Goal: Task Accomplishment & Management: Manage account settings

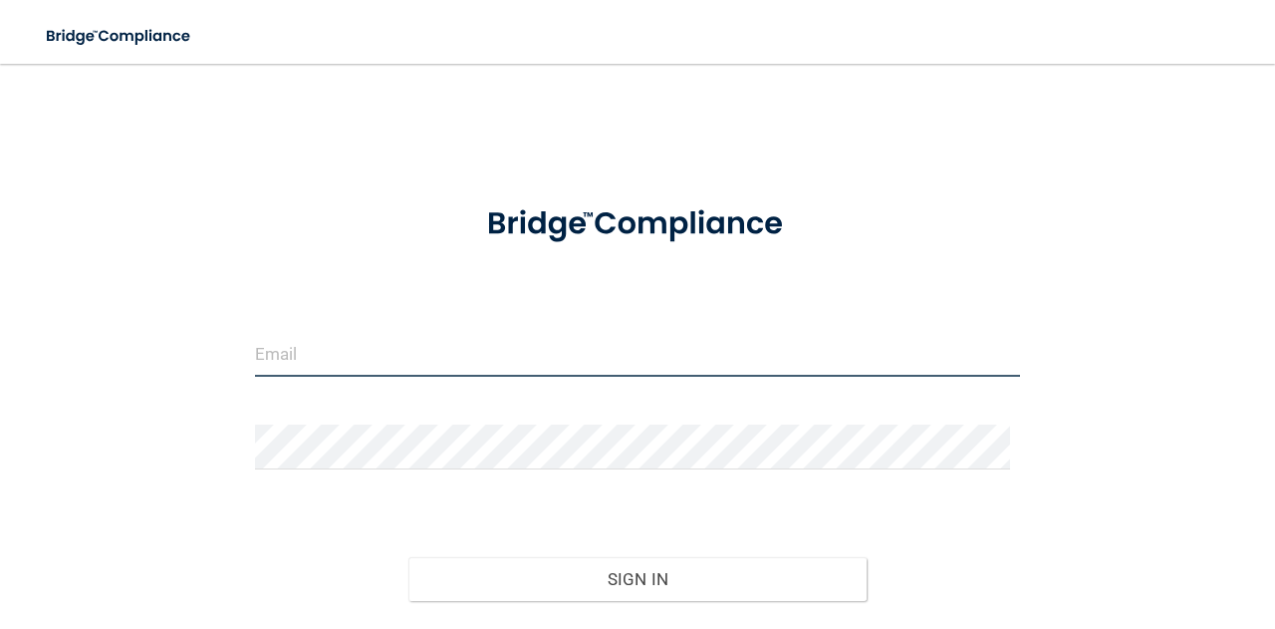
click at [379, 362] on input "email" at bounding box center [637, 354] width 765 height 45
type input "[EMAIL_ADDRESS][PERSON_NAME][DOMAIN_NAME]"
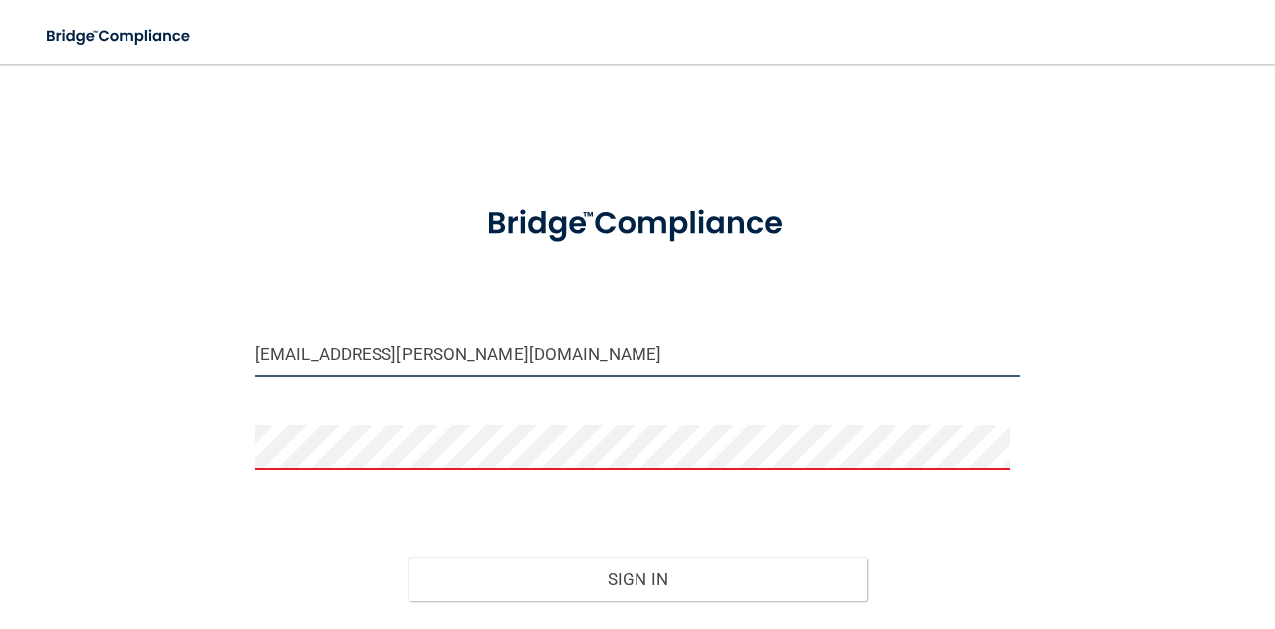
click at [512, 364] on input "[EMAIL_ADDRESS][PERSON_NAME][DOMAIN_NAME]" at bounding box center [637, 354] width 765 height 45
type input "[EMAIL_ADDRESS][PERSON_NAME][DOMAIN_NAME]"
drag, startPoint x: 530, startPoint y: 350, endPoint x: 193, endPoint y: 341, distance: 336.8
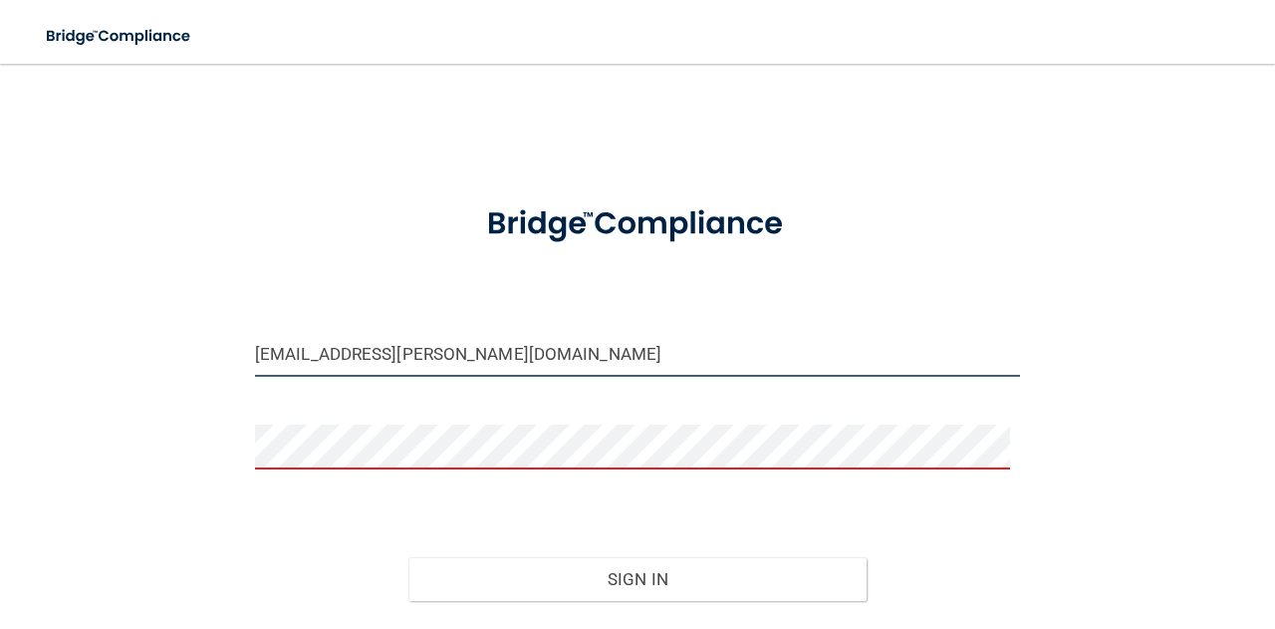
click at [193, 341] on div "caleb.roberts@ameridentco.com Invalid email/password. You don't have permission…" at bounding box center [637, 392] width 1195 height 617
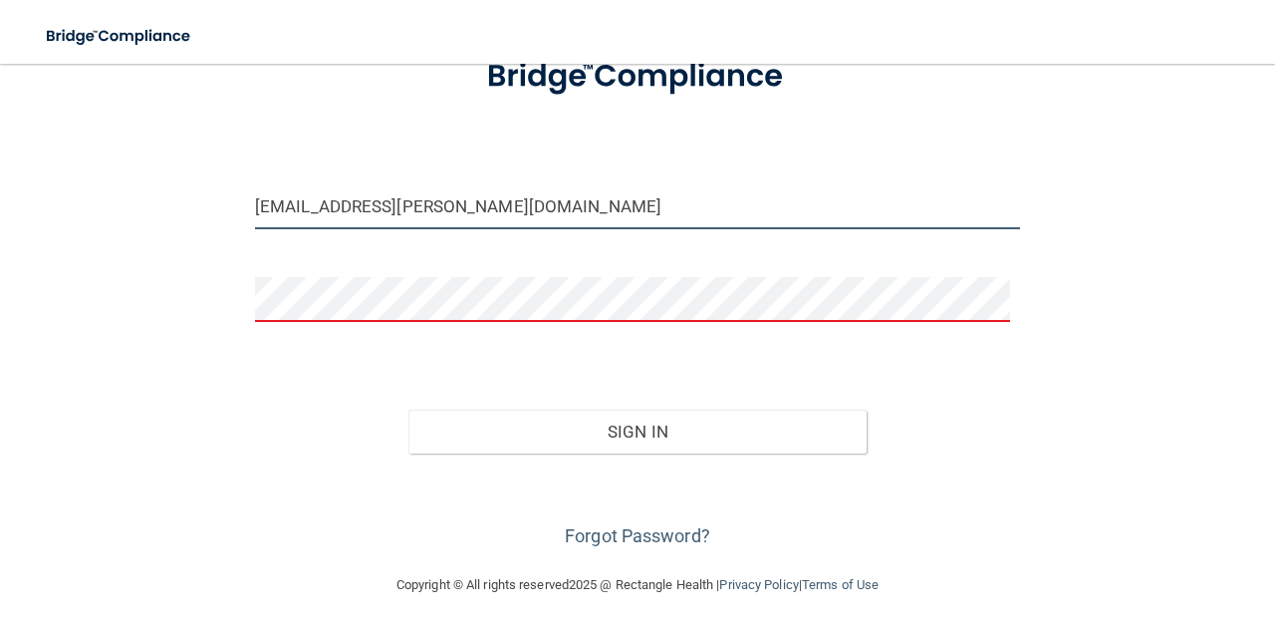
scroll to position [149, 0]
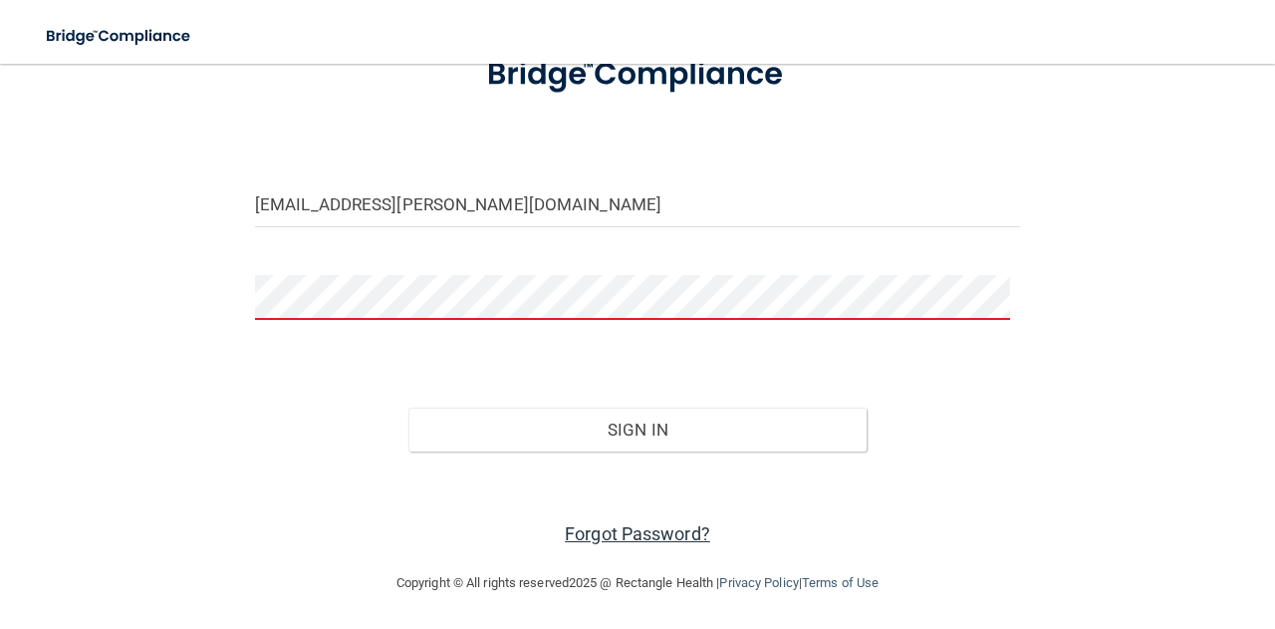
click at [655, 528] on link "Forgot Password?" at bounding box center [637, 533] width 145 height 21
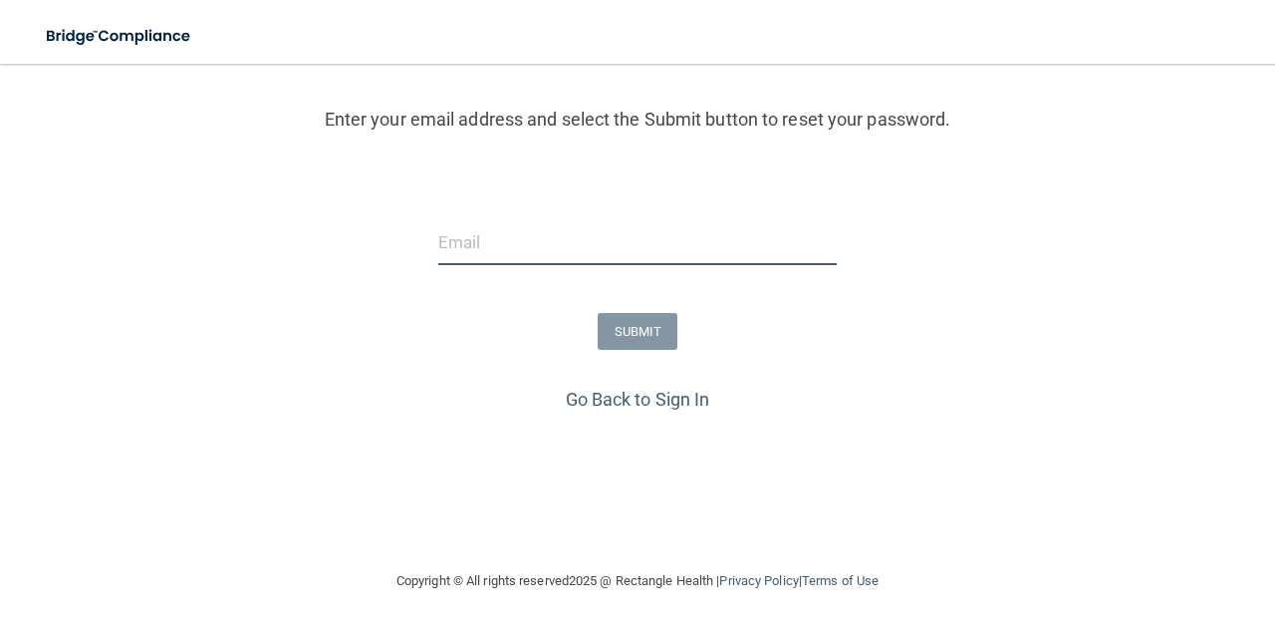
click at [476, 238] on input "email" at bounding box center [637, 242] width 398 height 45
paste input "[EMAIL_ADDRESS][PERSON_NAME][DOMAIN_NAME]"
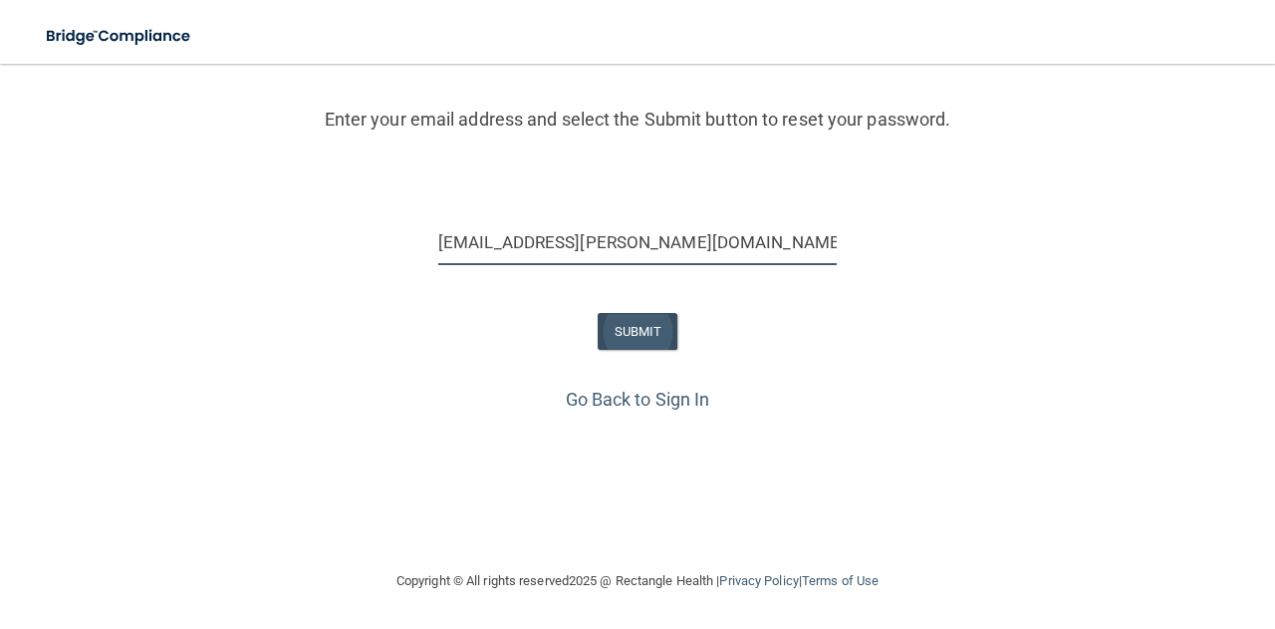
type input "[EMAIL_ADDRESS][PERSON_NAME][DOMAIN_NAME]"
click at [634, 326] on button "SUBMIT" at bounding box center [638, 331] width 81 height 37
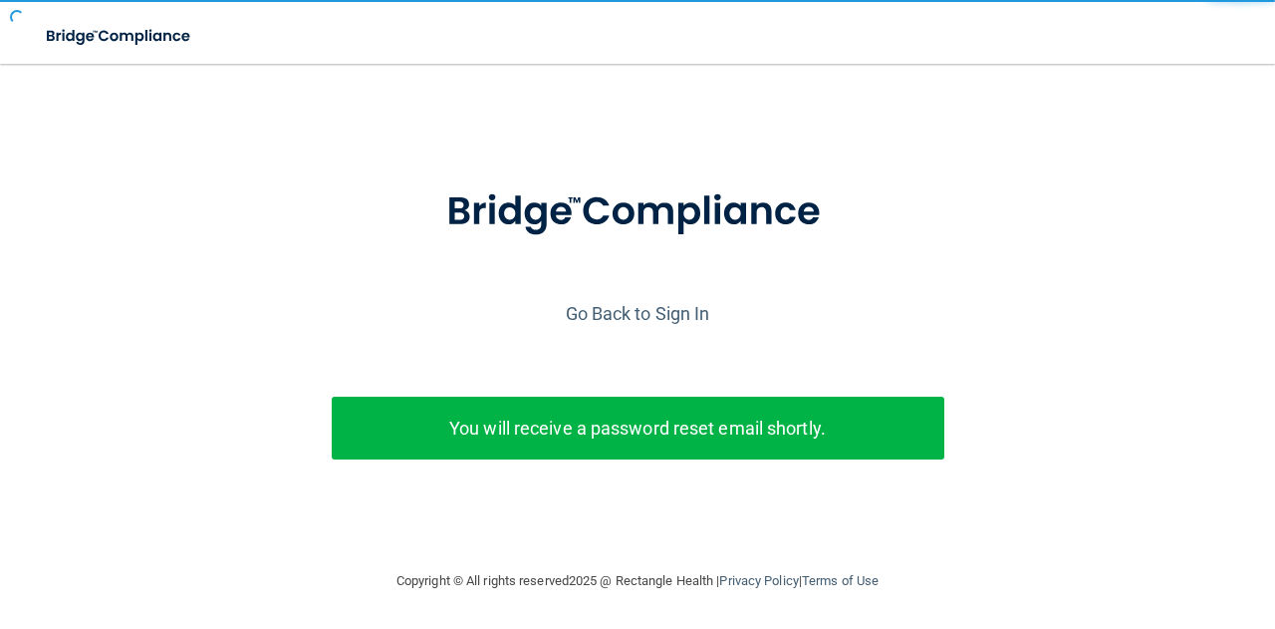
scroll to position [37, 0]
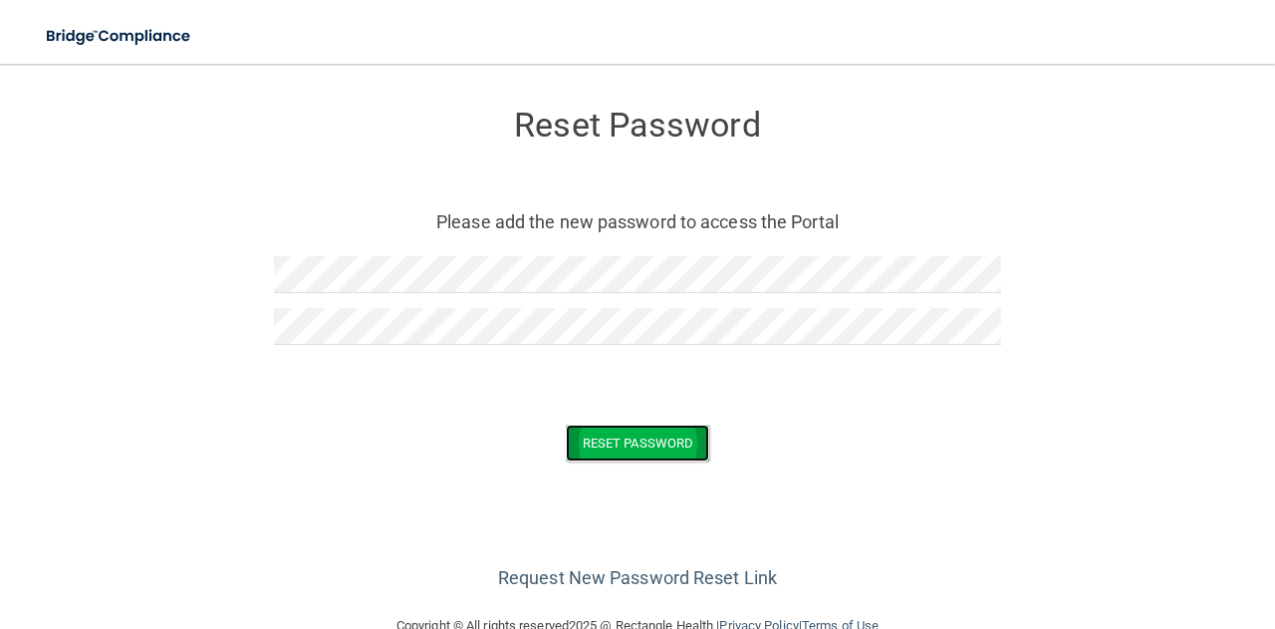
click at [632, 444] on button "Reset Password" at bounding box center [637, 442] width 143 height 37
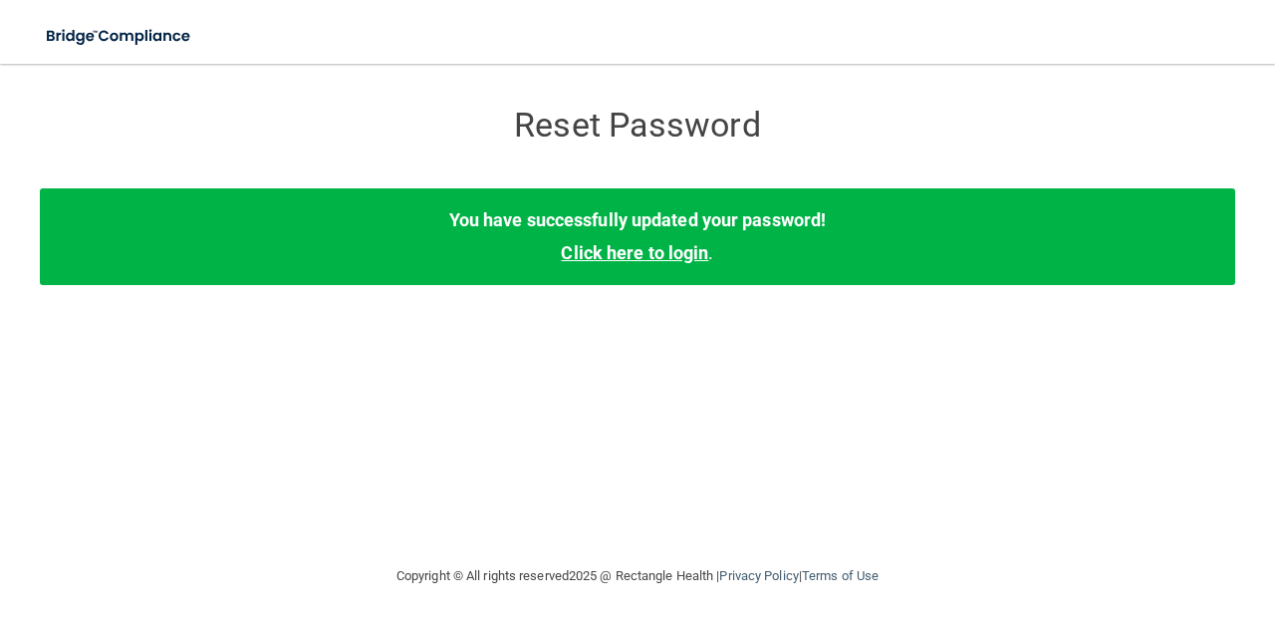
click at [619, 261] on link "Click here to login" at bounding box center [634, 252] width 147 height 21
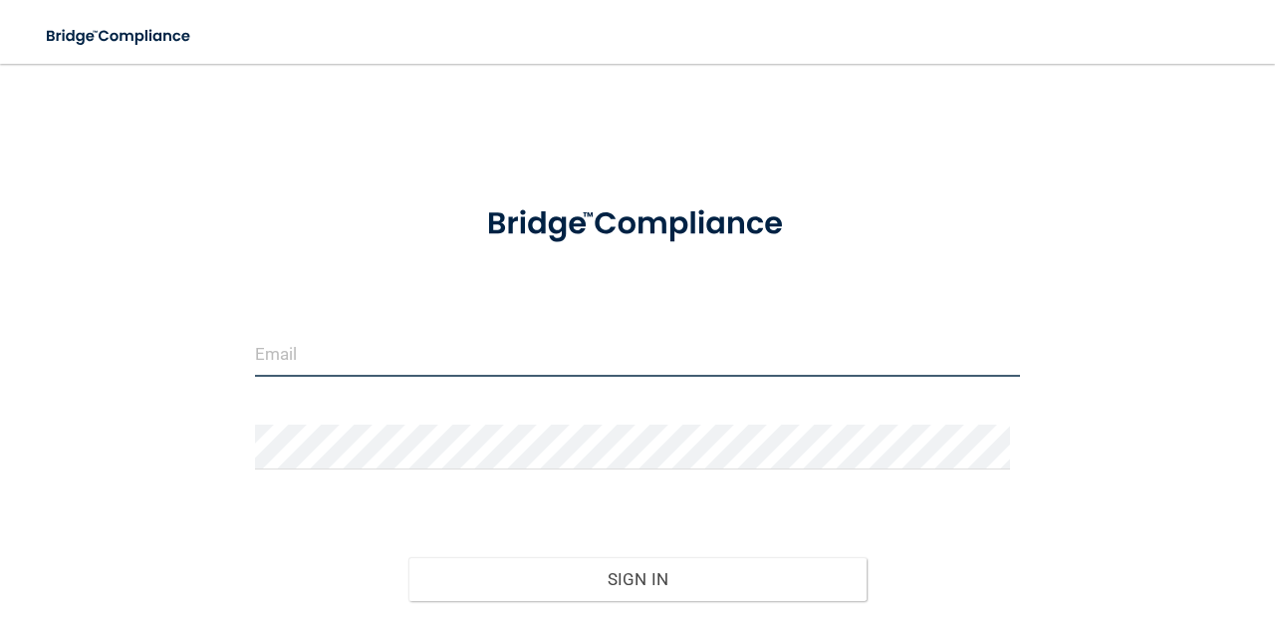
click at [450, 352] on input "email" at bounding box center [637, 354] width 765 height 45
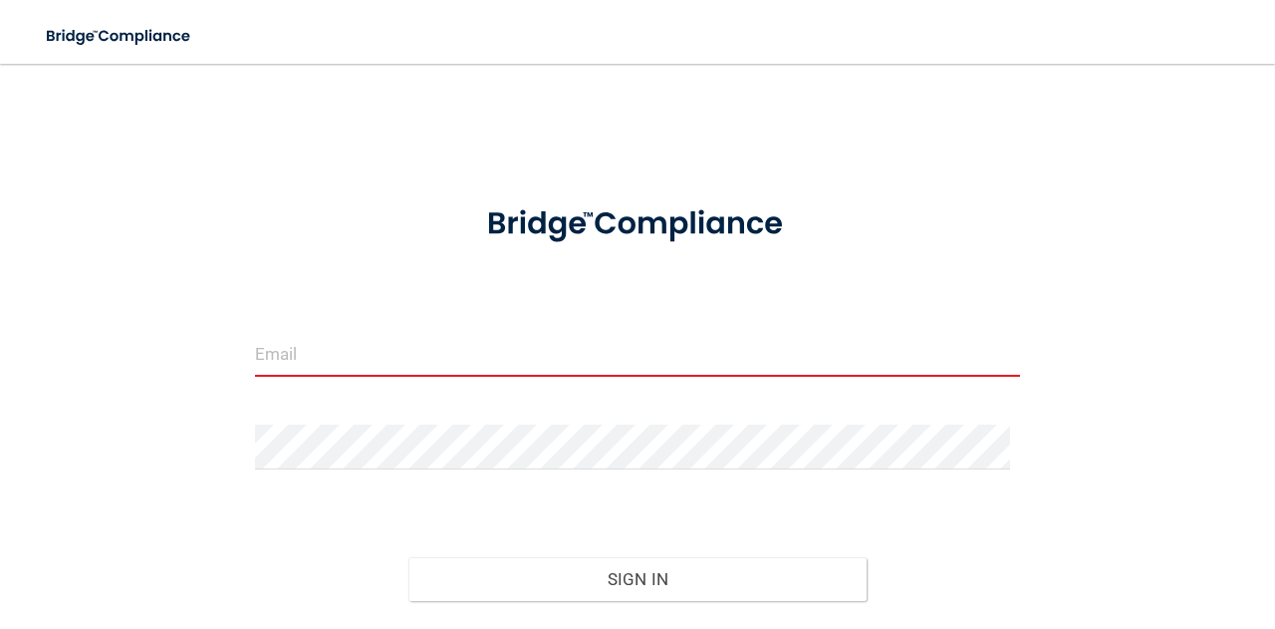
type input "[EMAIL_ADDRESS][PERSON_NAME][DOMAIN_NAME]"
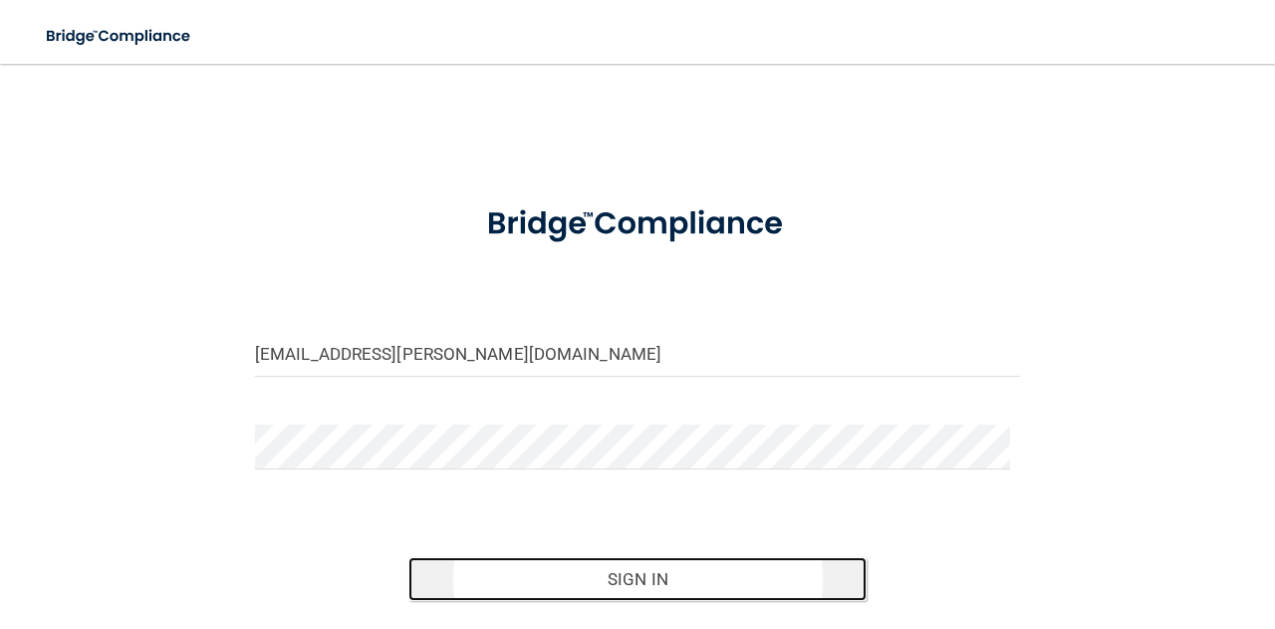
click at [636, 569] on button "Sign In" at bounding box center [637, 579] width 459 height 44
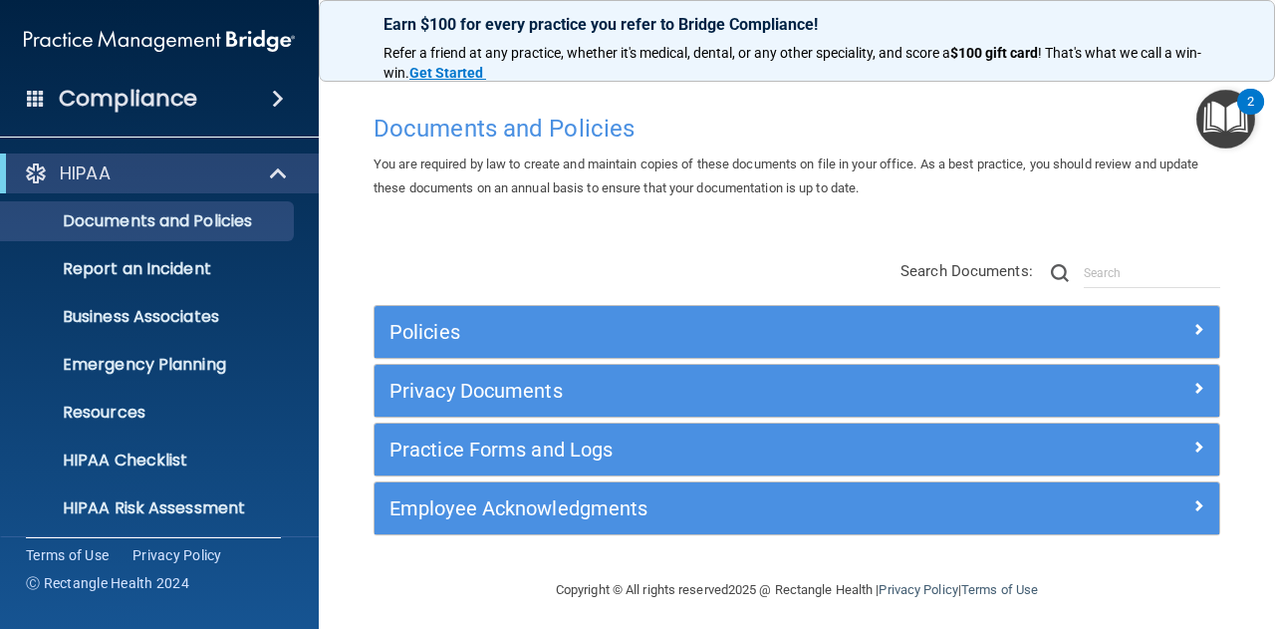
scroll to position [100, 0]
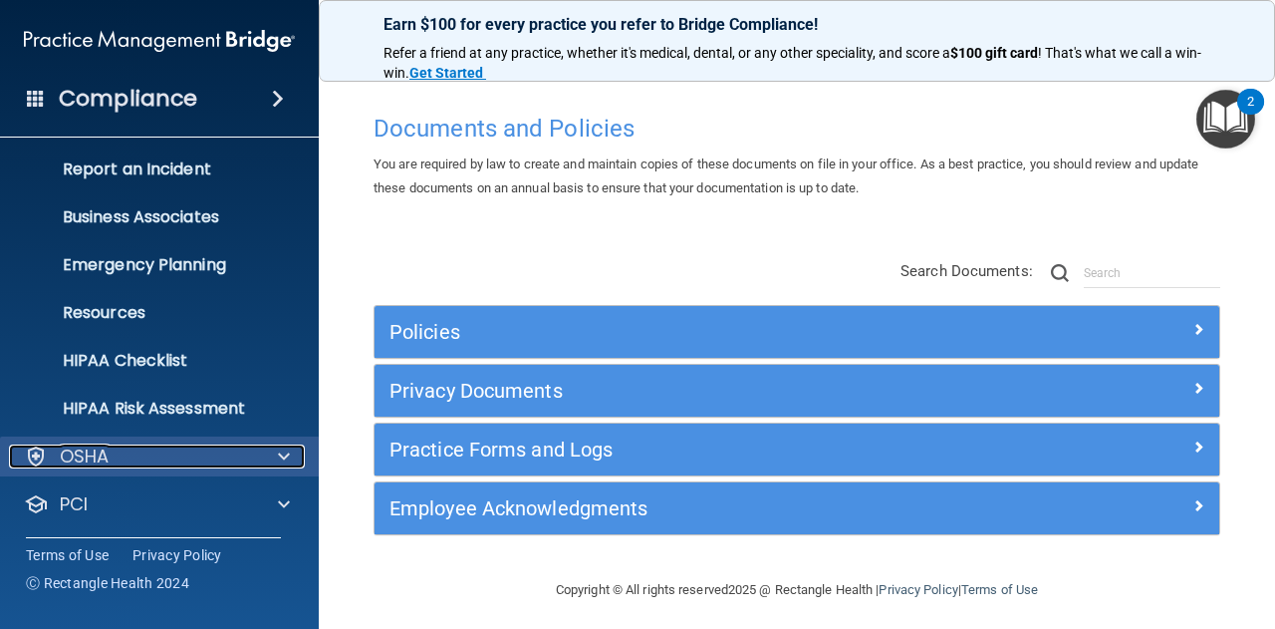
click at [193, 445] on div "OSHA" at bounding box center [132, 456] width 247 height 24
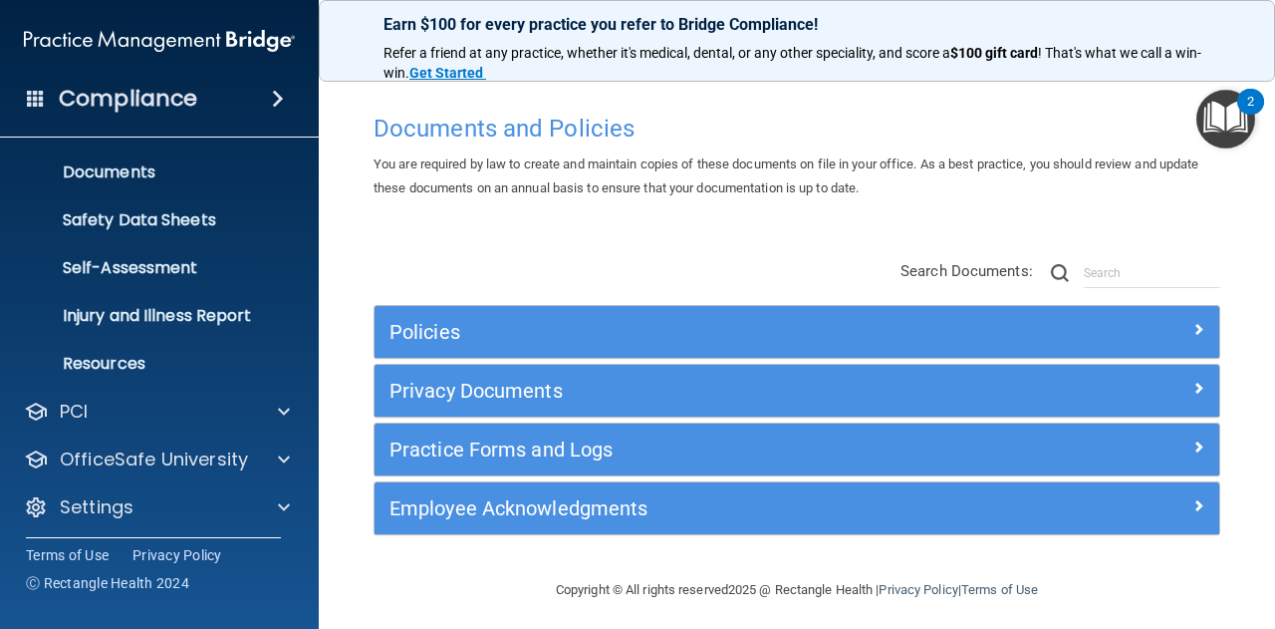
scroll to position [436, 0]
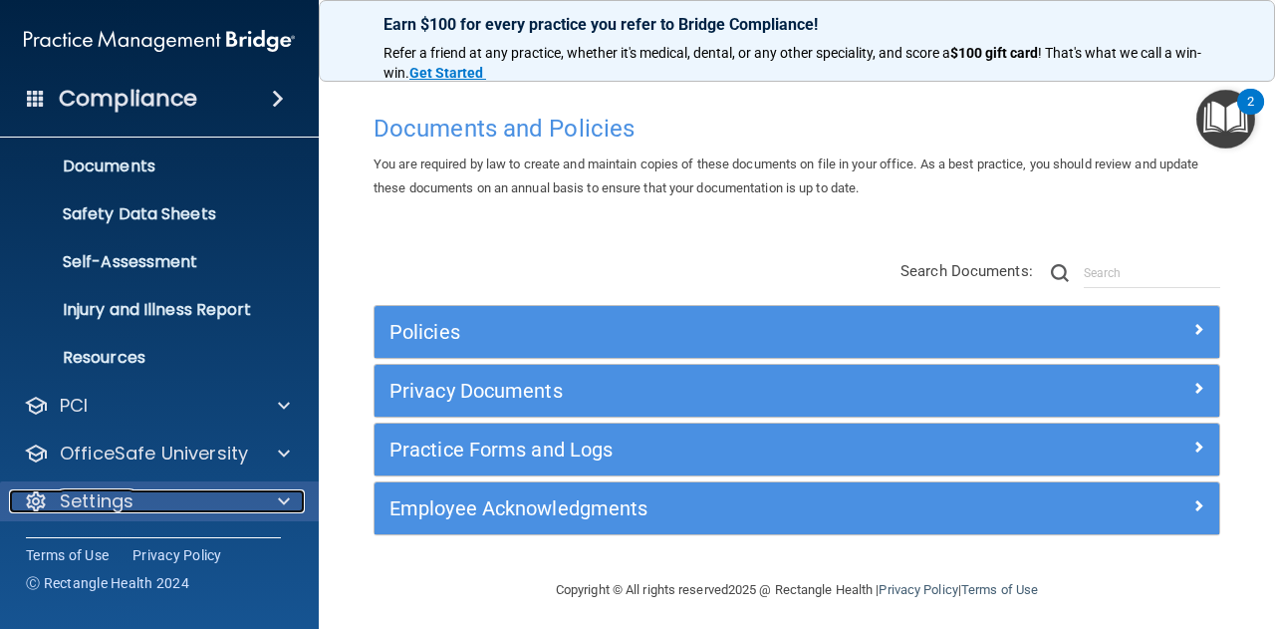
click at [151, 502] on div "Settings" at bounding box center [132, 501] width 247 height 24
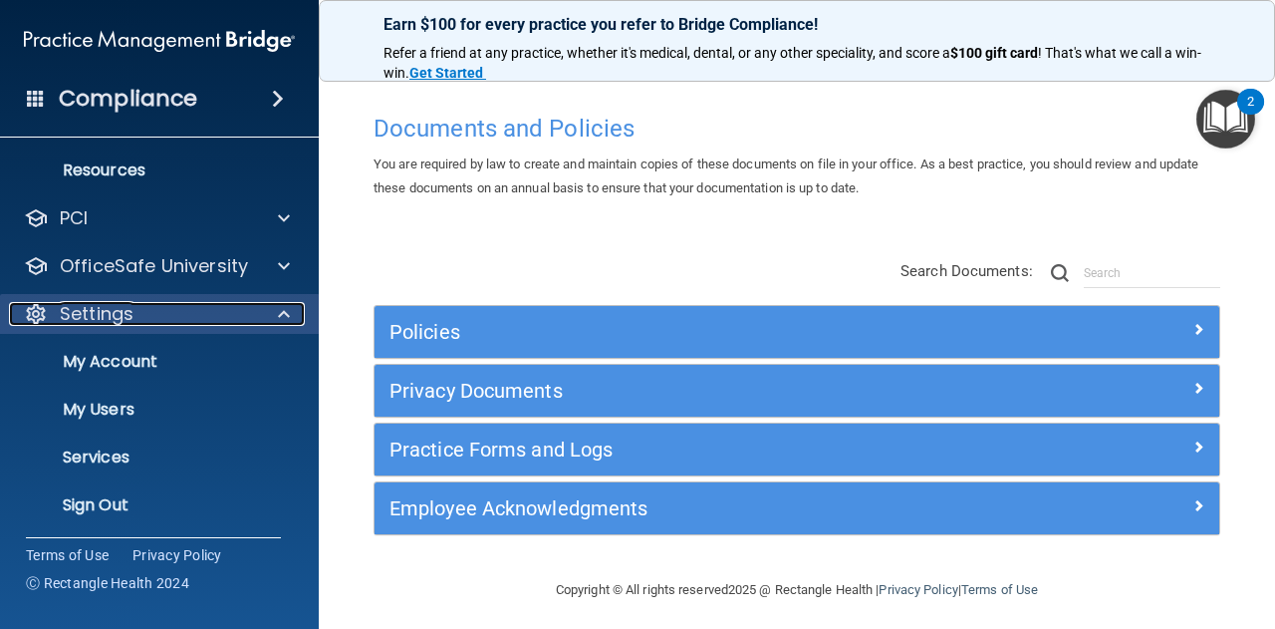
scroll to position [628, 0]
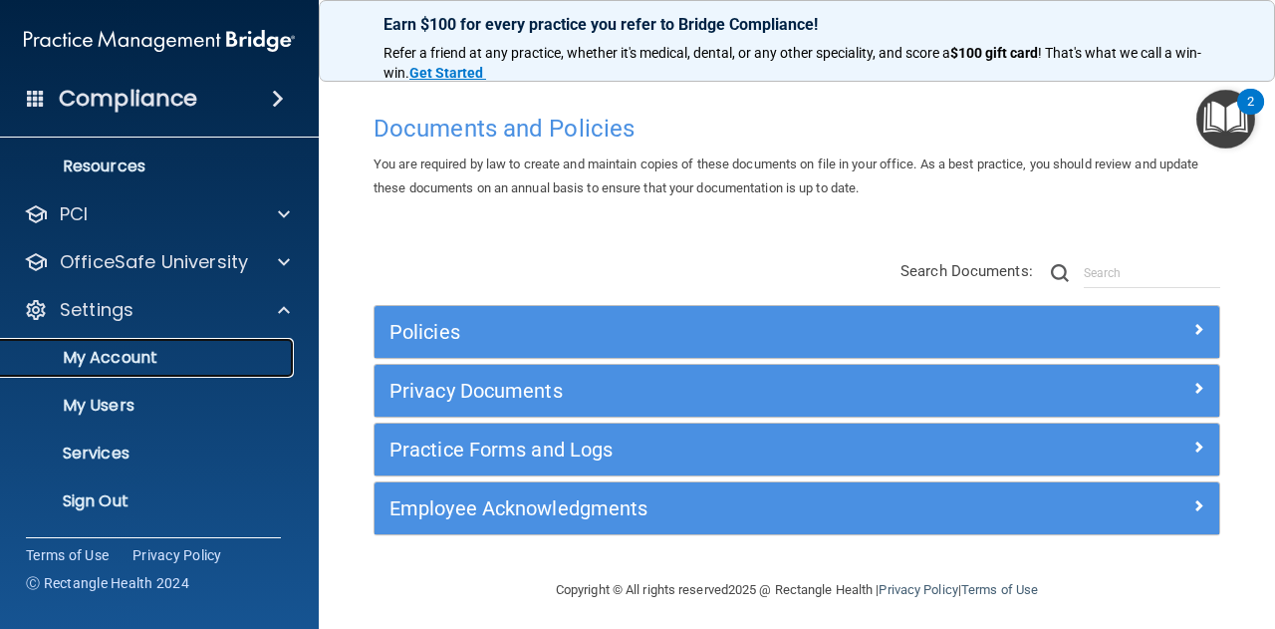
click at [143, 359] on p "My Account" at bounding box center [149, 358] width 272 height 20
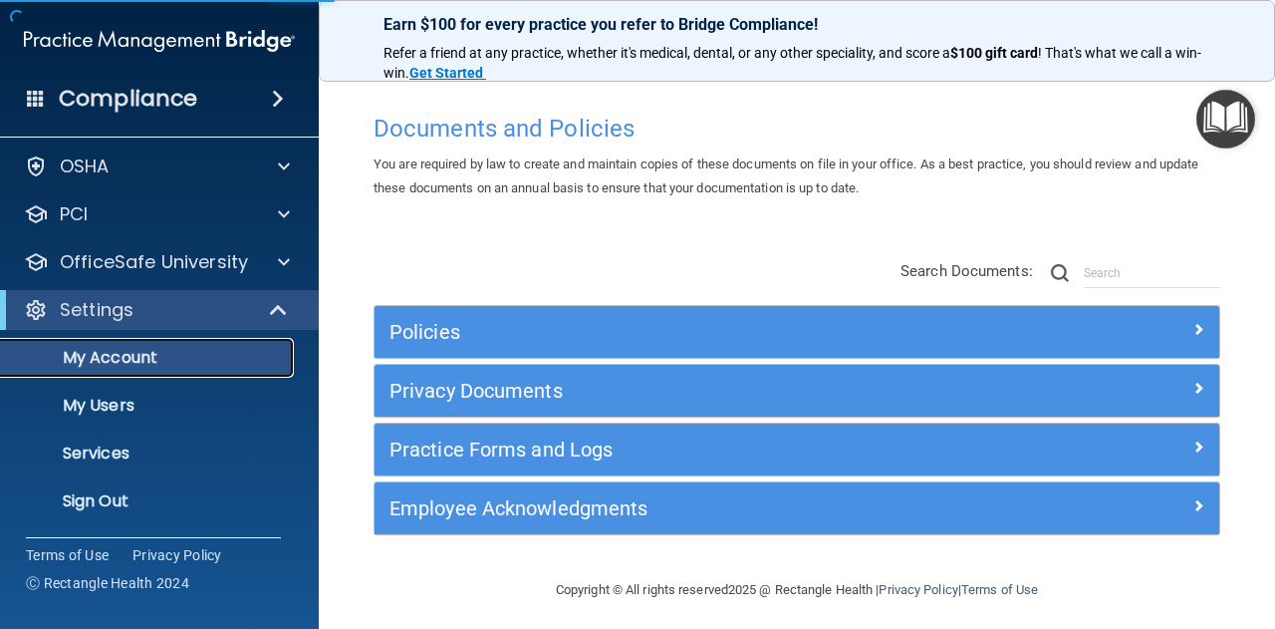
scroll to position [54, 0]
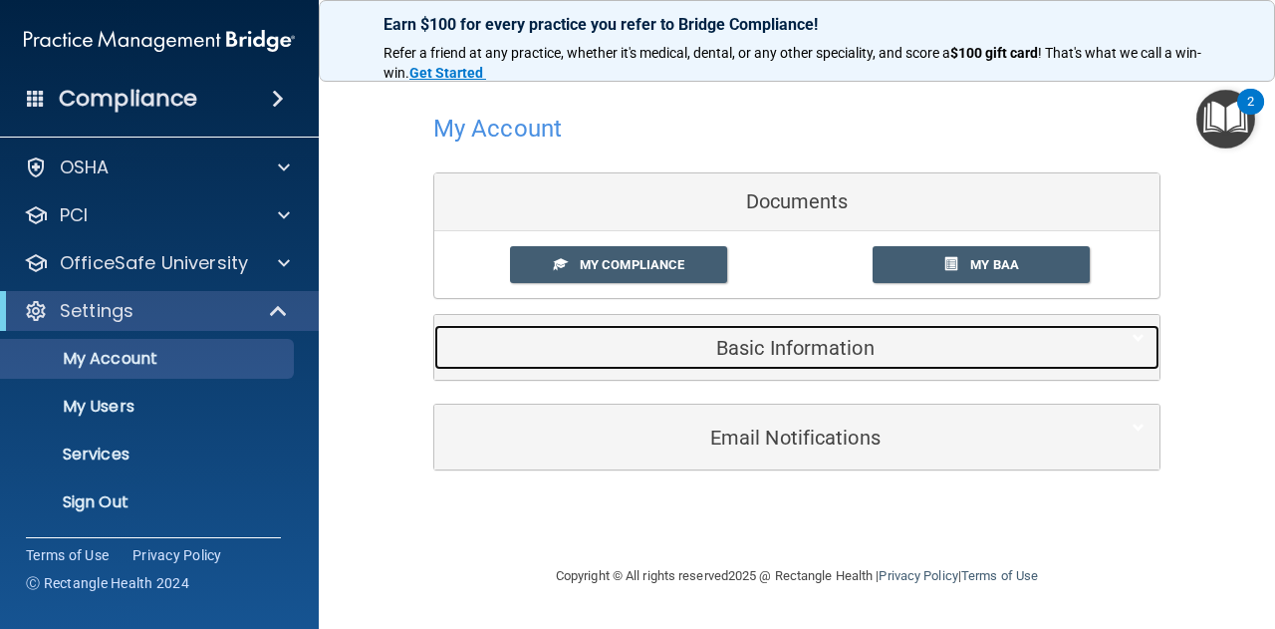
click at [802, 352] on h5 "Basic Information" at bounding box center [766, 348] width 635 height 22
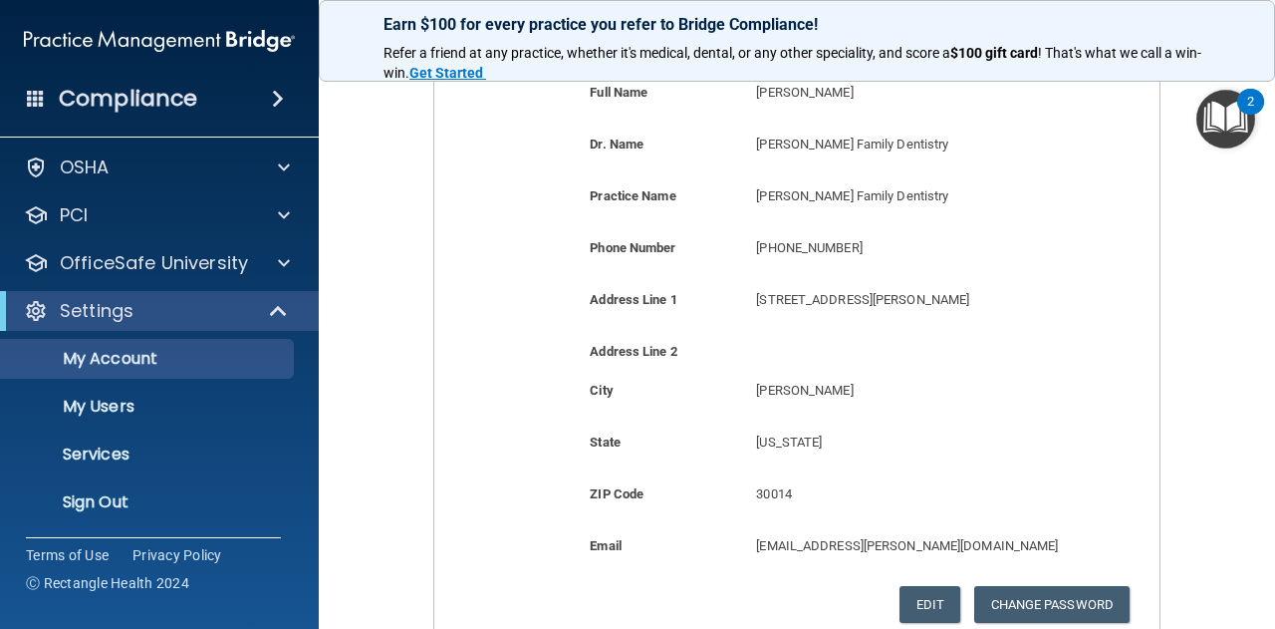
scroll to position [299, 0]
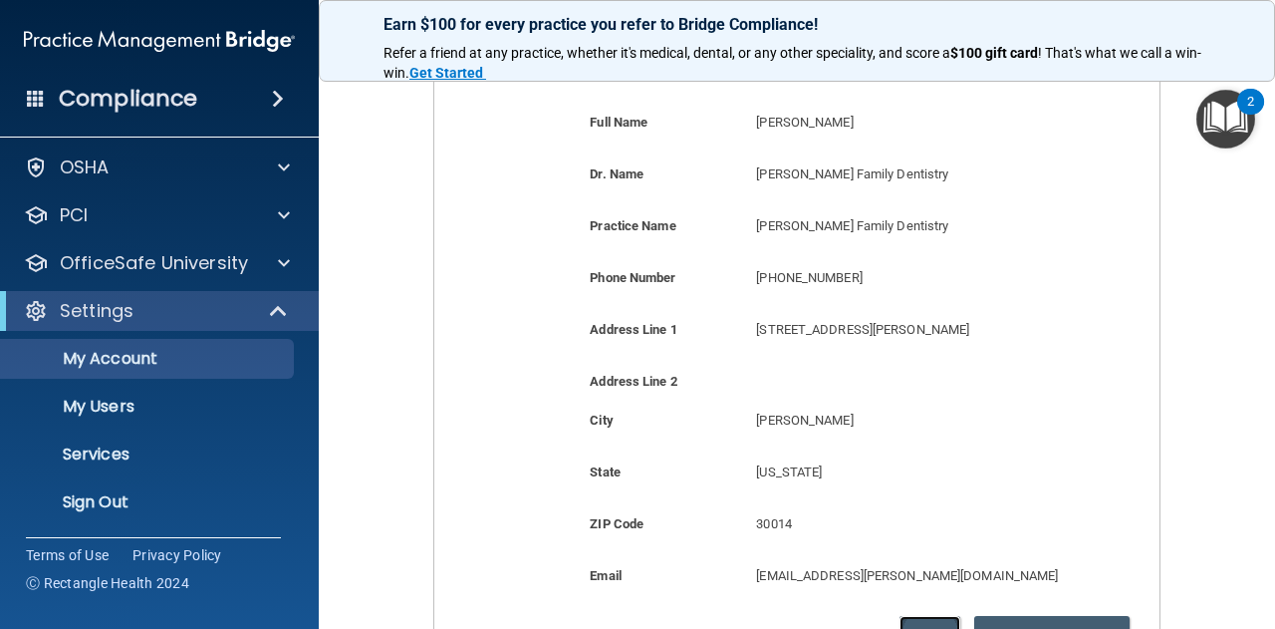
click at [930, 621] on button "Edit" at bounding box center [930, 634] width 61 height 37
select select "10"
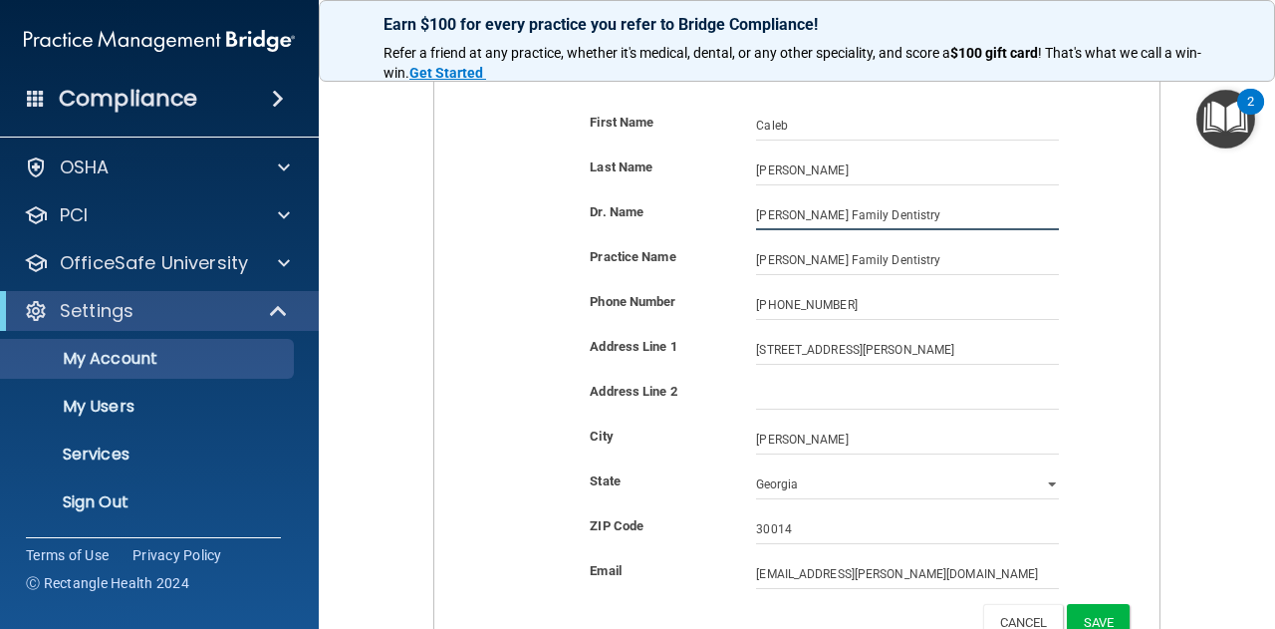
click at [916, 203] on input "[PERSON_NAME] Family Dentistry" at bounding box center [907, 215] width 303 height 30
type input "Dr. Doreen Wilson"
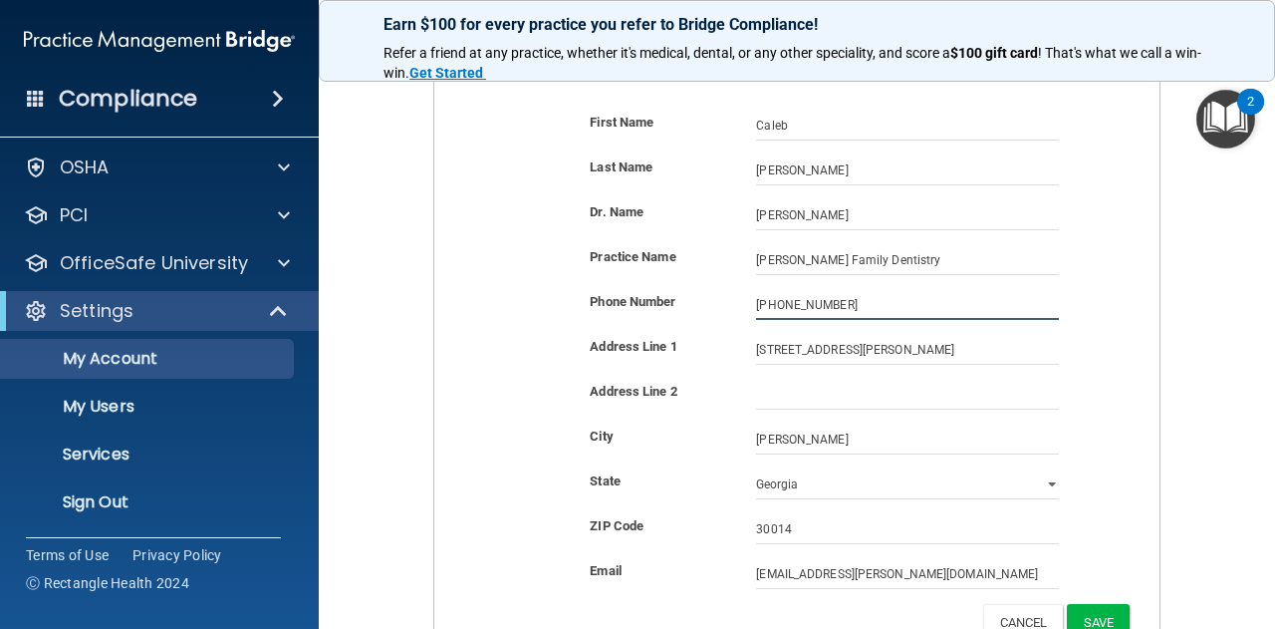
click at [852, 309] on input "(770) 787-2231" at bounding box center [907, 305] width 303 height 30
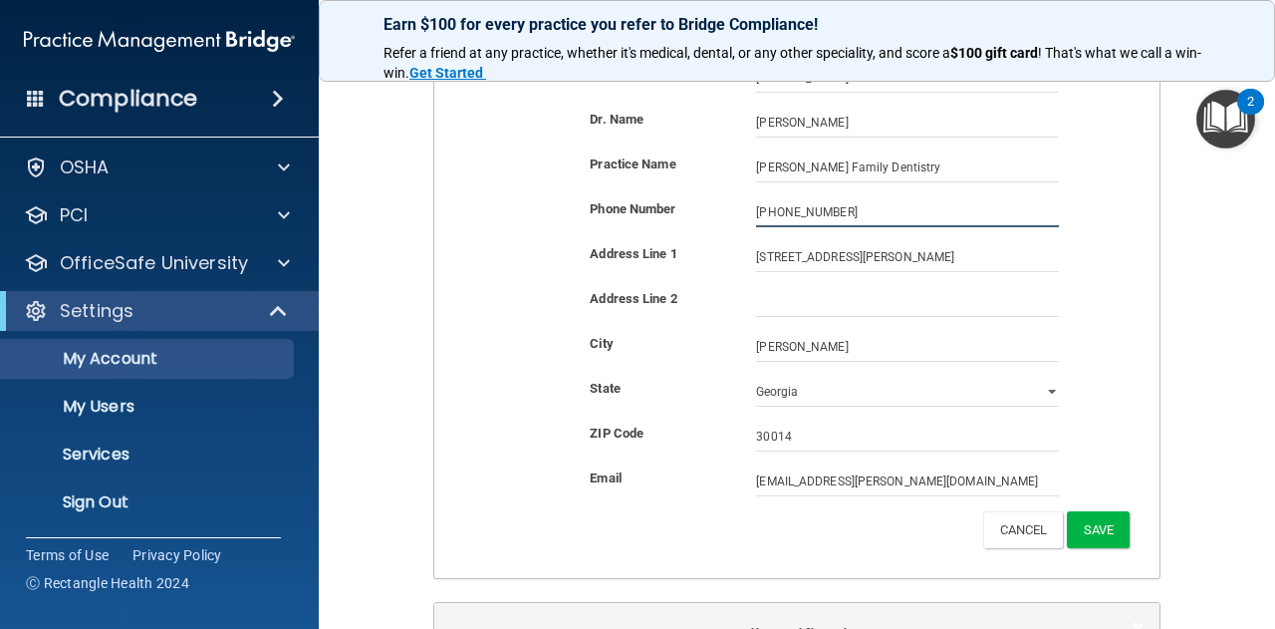
scroll to position [423, 0]
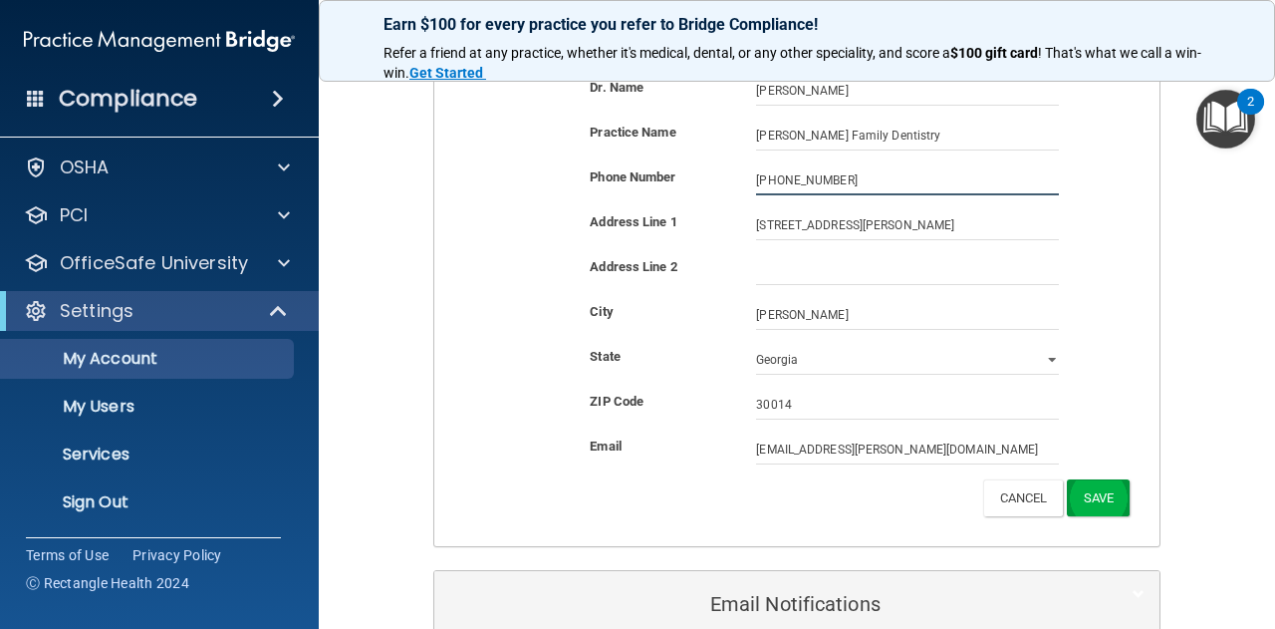
type input "(770) 787-2230"
click at [1070, 482] on button "Save" at bounding box center [1098, 497] width 63 height 37
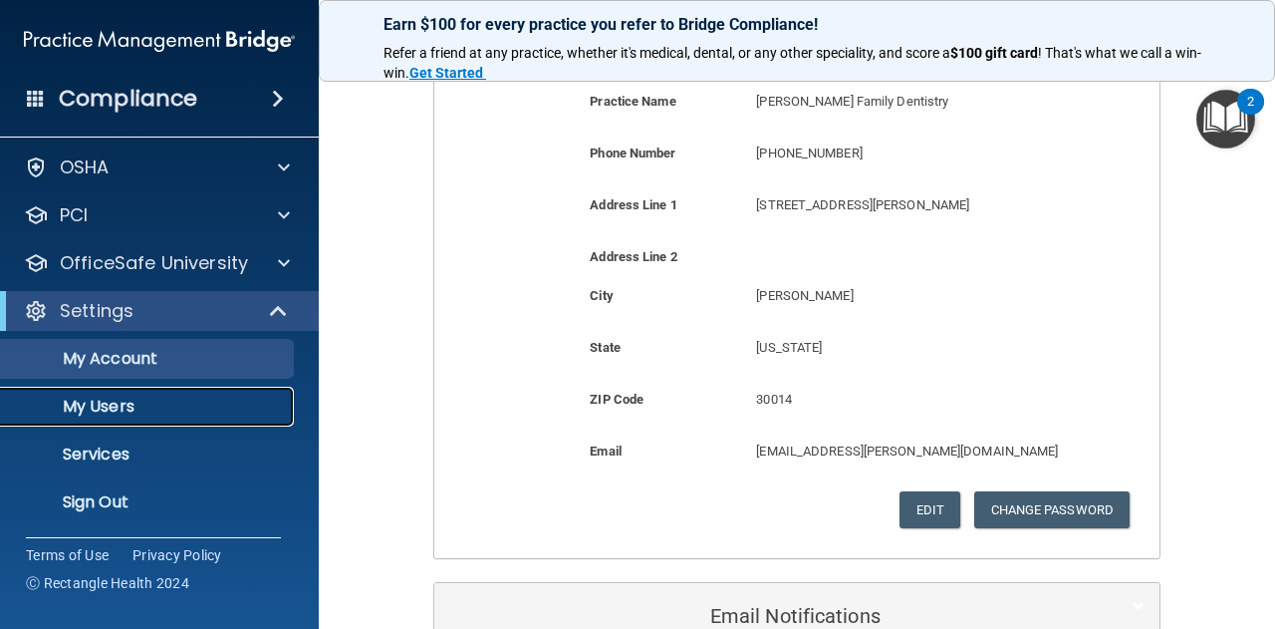
click at [135, 408] on p "My Users" at bounding box center [149, 406] width 272 height 20
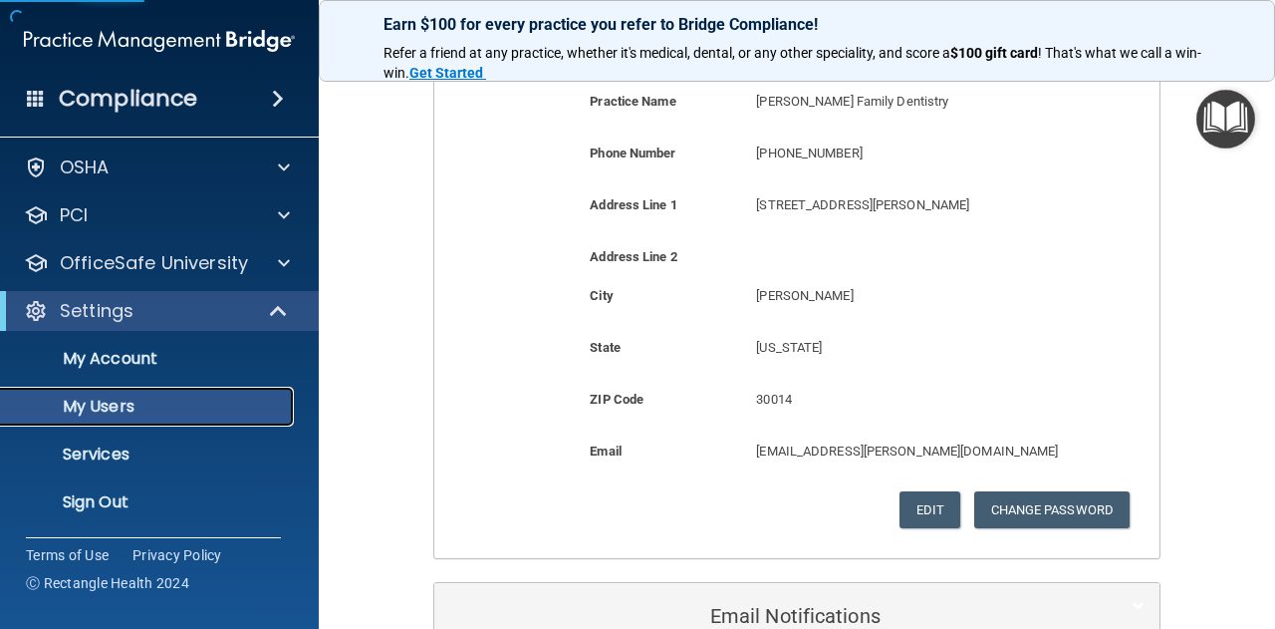
select select "20"
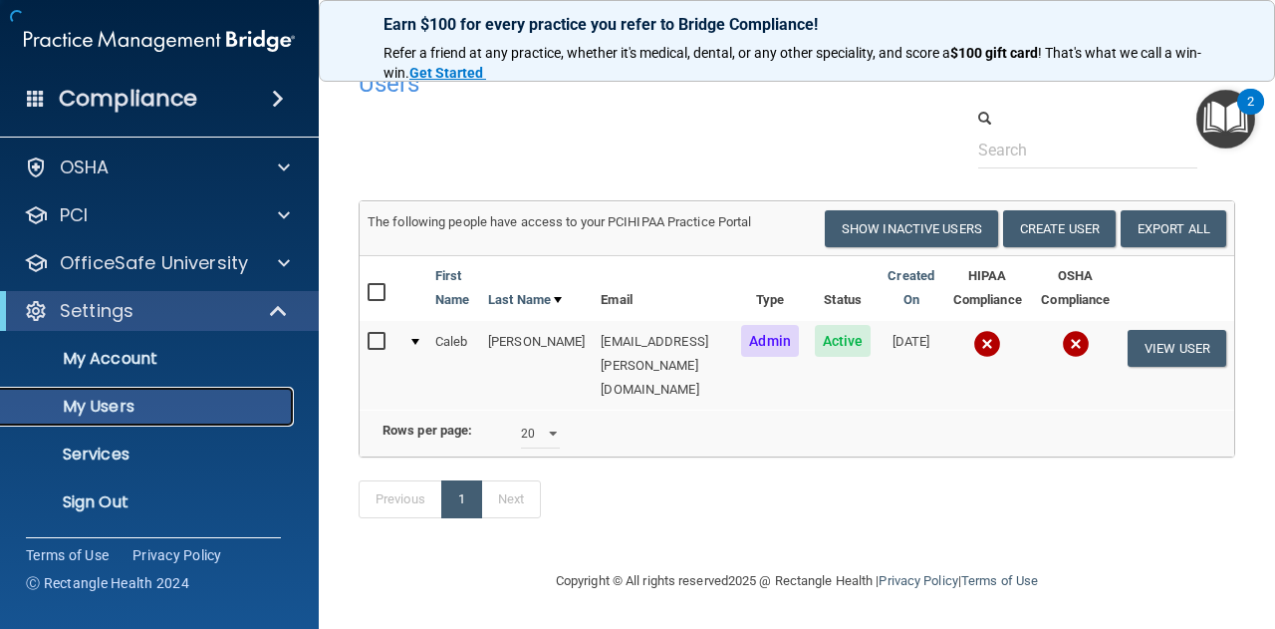
scroll to position [17, 0]
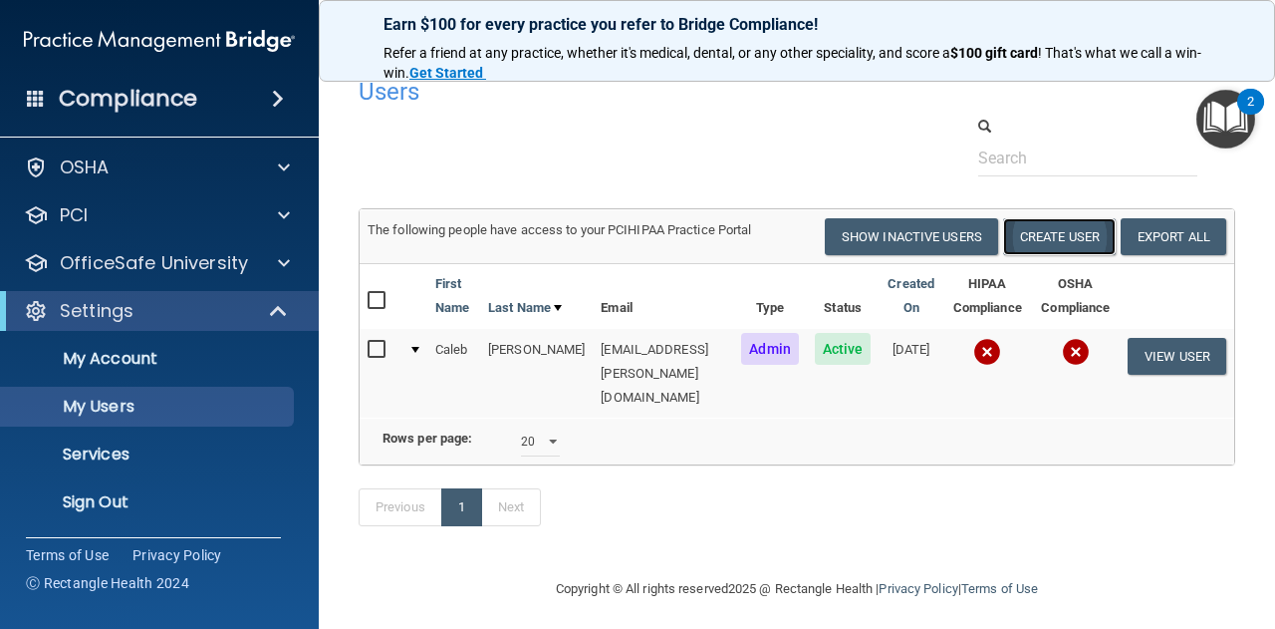
click at [1066, 234] on button "Create User" at bounding box center [1059, 236] width 113 height 37
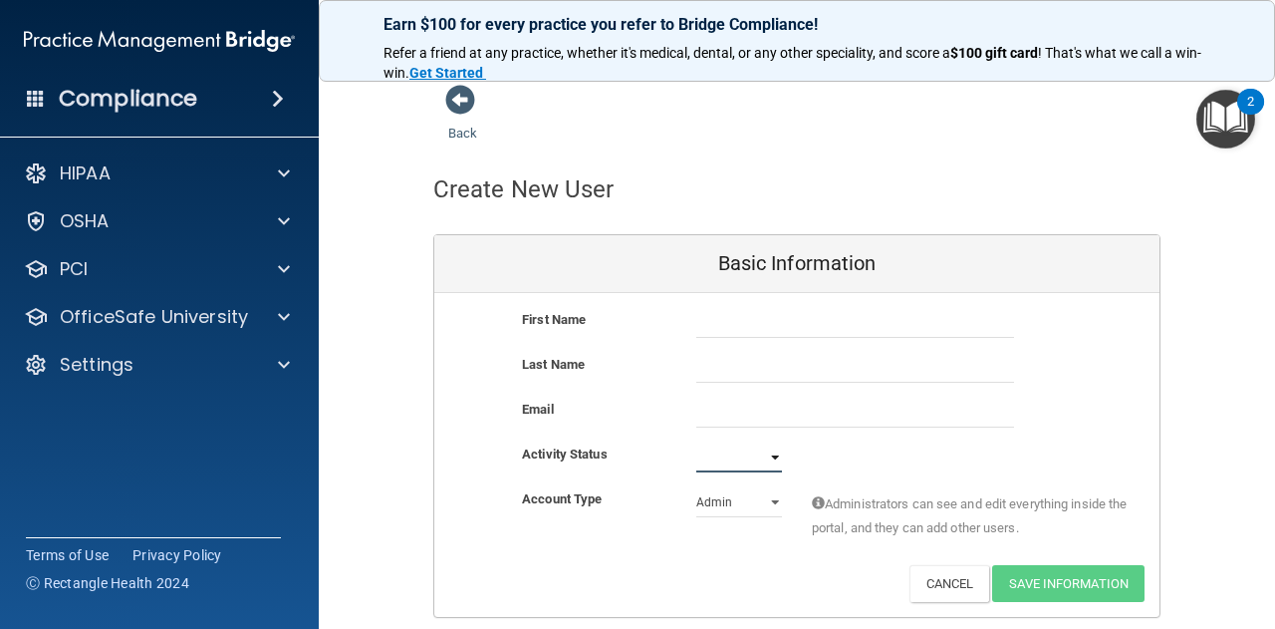
click at [767, 459] on select "Active Inactive" at bounding box center [739, 457] width 86 height 30
click at [516, 595] on div "Activate Reset Password Edit Cancel Save Information" at bounding box center [796, 583] width 725 height 37
click at [765, 459] on select "Active Inactive" at bounding box center [739, 457] width 86 height 30
click at [528, 565] on div "Activate Reset Password Edit Cancel Save Information" at bounding box center [796, 583] width 725 height 37
drag, startPoint x: 733, startPoint y: 490, endPoint x: 721, endPoint y: 495, distance: 12.9
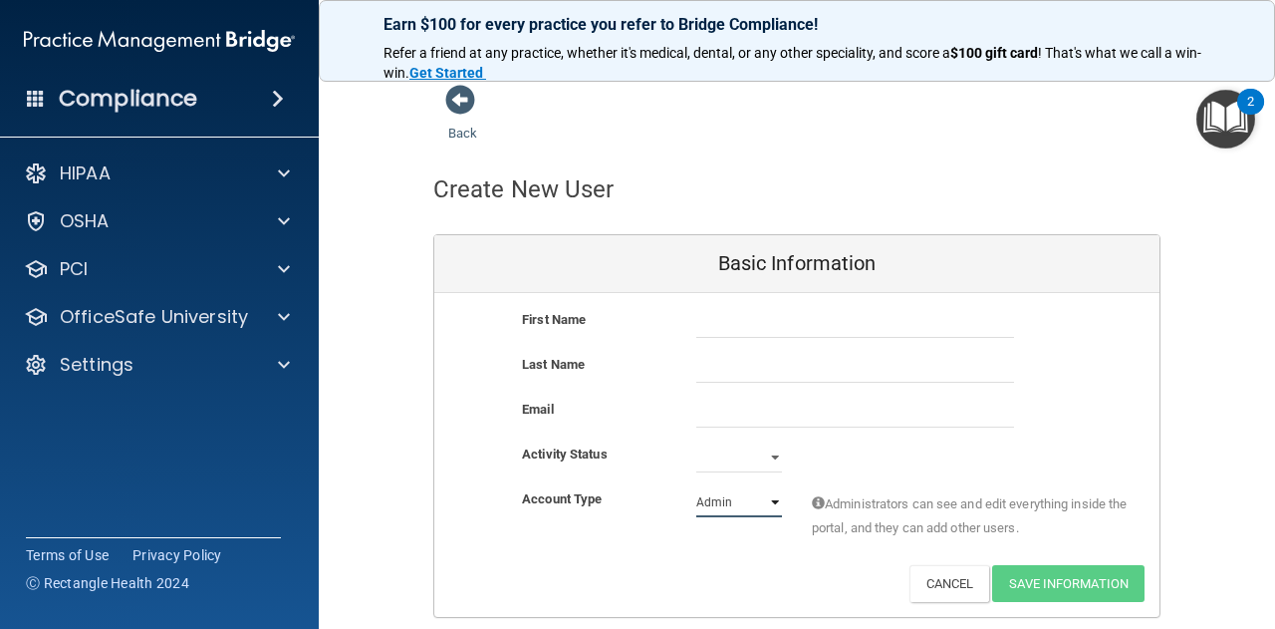
click at [725, 493] on select "Admin Member" at bounding box center [739, 502] width 86 height 30
click at [729, 315] on input "text" at bounding box center [855, 323] width 318 height 30
type input "Doreen"
type input "Wilson"
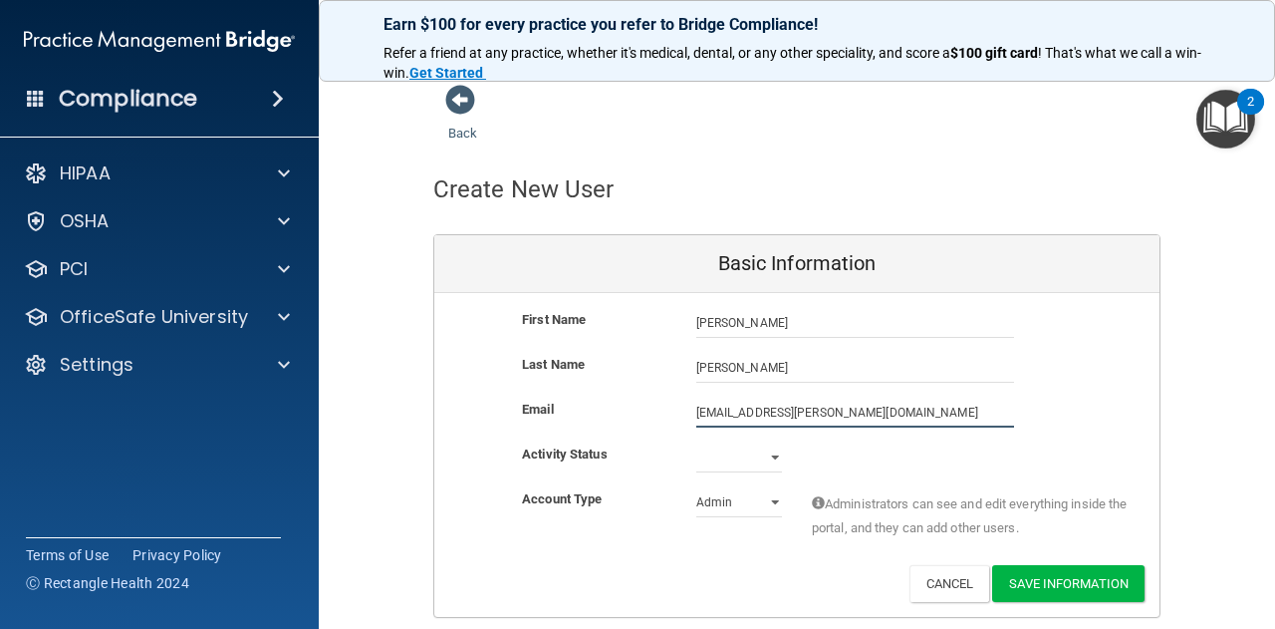
type input "drdoreen.wilson@ameridentco.com"
click at [706, 442] on div "First Name Doreen Wilson Doreen Last Name Wilson Email drdoreen.wilson@ameriden…" at bounding box center [796, 455] width 725 height 324
select select "active"
click at [696, 442] on select "Active Inactive" at bounding box center [739, 457] width 86 height 30
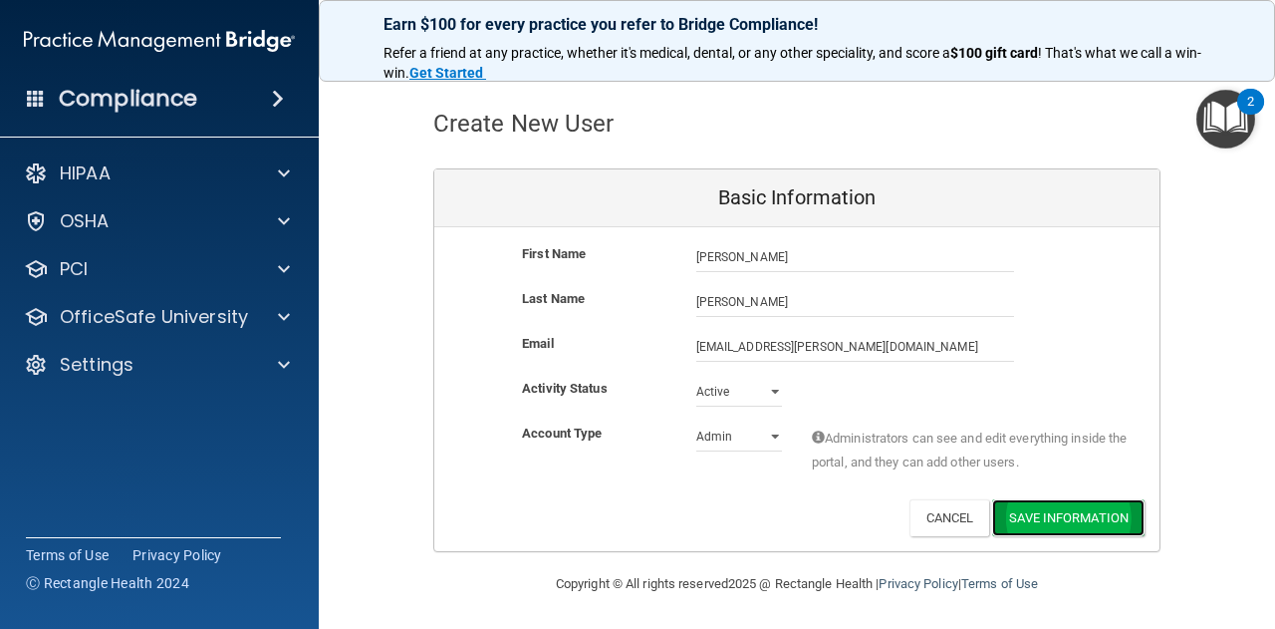
click at [1089, 510] on button "Save Information" at bounding box center [1068, 517] width 152 height 37
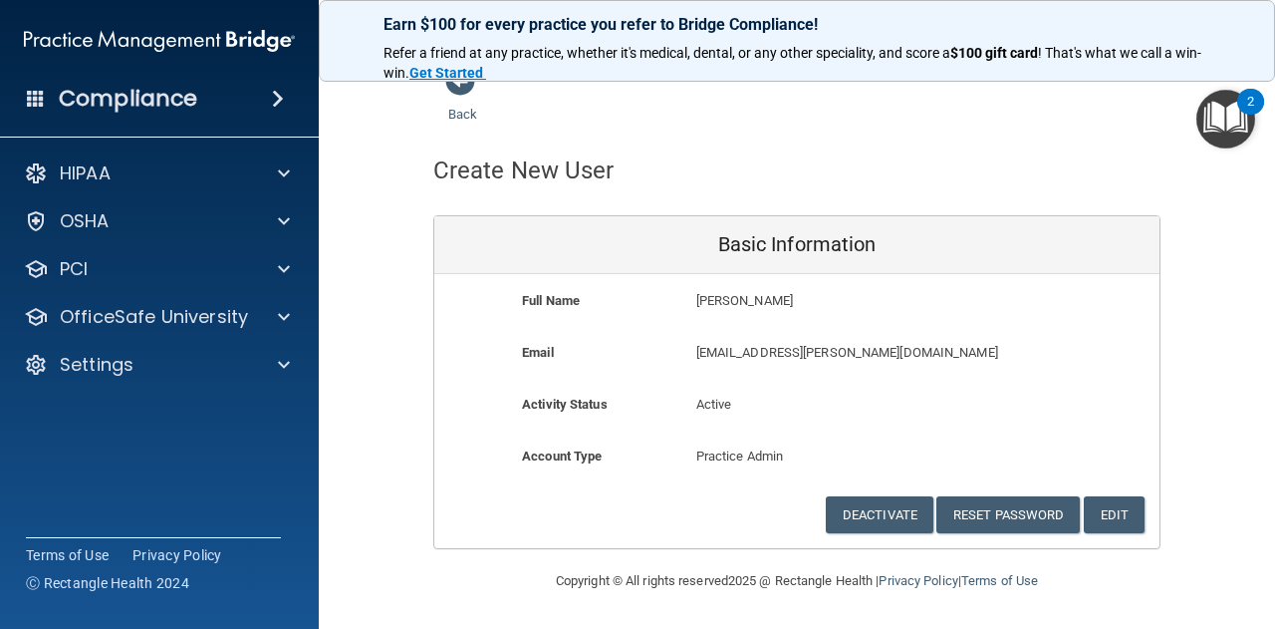
scroll to position [16, 0]
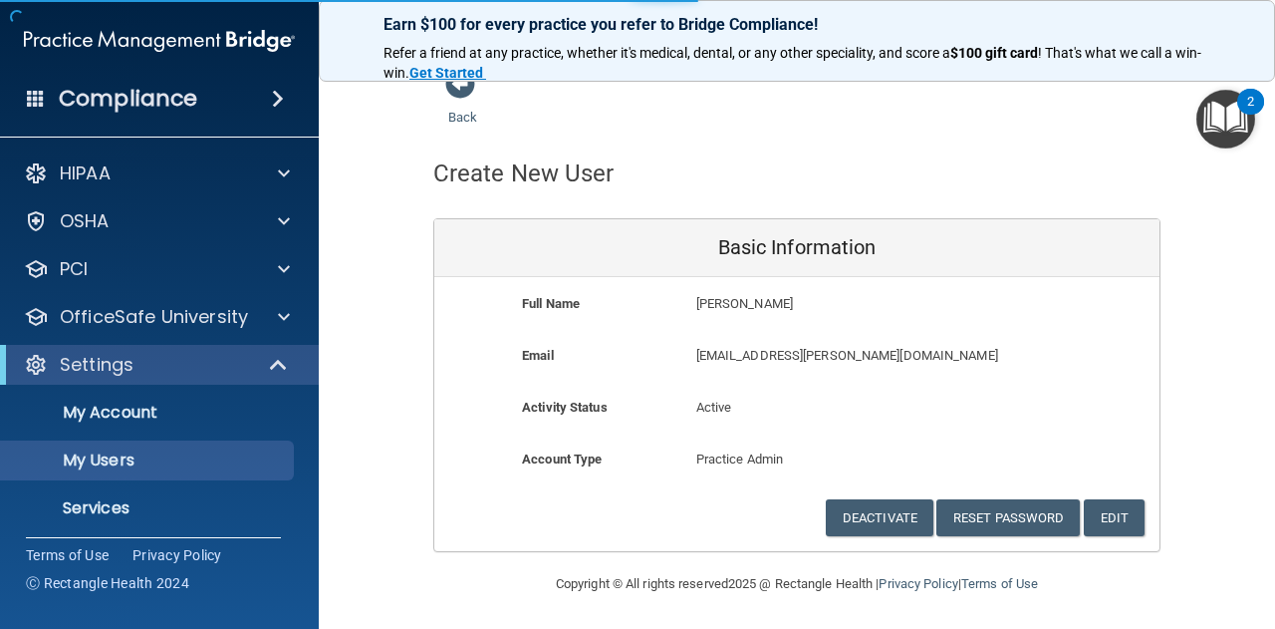
scroll to position [148, 0]
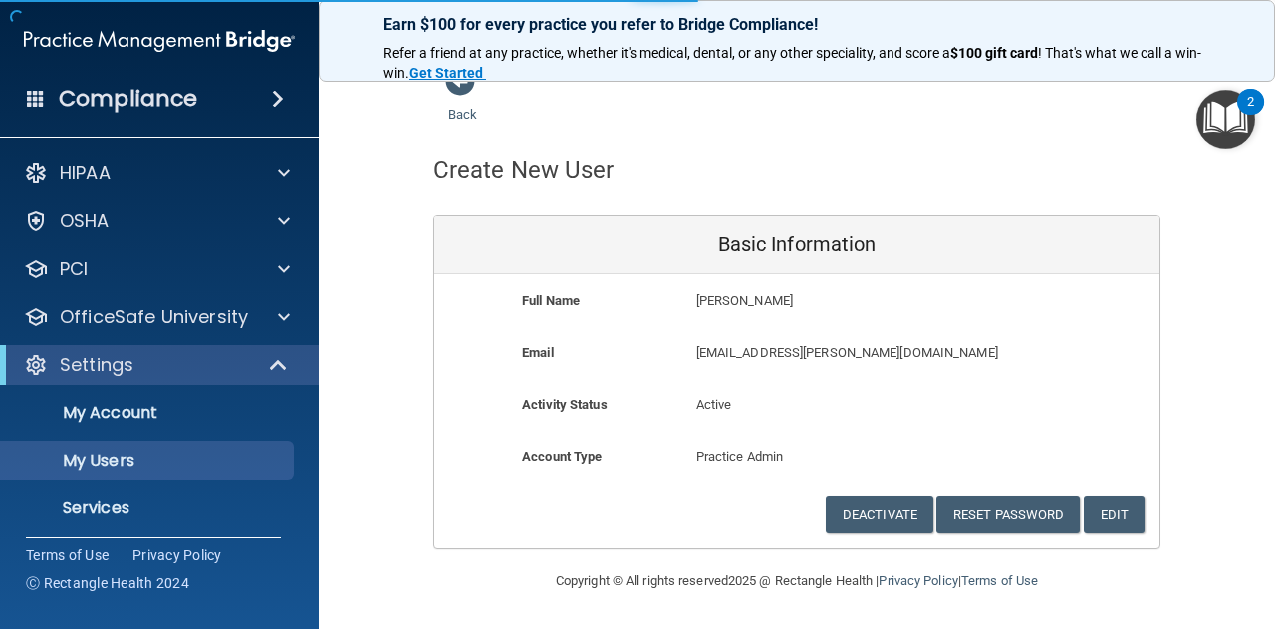
select select "20"
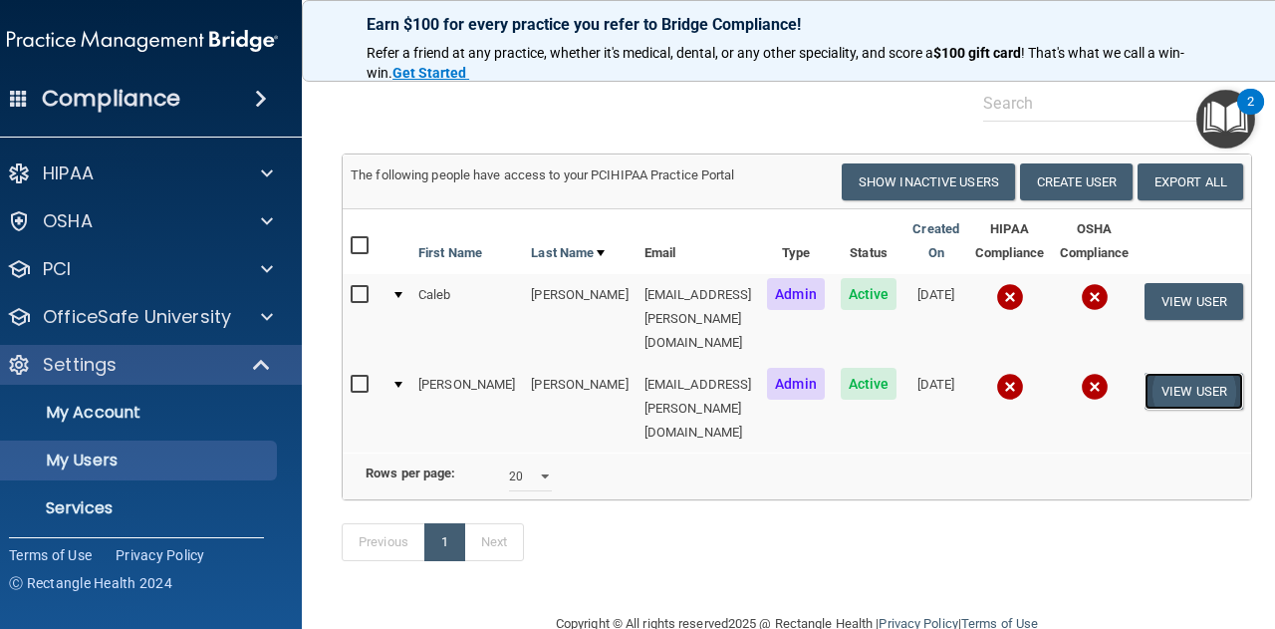
click at [1171, 373] on button "View User" at bounding box center [1194, 391] width 99 height 37
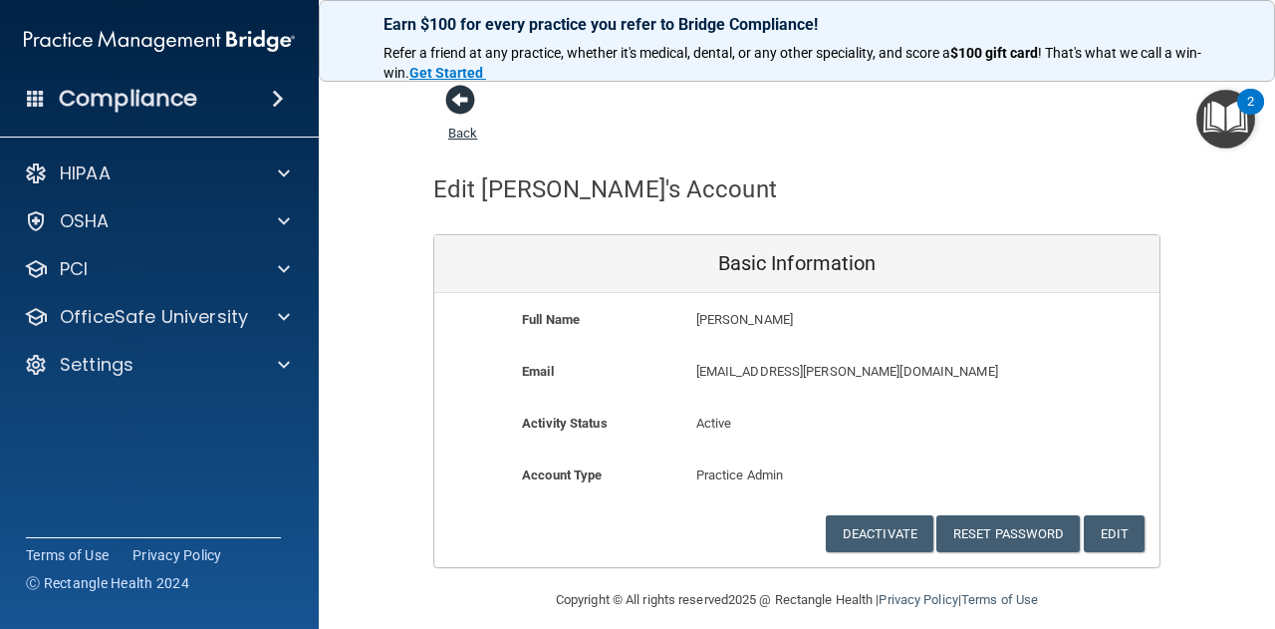
click at [454, 107] on span at bounding box center [460, 100] width 30 height 30
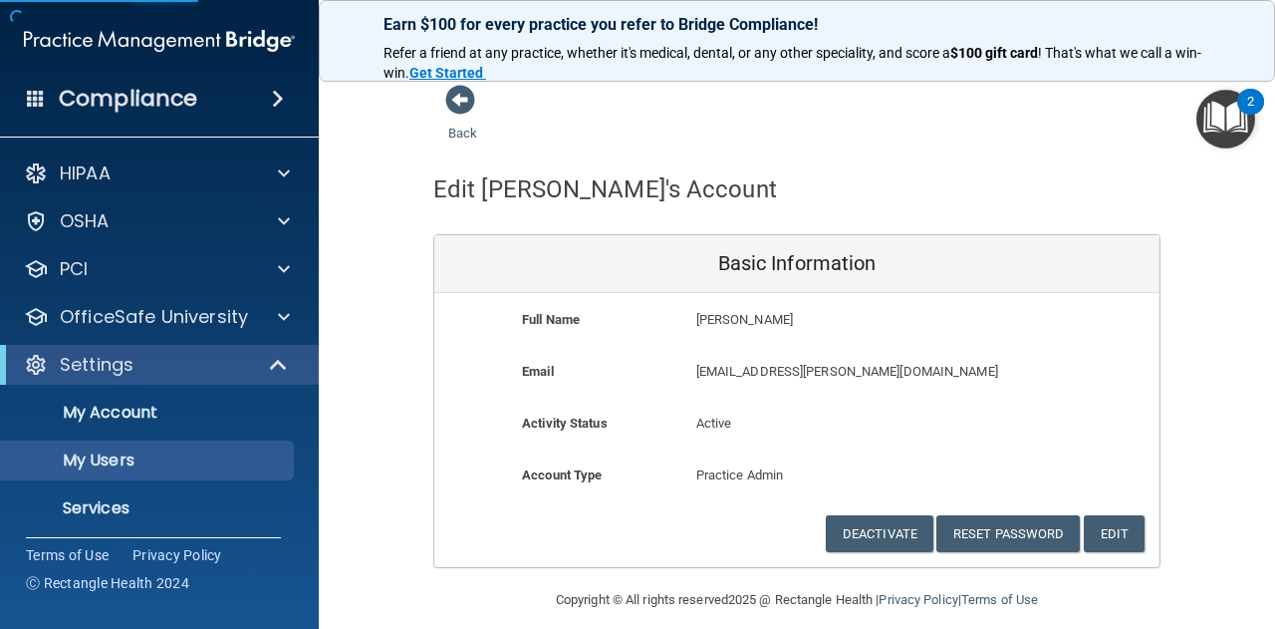
select select "20"
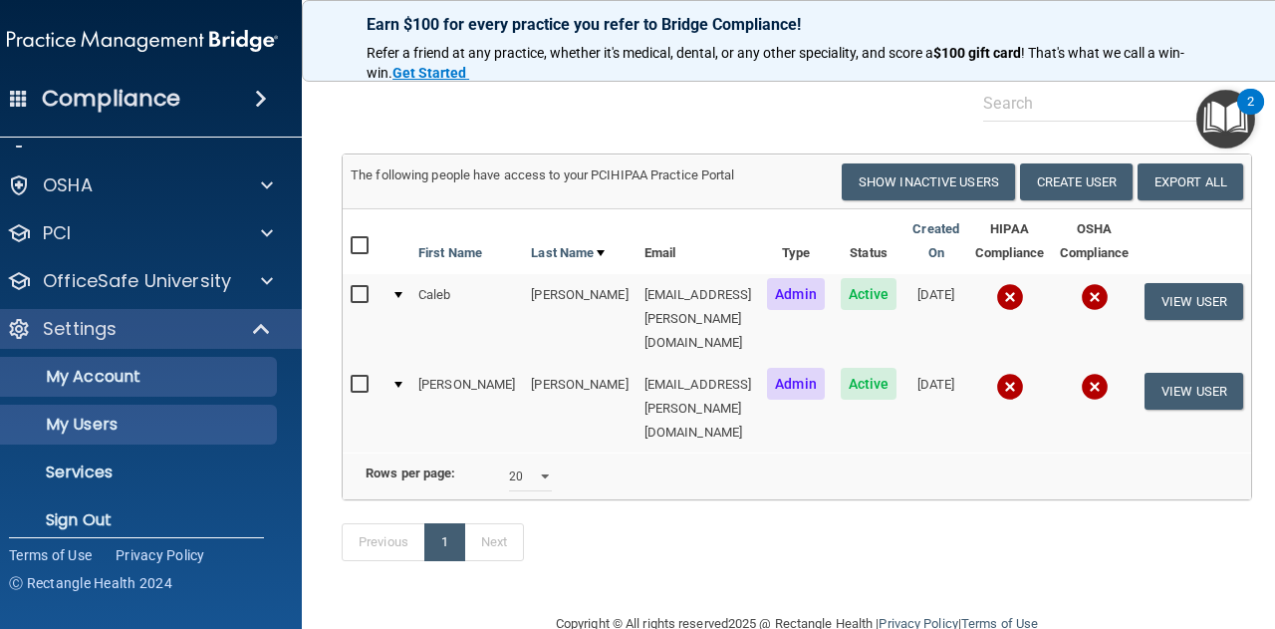
scroll to position [54, 0]
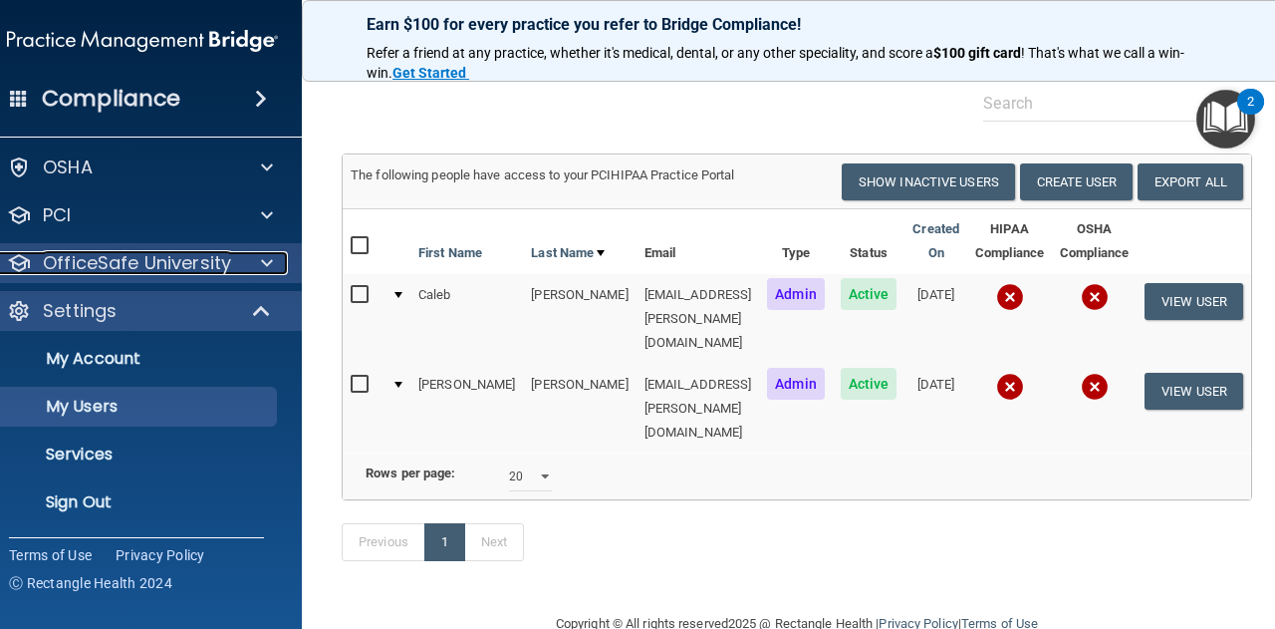
click at [193, 262] on p "OfficeSafe University" at bounding box center [137, 263] width 188 height 24
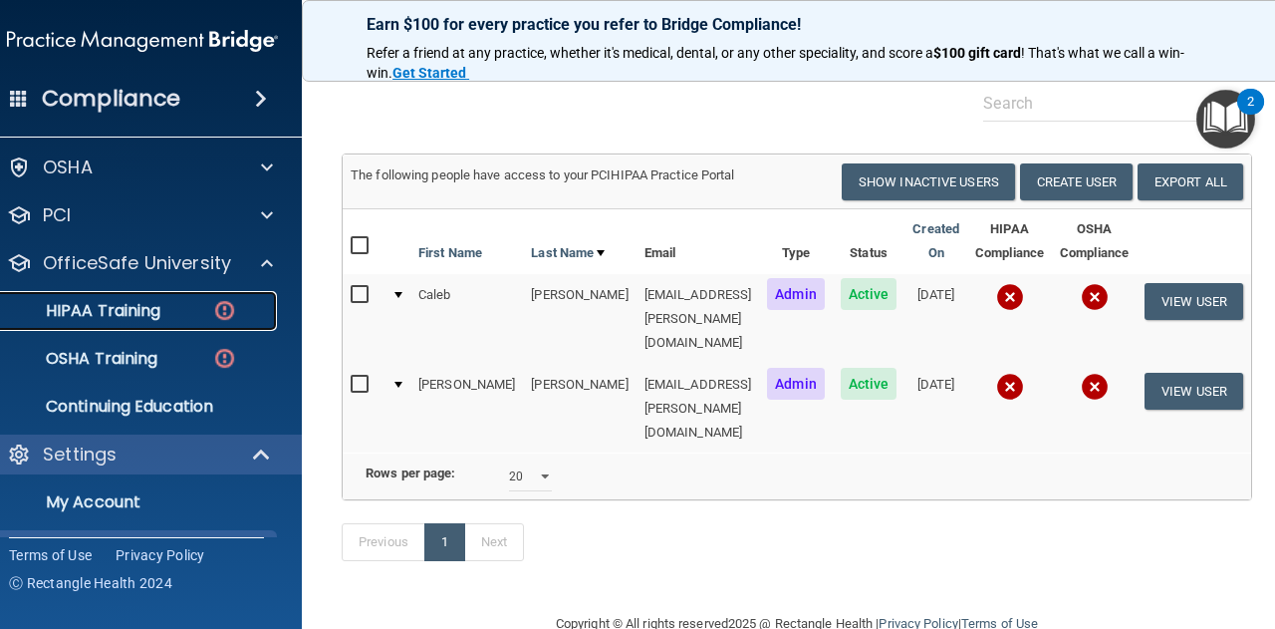
click at [124, 320] on link "HIPAA Training" at bounding box center [120, 311] width 314 height 40
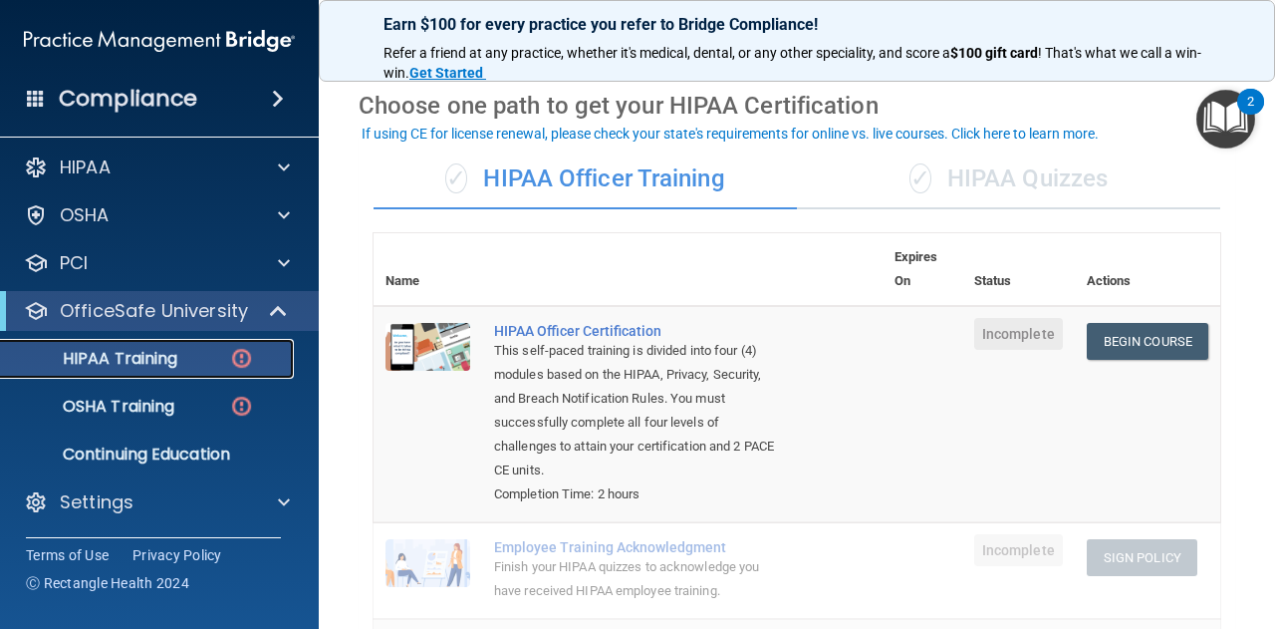
scroll to position [100, 0]
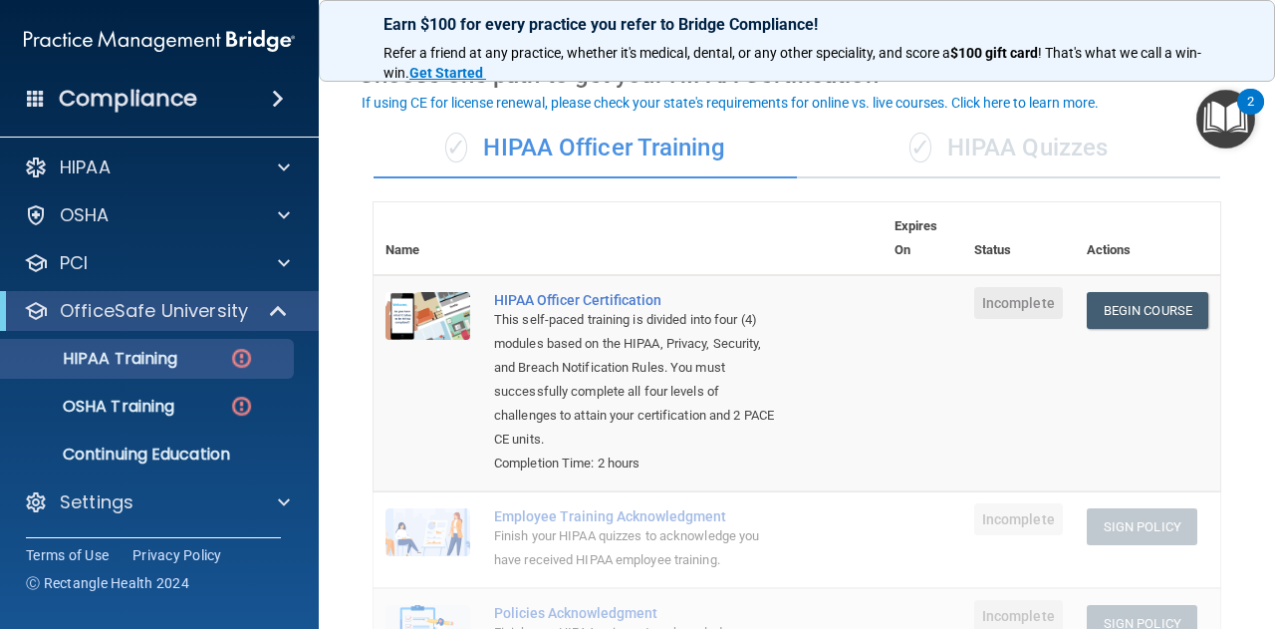
click at [1006, 158] on div "✓ HIPAA Quizzes" at bounding box center [1008, 149] width 423 height 60
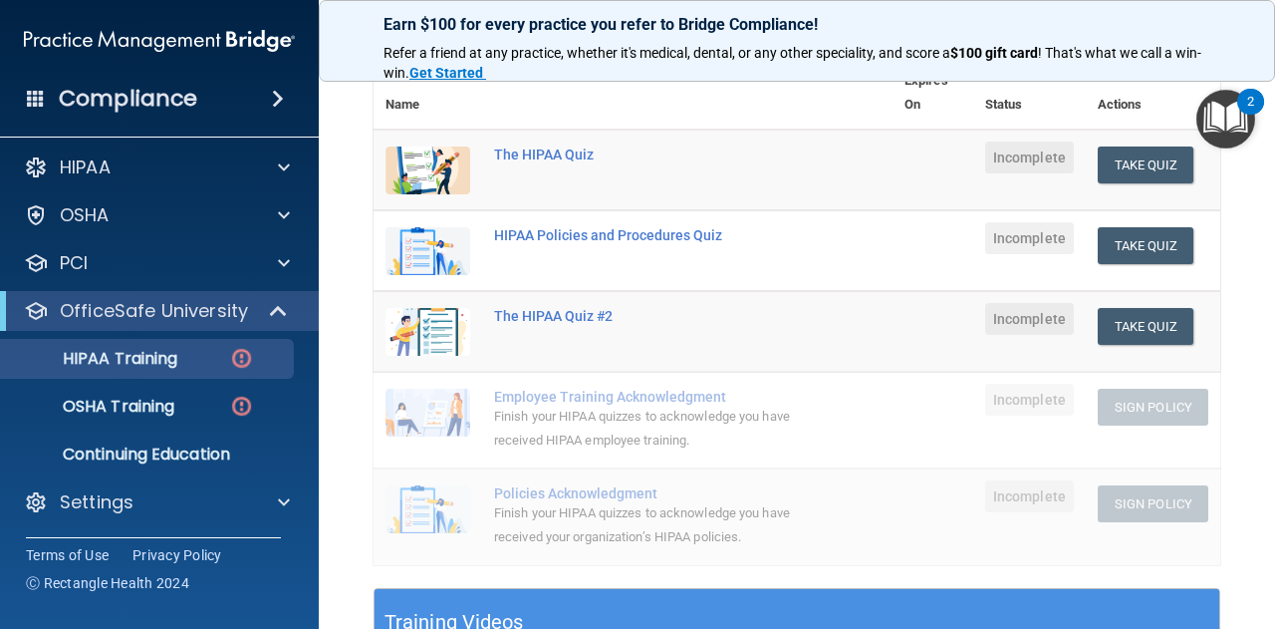
scroll to position [199, 0]
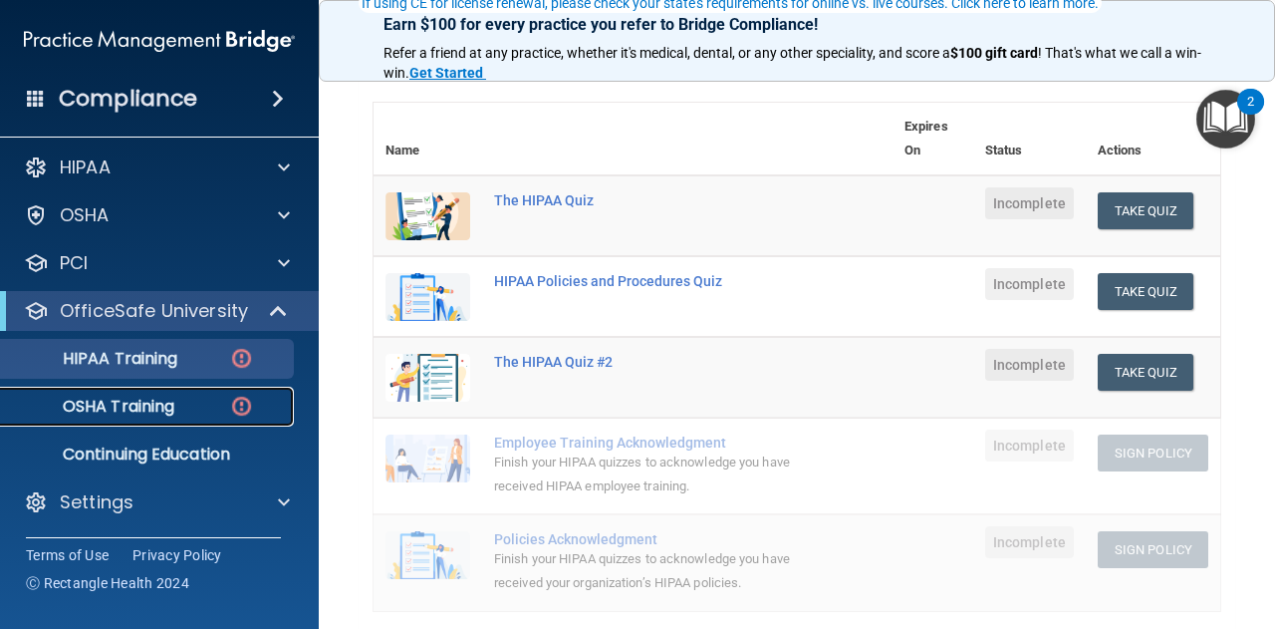
click at [137, 411] on p "OSHA Training" at bounding box center [93, 406] width 161 height 20
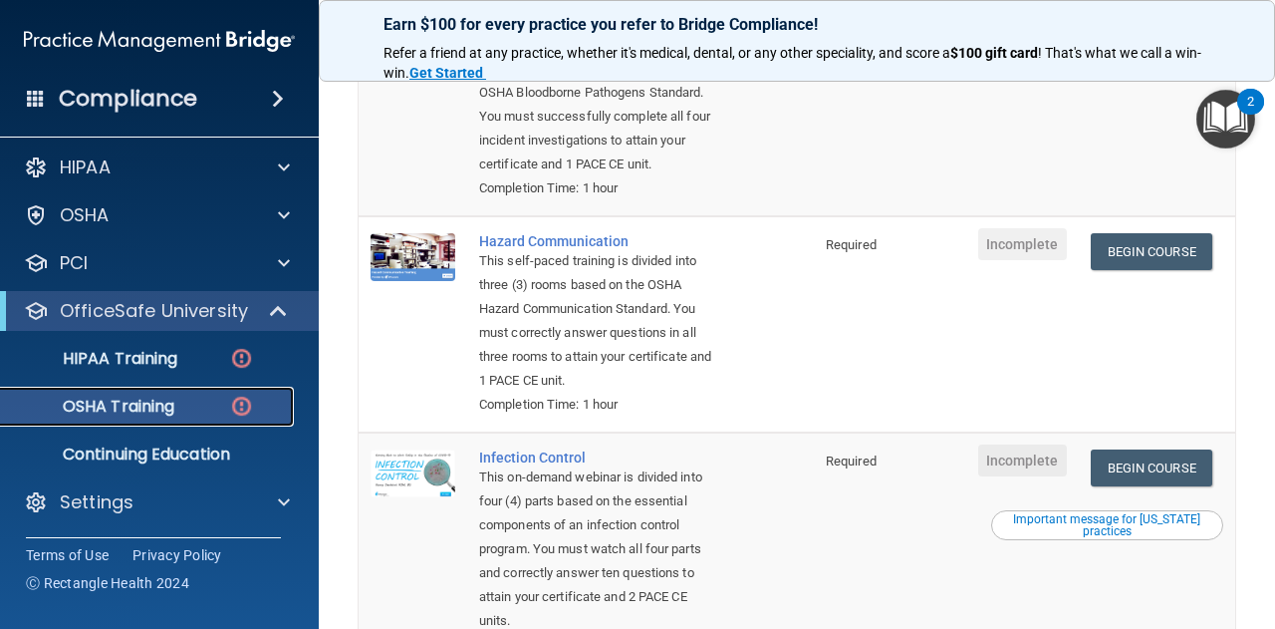
scroll to position [299, 0]
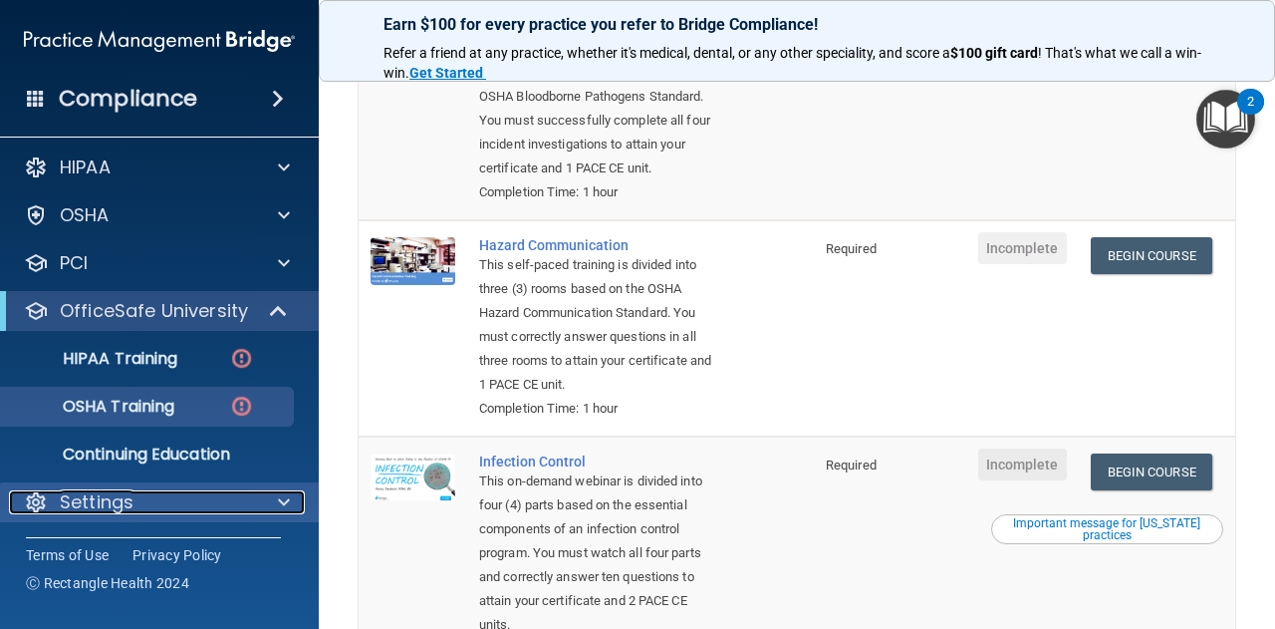
click at [234, 493] on div "Settings" at bounding box center [132, 502] width 247 height 24
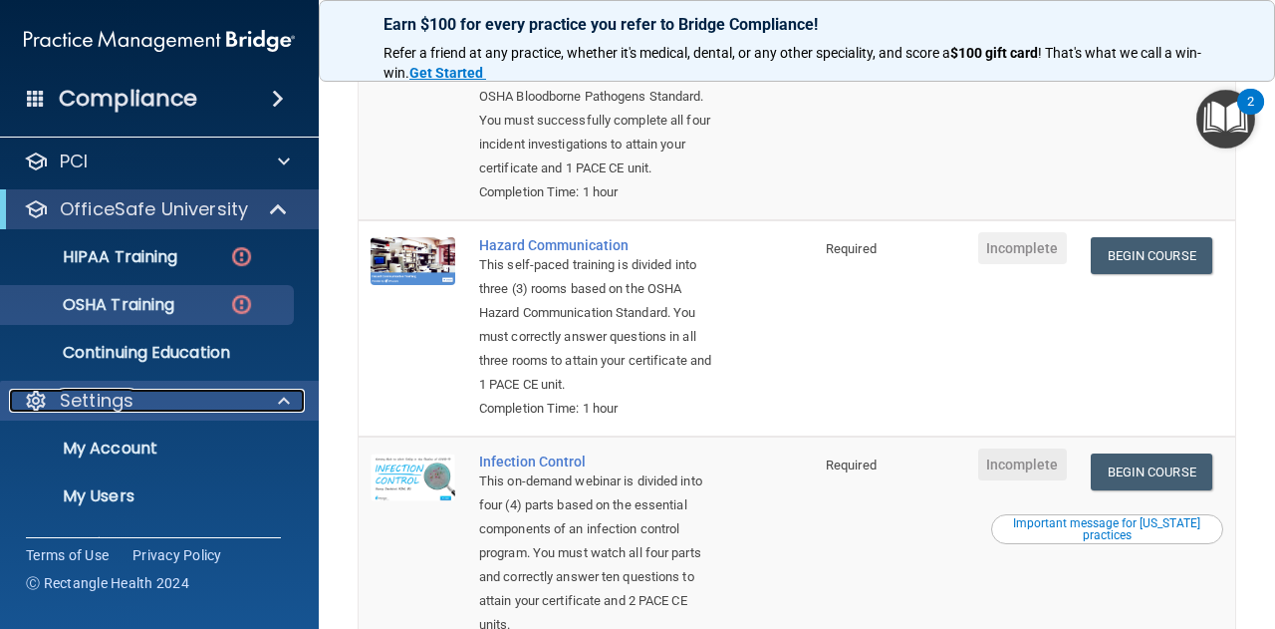
scroll to position [197, 0]
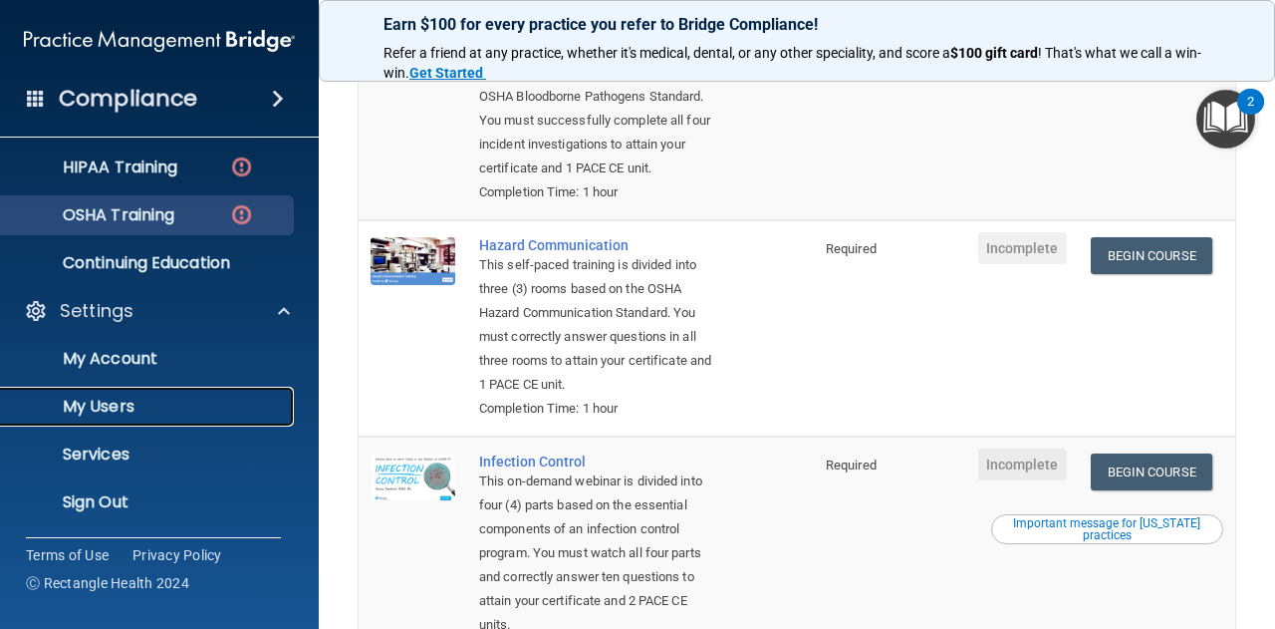
click at [133, 405] on p "My Users" at bounding box center [149, 406] width 272 height 20
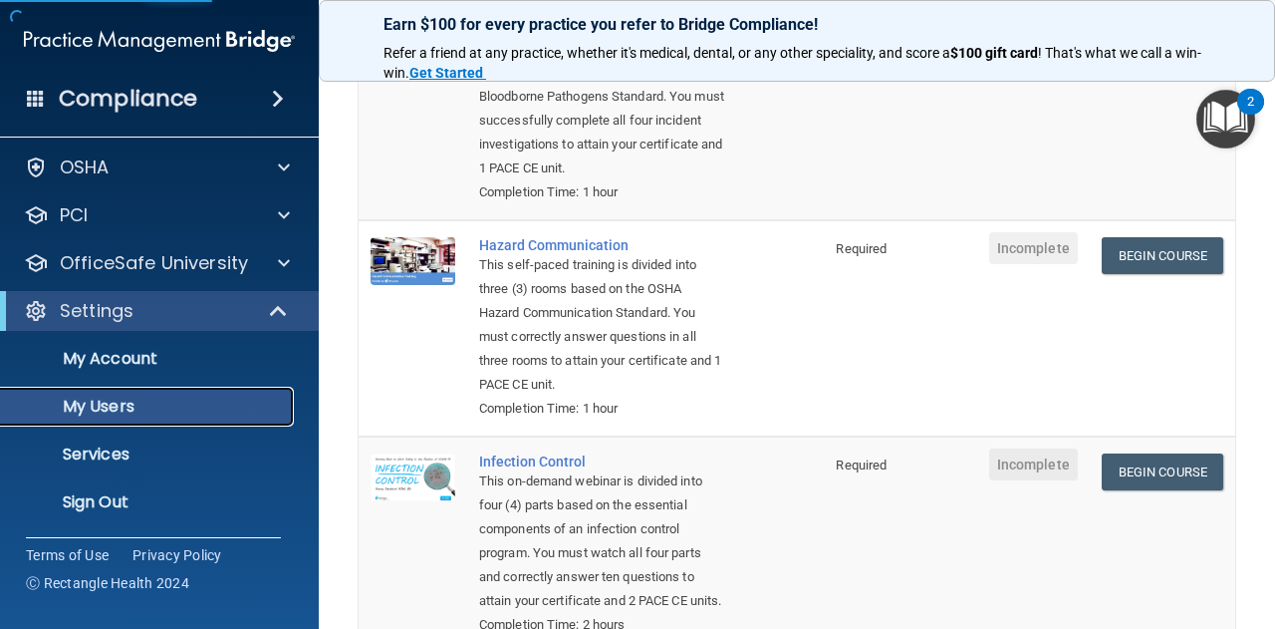
scroll to position [72, 0]
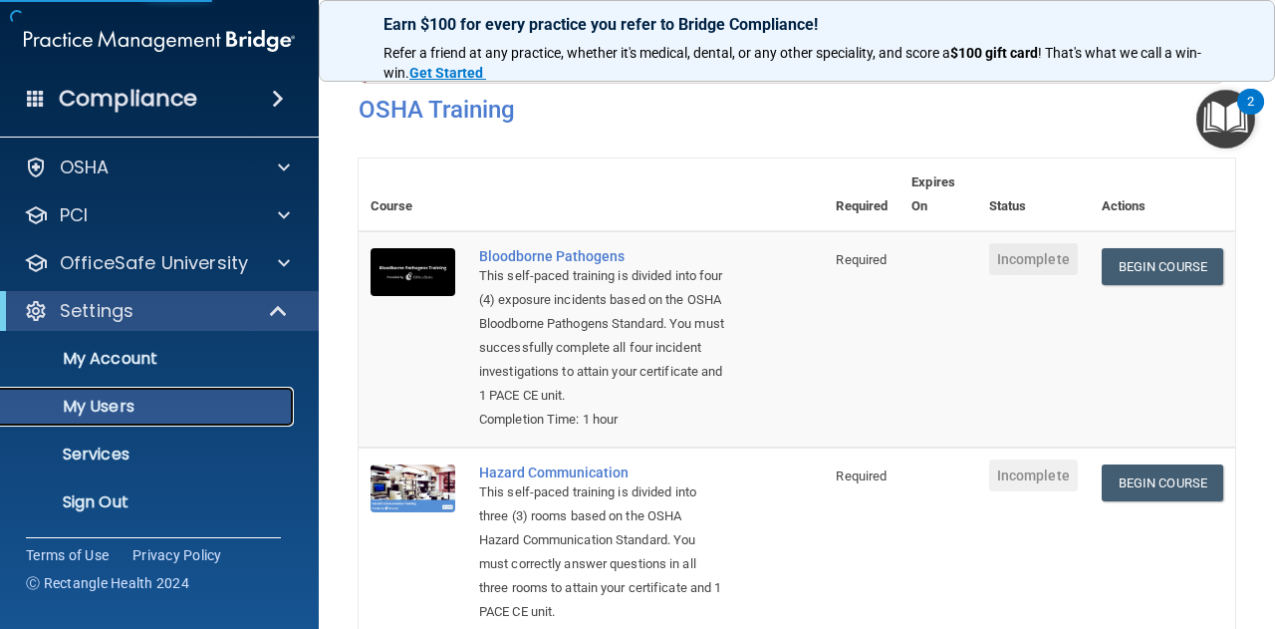
select select "20"
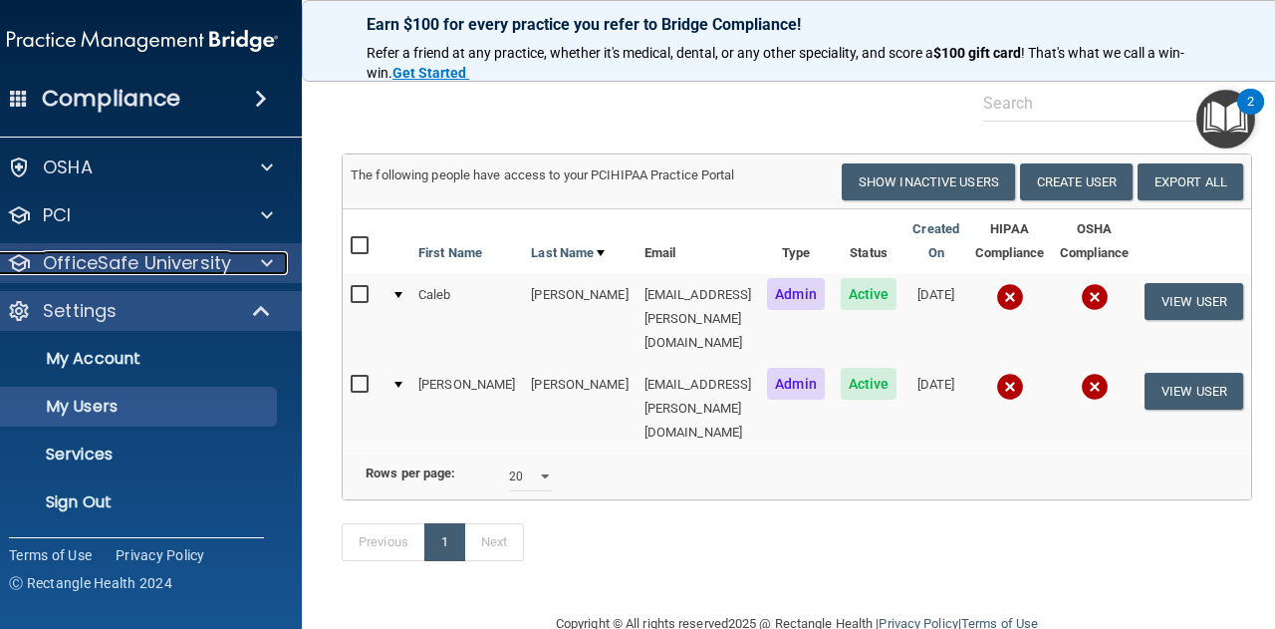
click at [147, 260] on p "OfficeSafe University" at bounding box center [137, 263] width 188 height 24
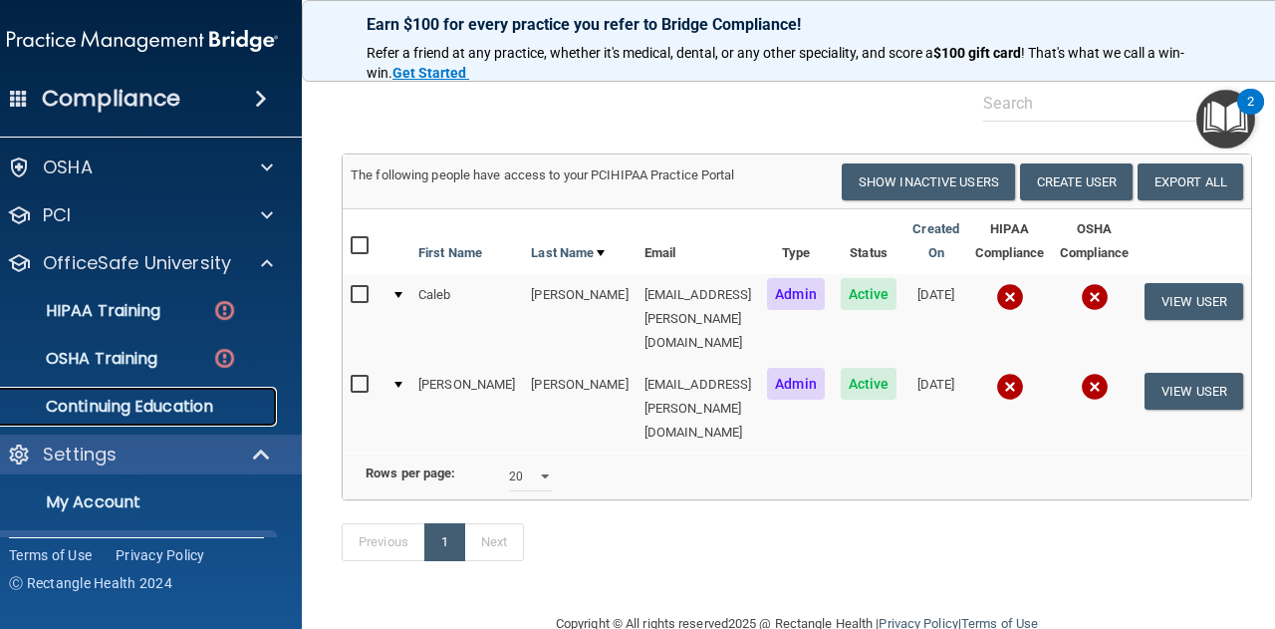
click at [112, 410] on p "Continuing Education" at bounding box center [132, 406] width 272 height 20
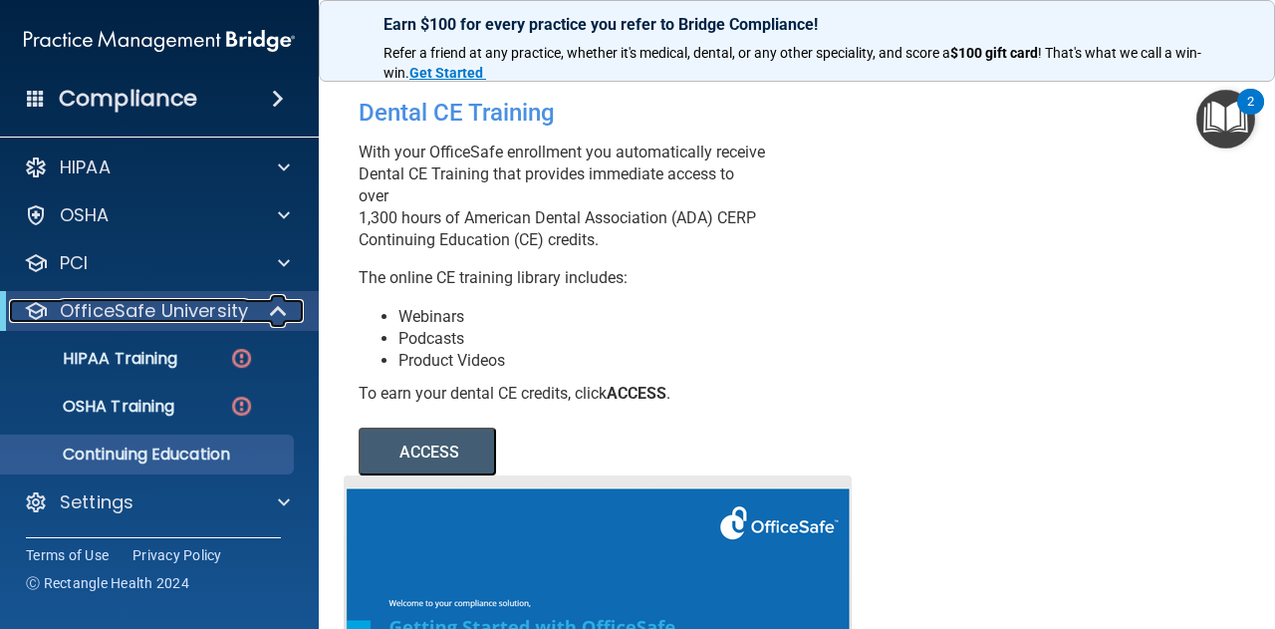
click at [281, 308] on span at bounding box center [280, 311] width 17 height 24
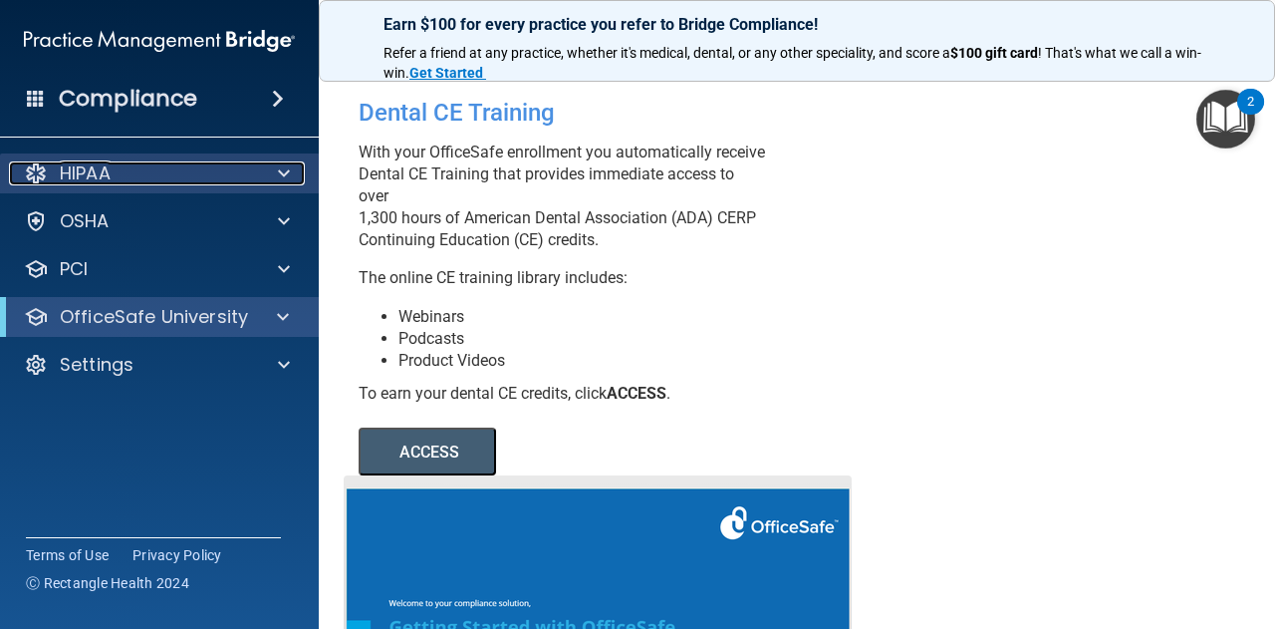
click at [268, 162] on div at bounding box center [281, 173] width 50 height 24
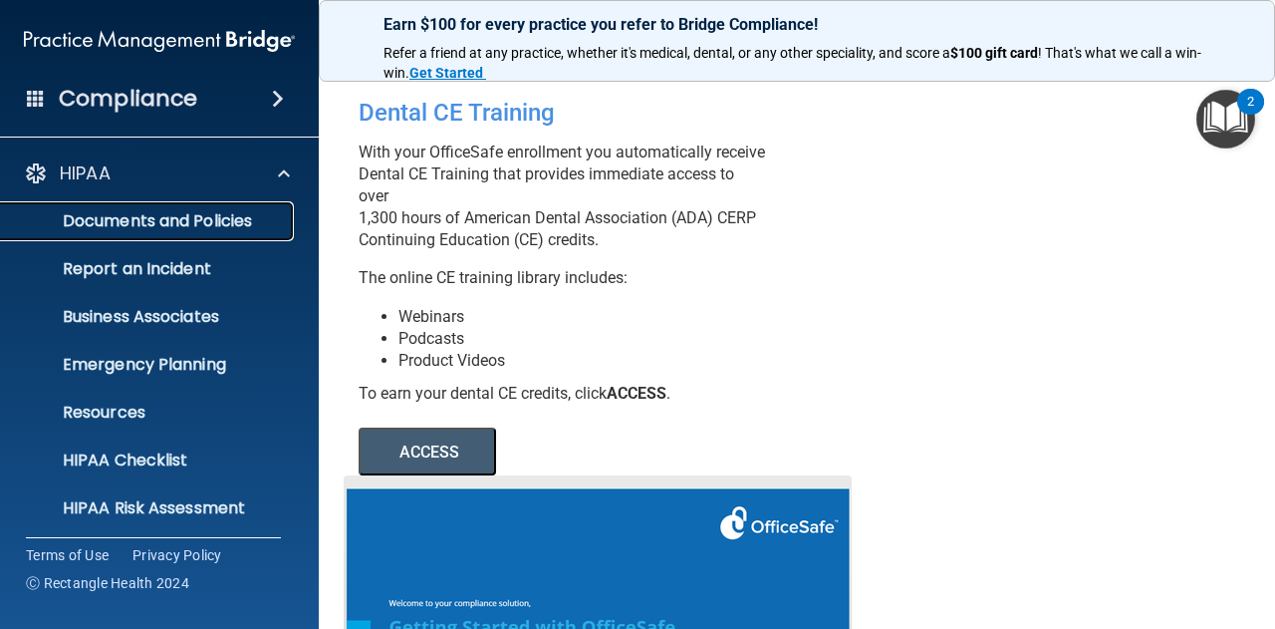
click at [157, 220] on p "Documents and Policies" at bounding box center [149, 221] width 272 height 20
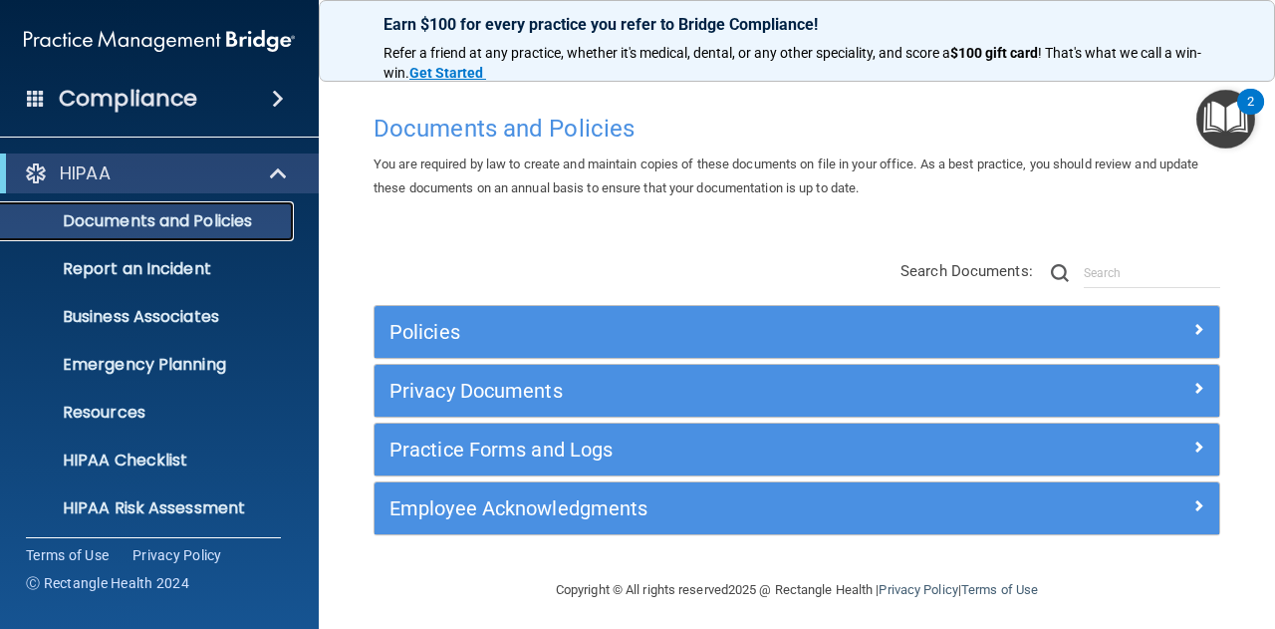
scroll to position [6, 0]
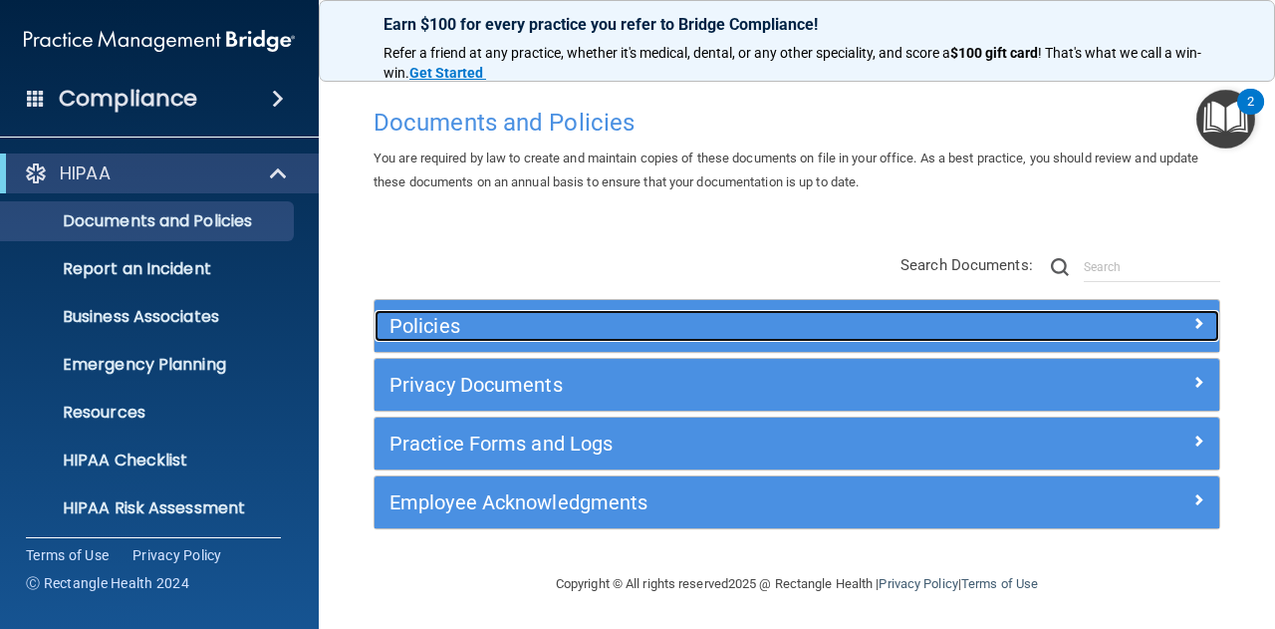
click at [427, 323] on h5 "Policies" at bounding box center [691, 326] width 604 height 22
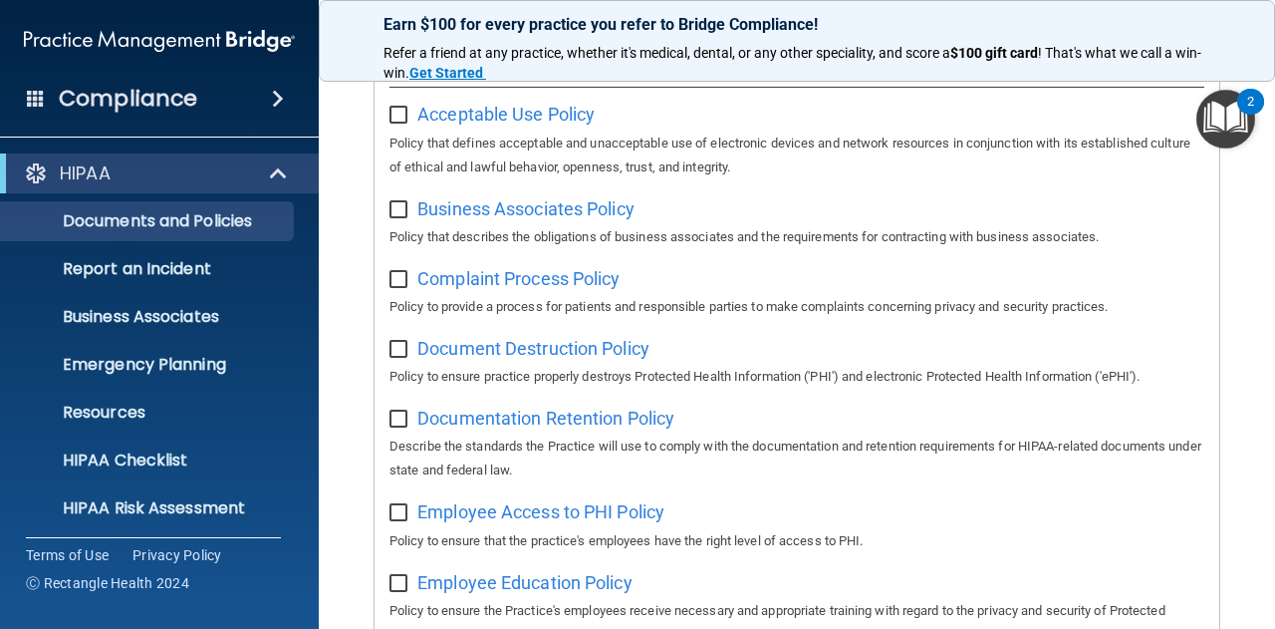
scroll to position [404, 0]
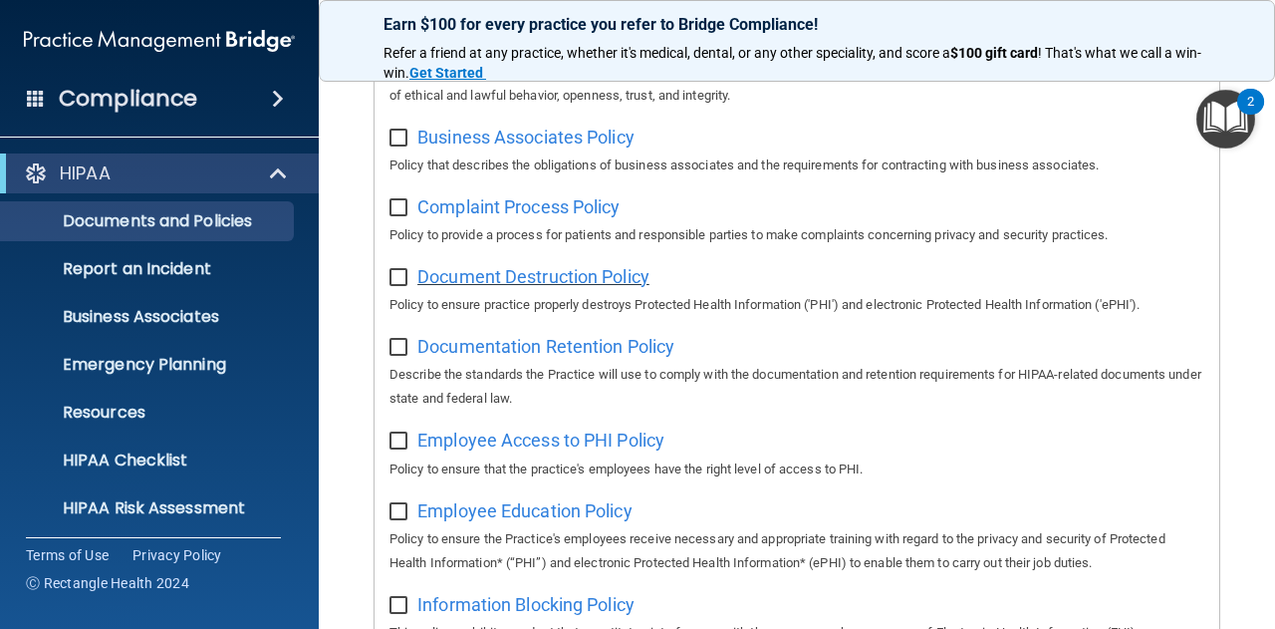
click at [538, 276] on span "Document Destruction Policy" at bounding box center [533, 276] width 232 height 21
click at [394, 136] on input "checkbox" at bounding box center [400, 138] width 23 height 16
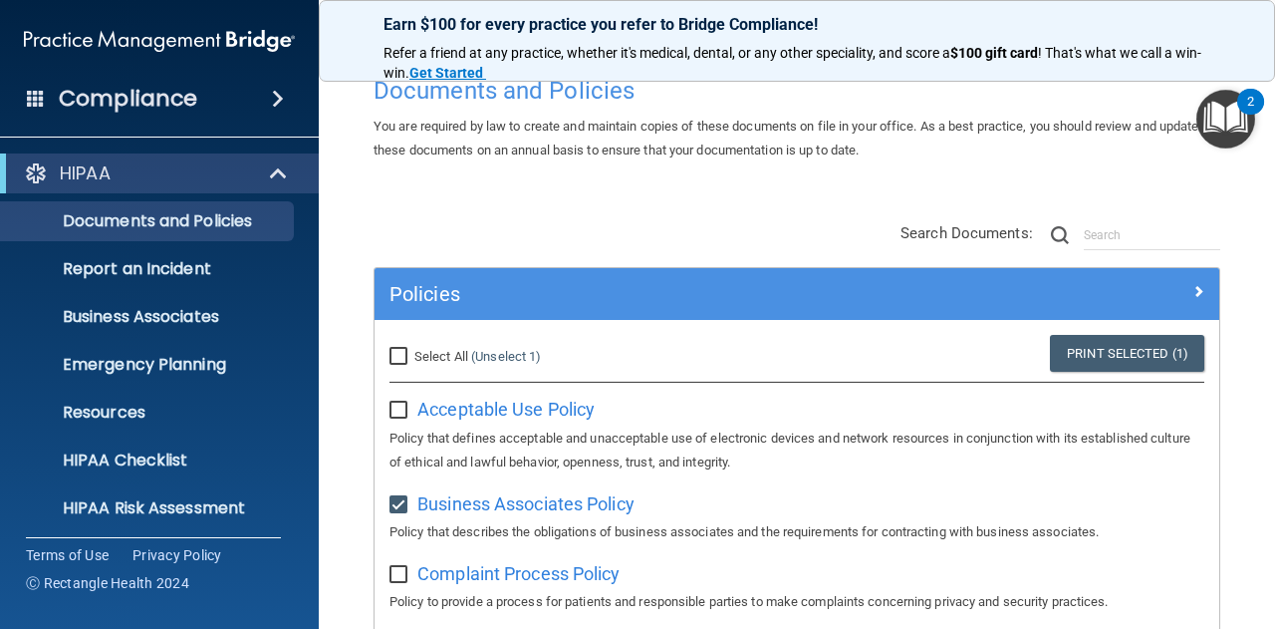
scroll to position [6, 0]
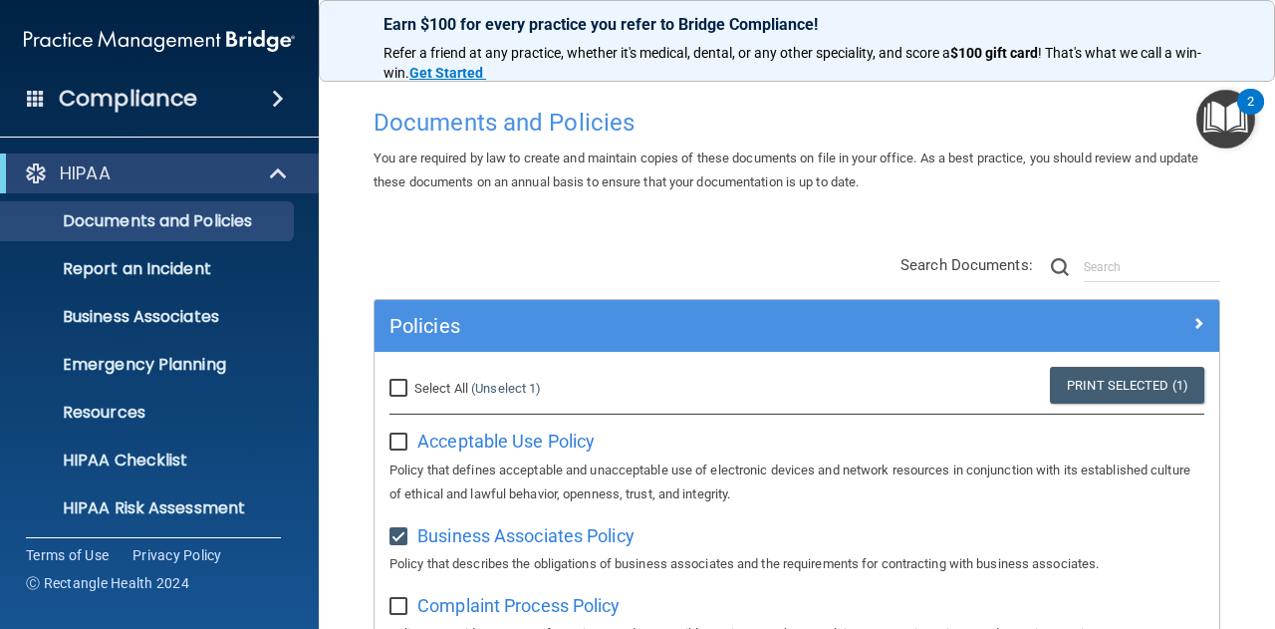
click at [400, 535] on input "checkbox" at bounding box center [400, 537] width 23 height 16
checkbox input "false"
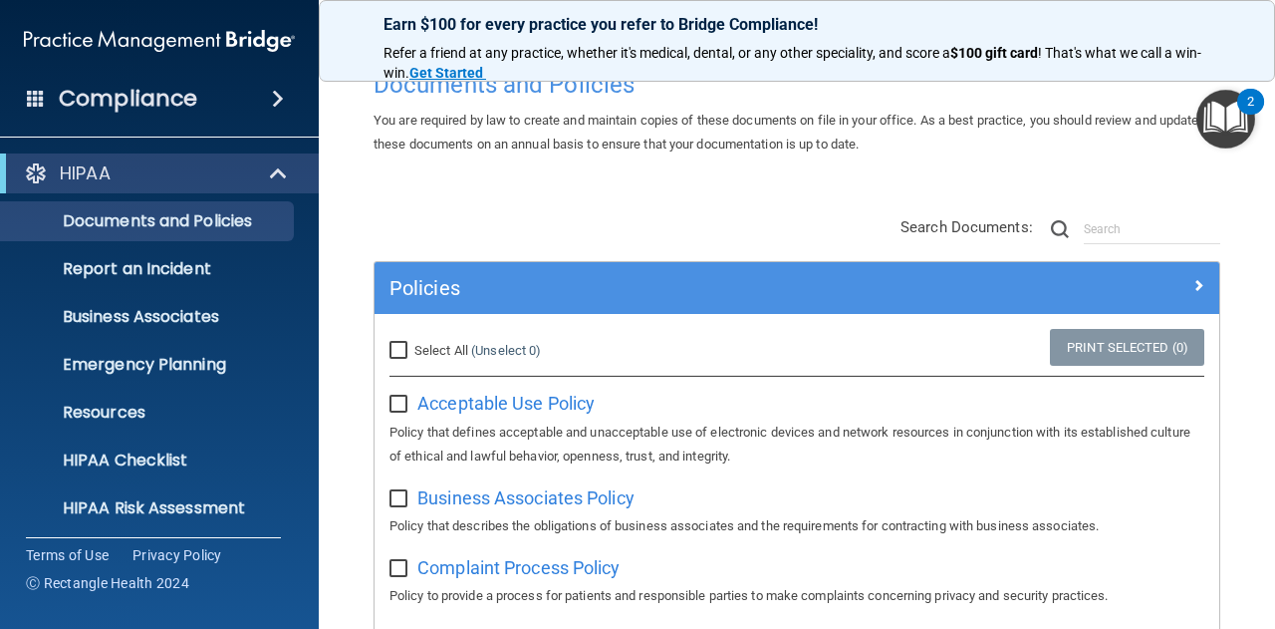
scroll to position [0, 0]
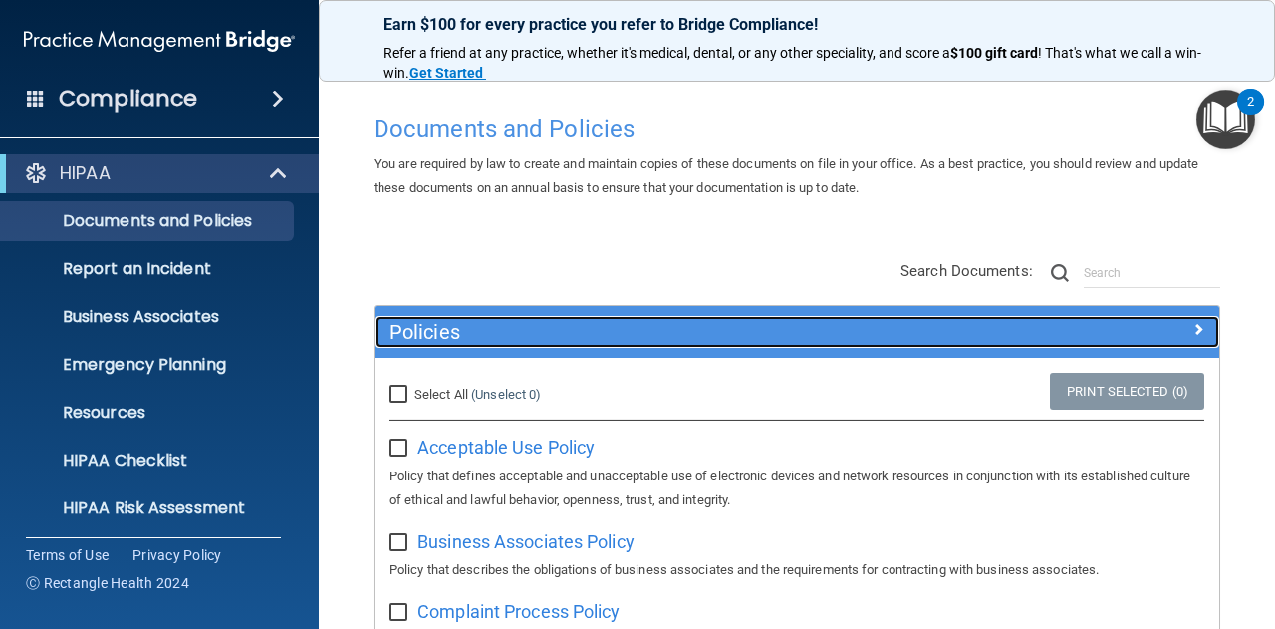
click at [424, 321] on h5 "Policies" at bounding box center [691, 332] width 604 height 22
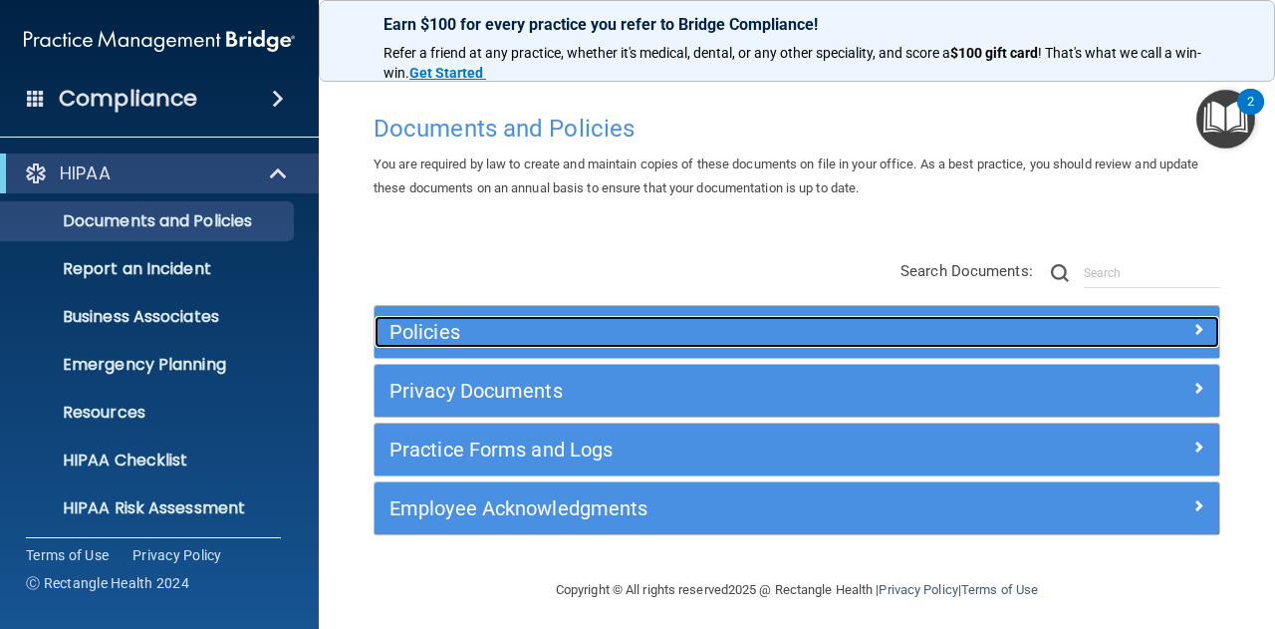
scroll to position [6, 0]
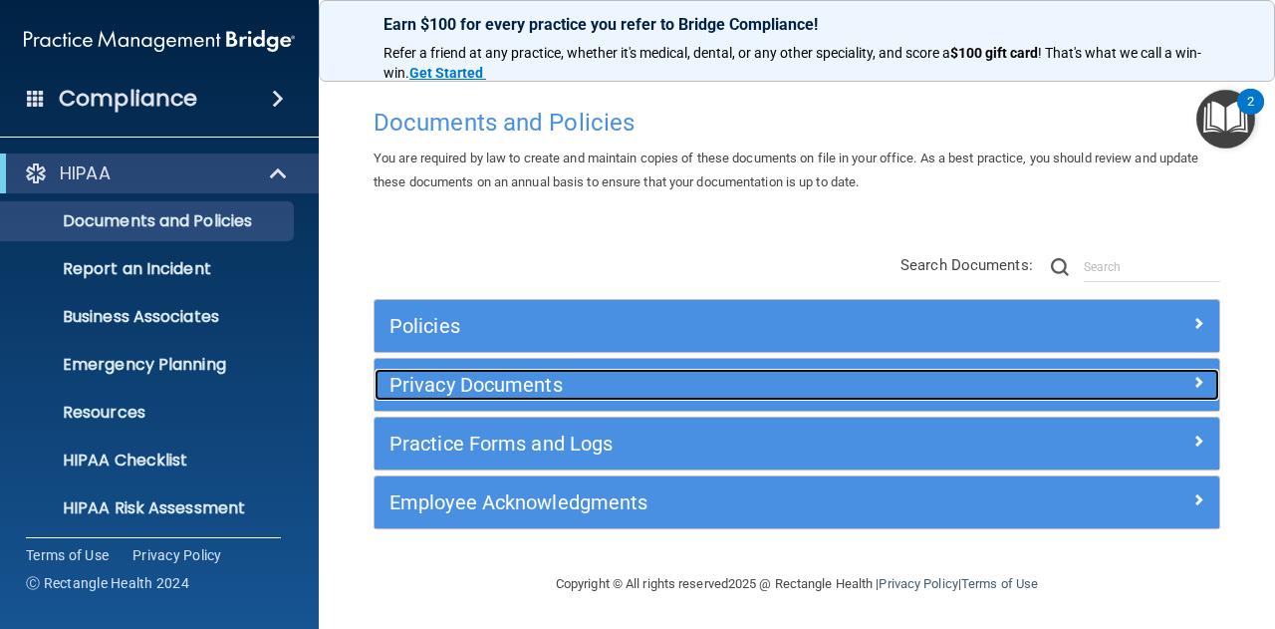
click at [473, 382] on h5 "Privacy Documents" at bounding box center [691, 385] width 604 height 22
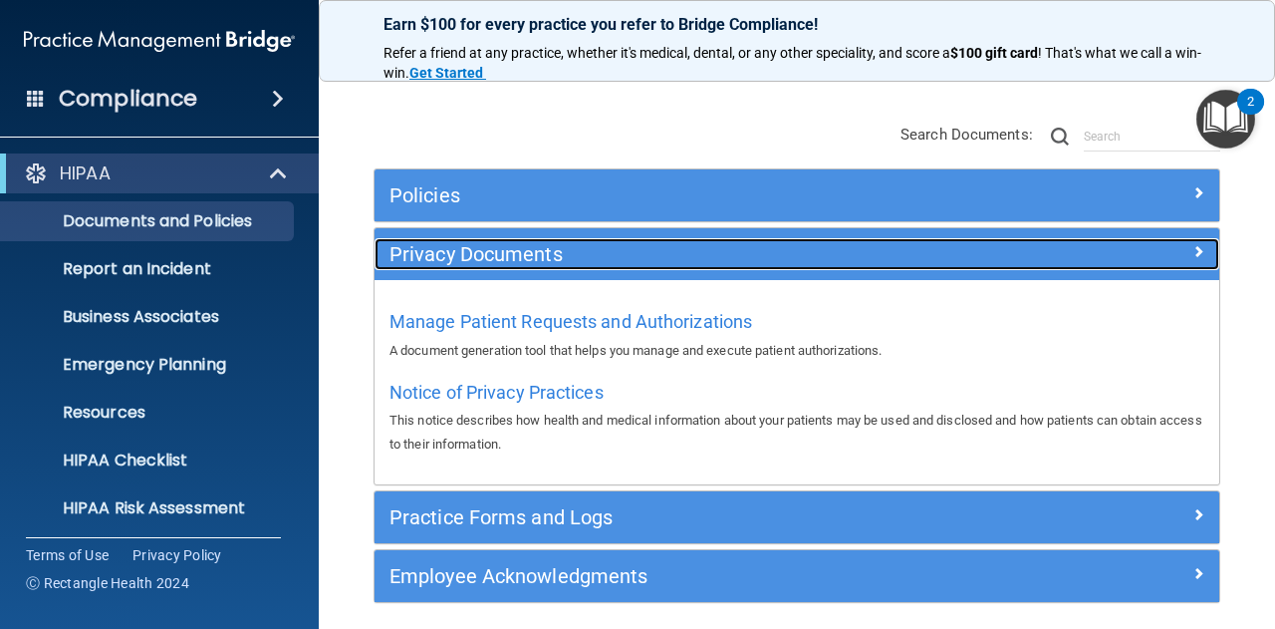
scroll to position [205, 0]
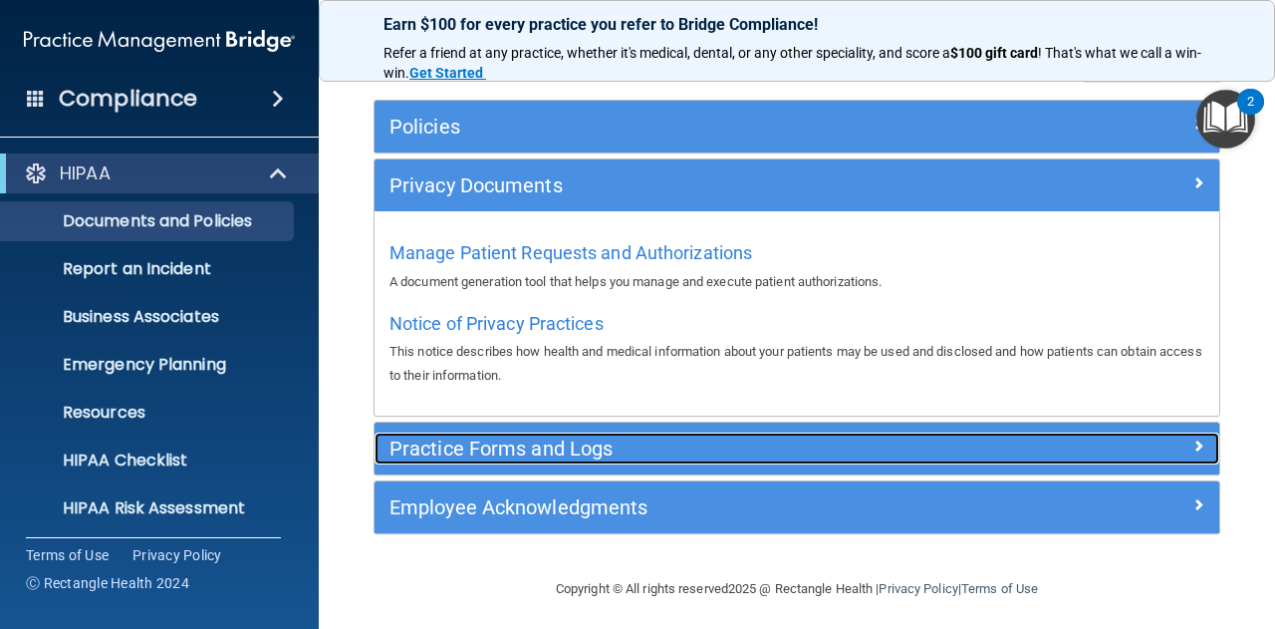
click at [538, 449] on h5 "Practice Forms and Logs" at bounding box center [691, 448] width 604 height 22
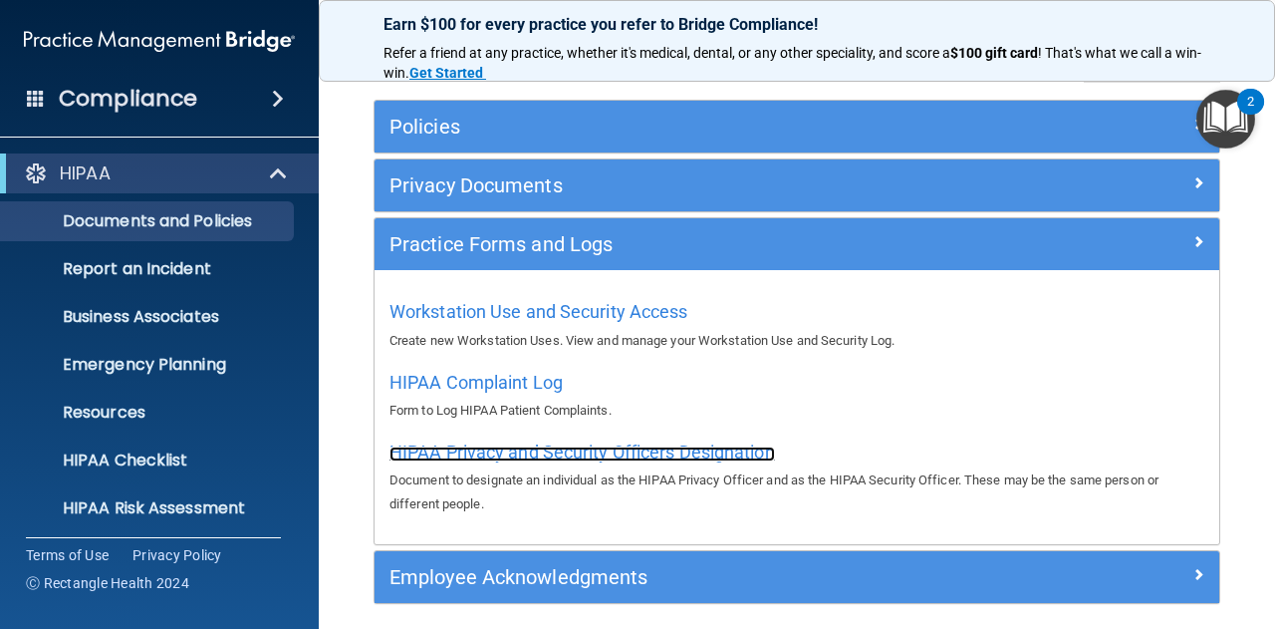
click at [649, 451] on span "HIPAA Privacy and Security Officers Designation" at bounding box center [582, 451] width 386 height 21
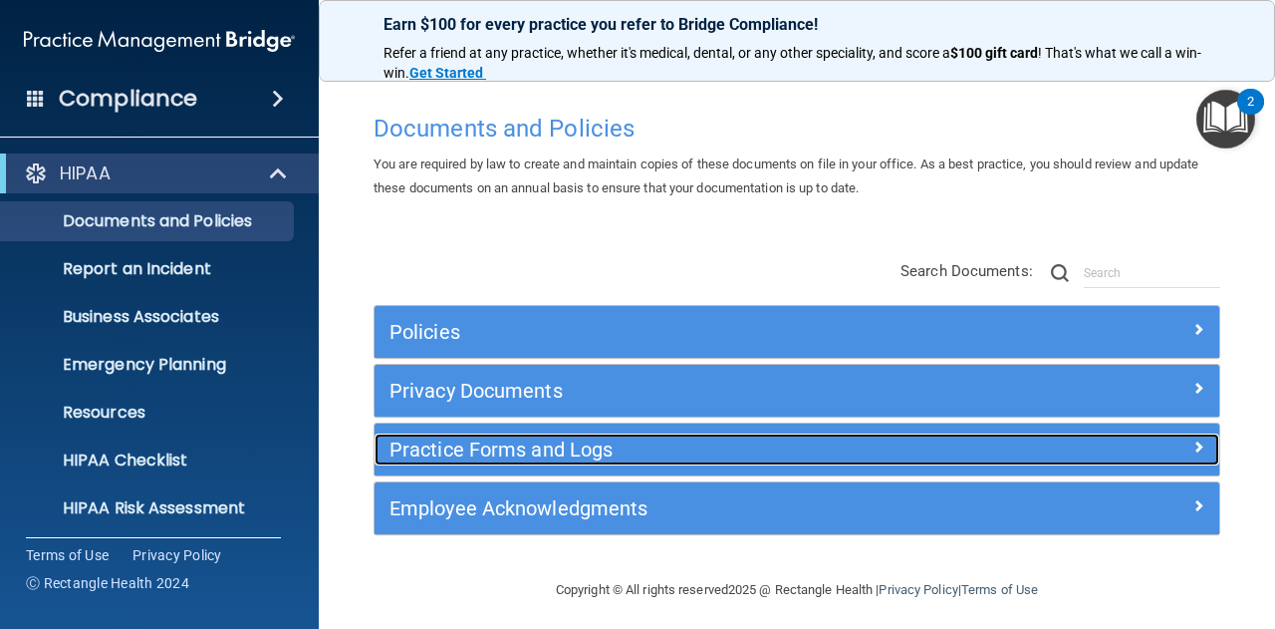
click at [498, 455] on h5 "Practice Forms and Logs" at bounding box center [691, 449] width 604 height 22
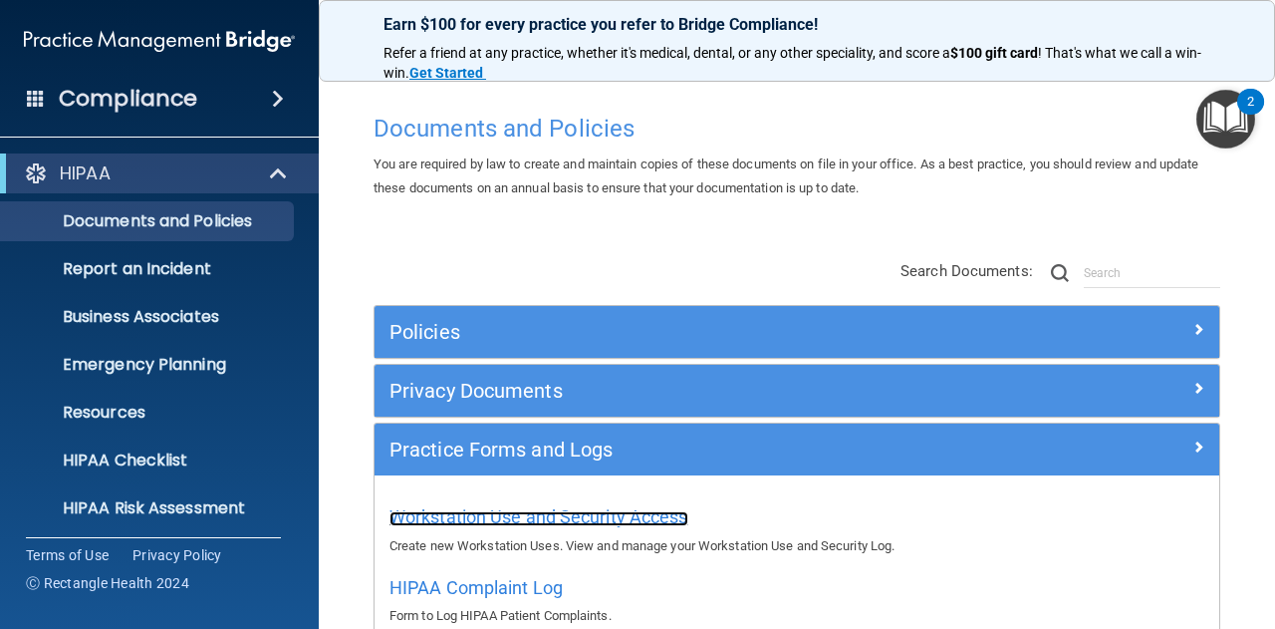
click at [484, 517] on span "Workstation Use and Security Access" at bounding box center [538, 516] width 299 height 21
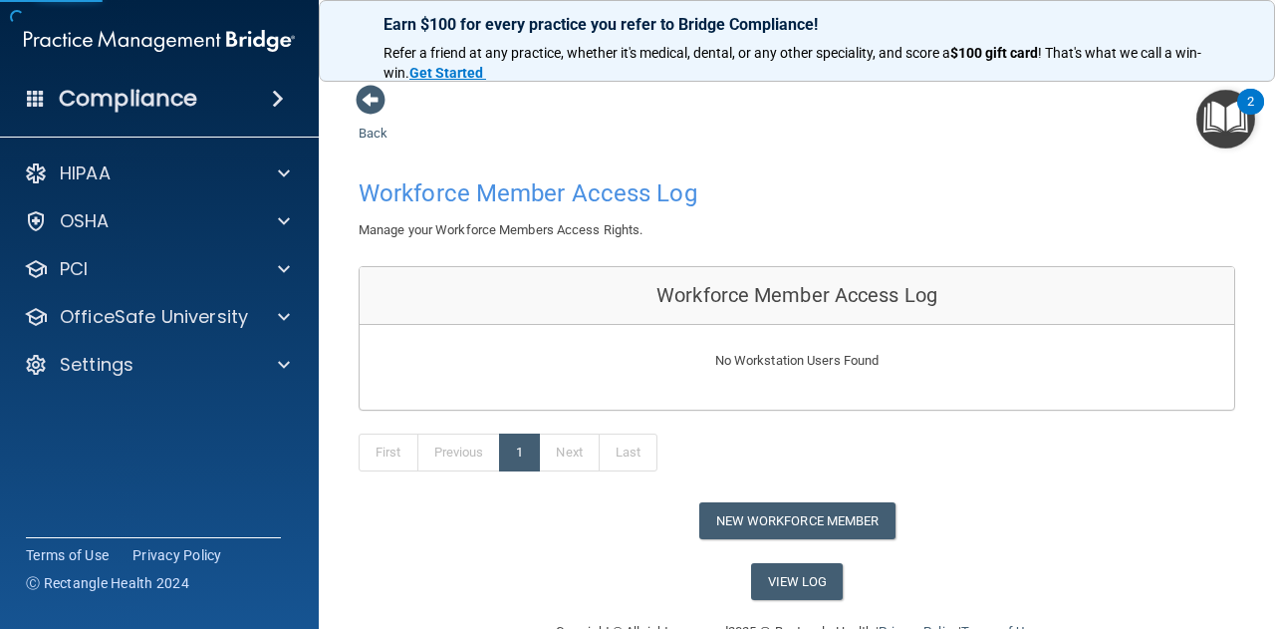
scroll to position [48, 0]
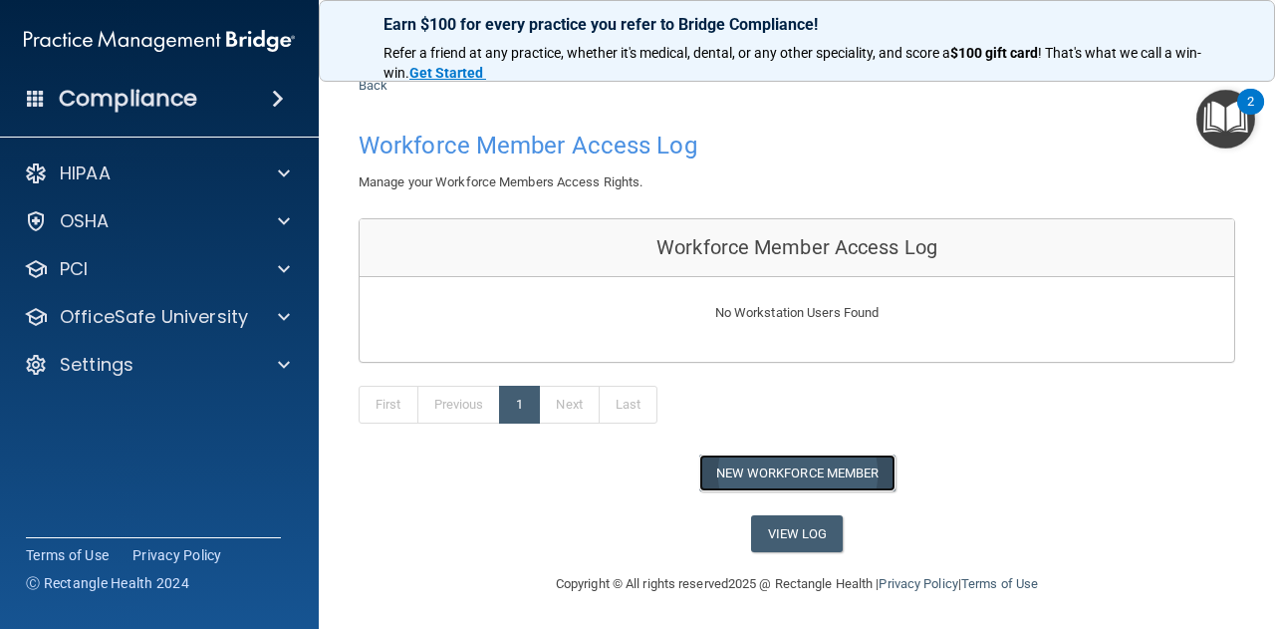
click at [763, 468] on button "New Workforce Member" at bounding box center [797, 472] width 196 height 37
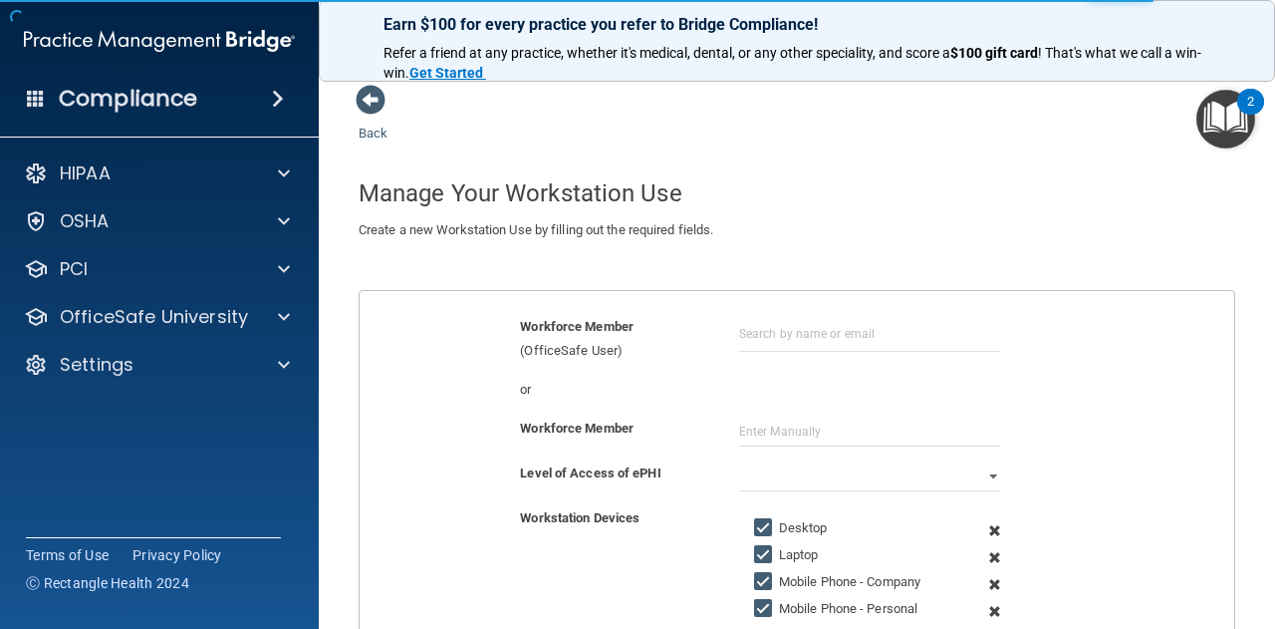
scroll to position [100, 0]
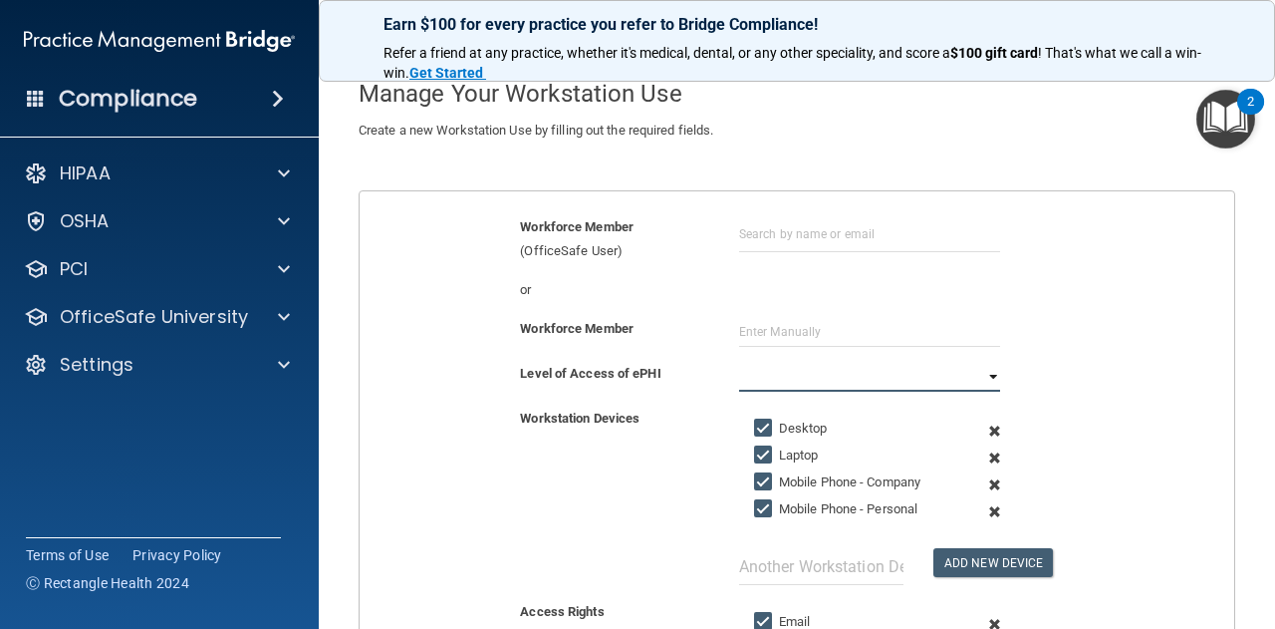
click at [806, 382] on select "Full Limited None" at bounding box center [870, 377] width 262 height 30
drag, startPoint x: 629, startPoint y: 495, endPoint x: 657, endPoint y: 490, distance: 29.3
click at [634, 493] on div "Workstation Devices Desktop Laptop Mobile Phone - Company Mobile Phone - Person…" at bounding box center [797, 495] width 904 height 178
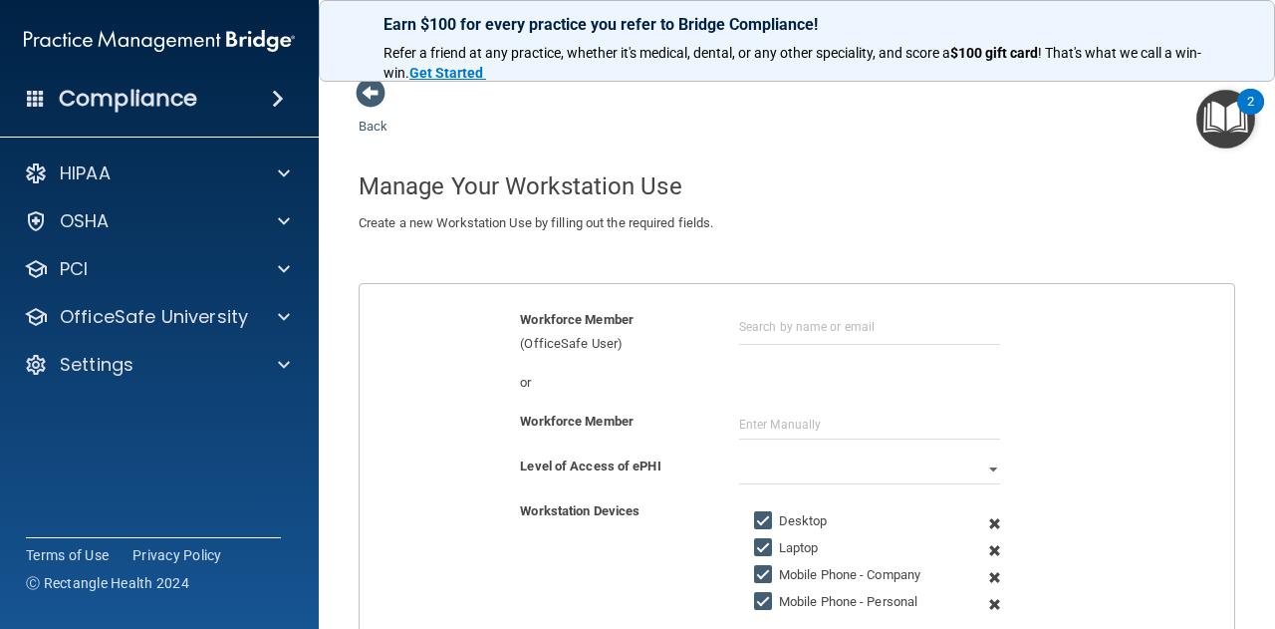
scroll to position [0, 0]
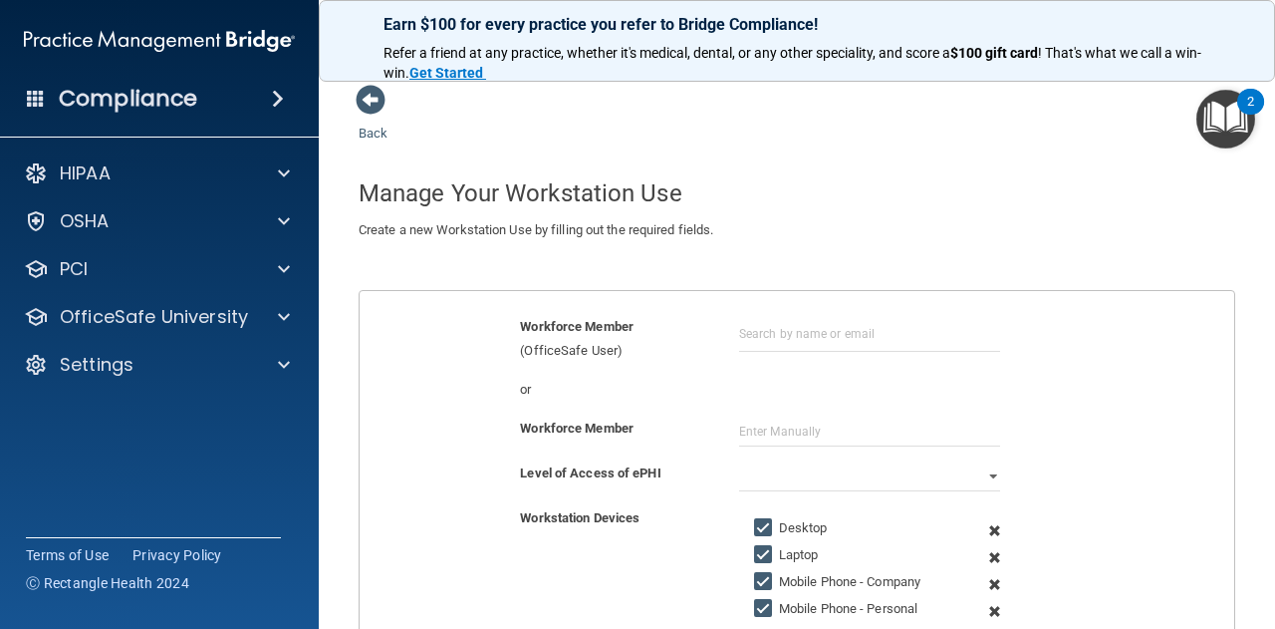
click at [367, 115] on span at bounding box center [371, 100] width 30 height 30
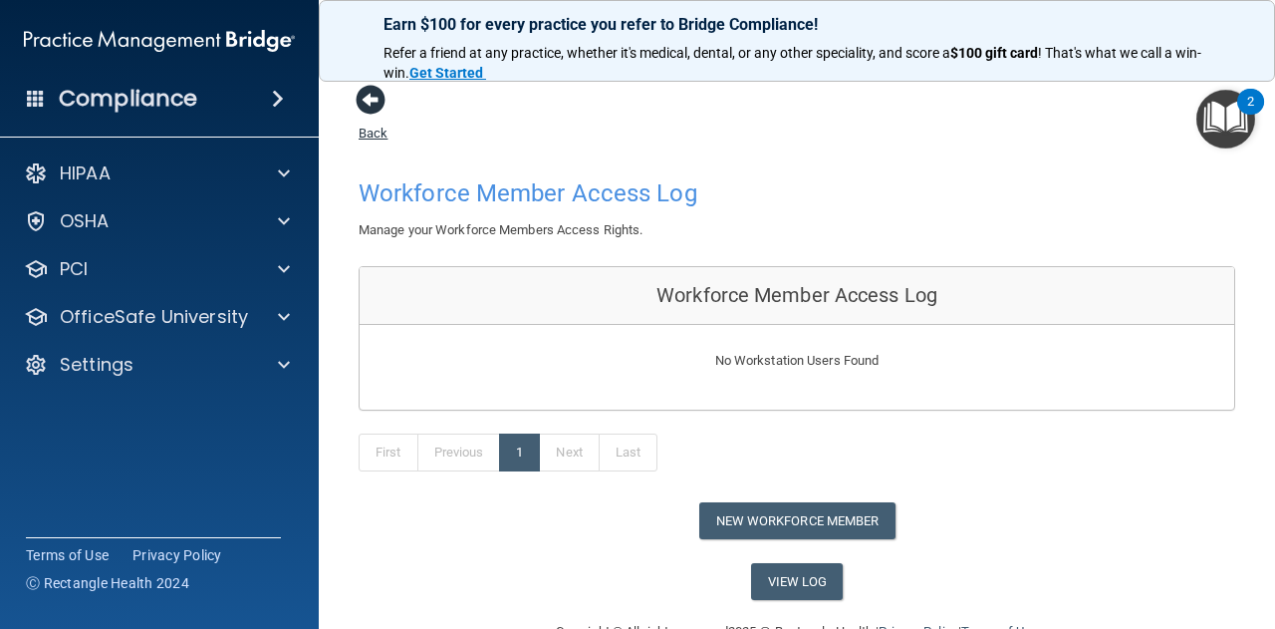
click at [366, 108] on span at bounding box center [371, 100] width 30 height 30
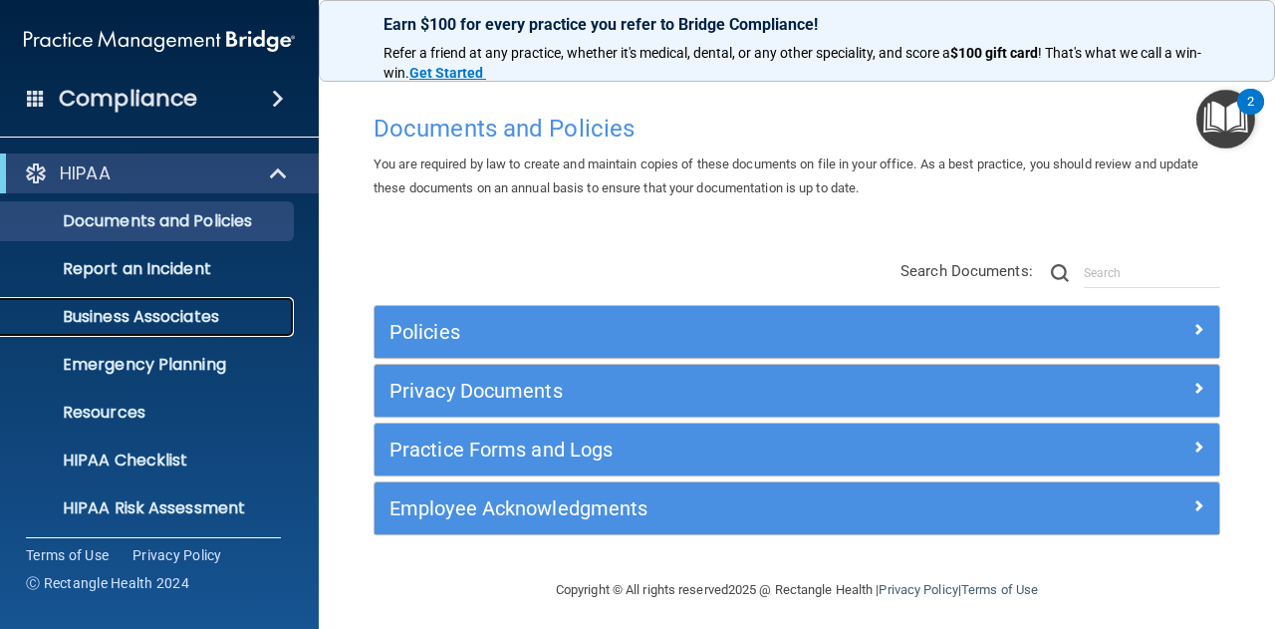
click at [112, 314] on p "Business Associates" at bounding box center [149, 317] width 272 height 20
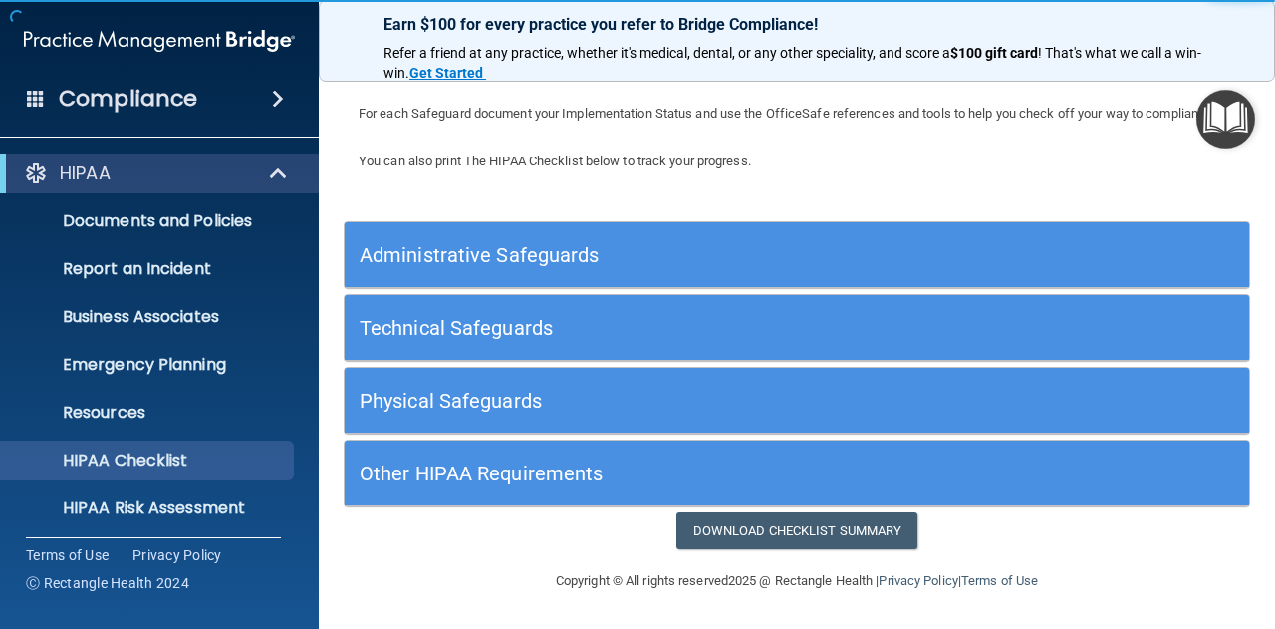
scroll to position [145, 0]
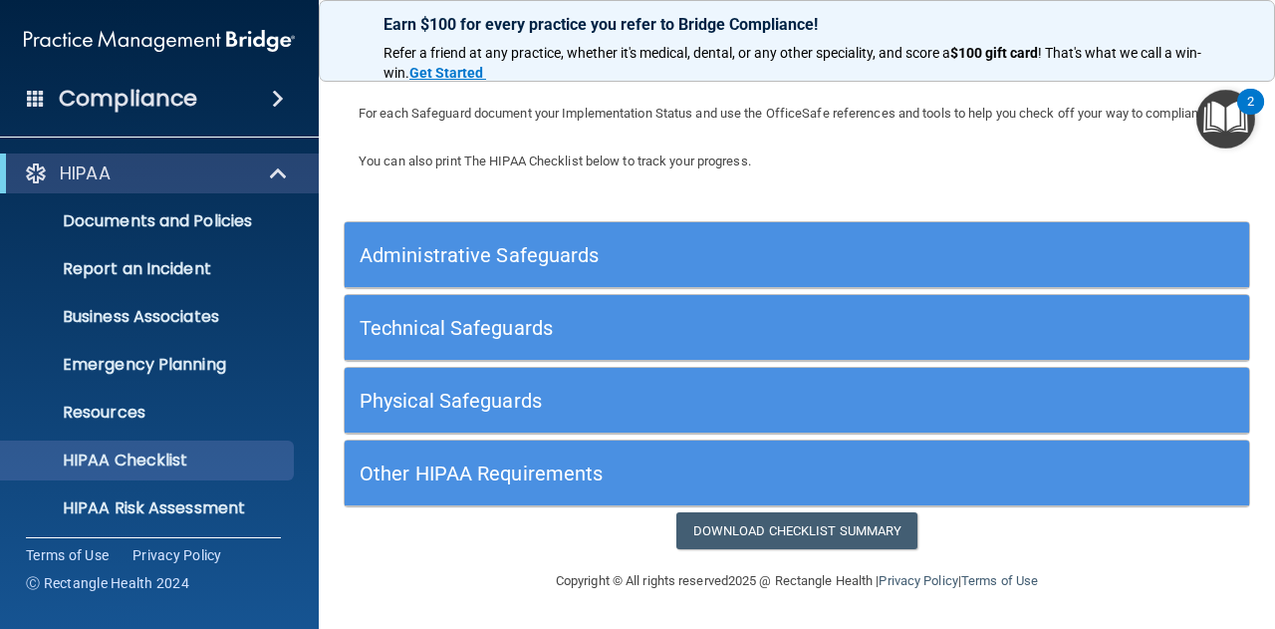
click at [559, 266] on h5 "Administrative Safeguards" at bounding box center [684, 255] width 648 height 22
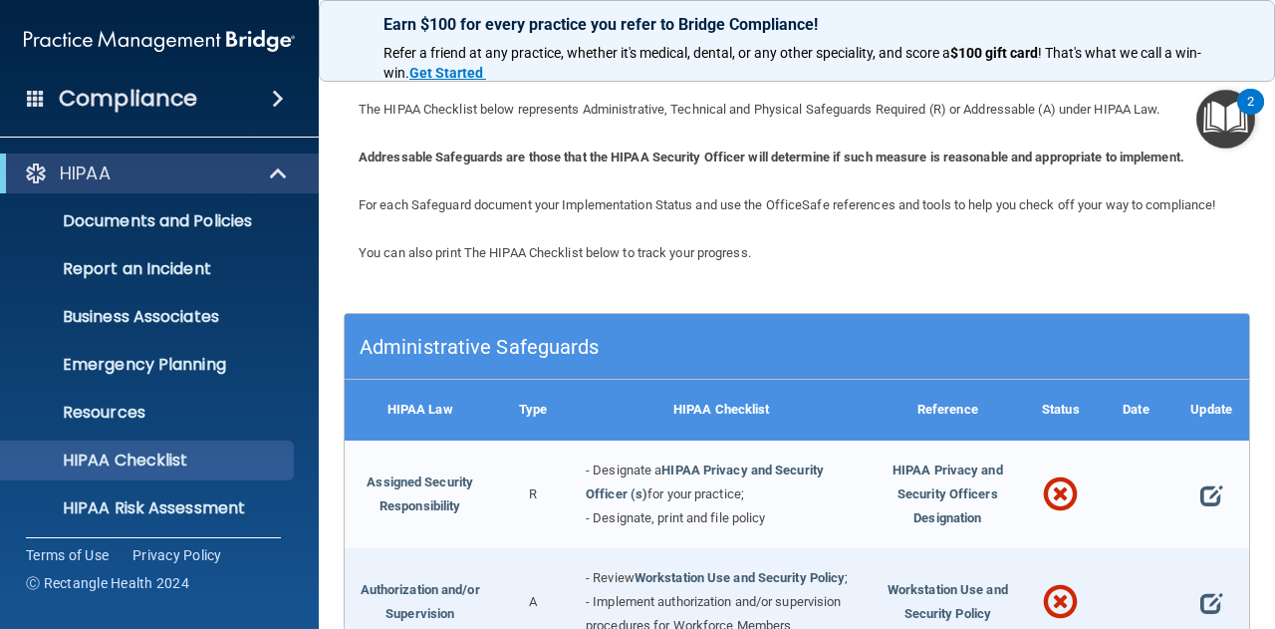
scroll to position [0, 0]
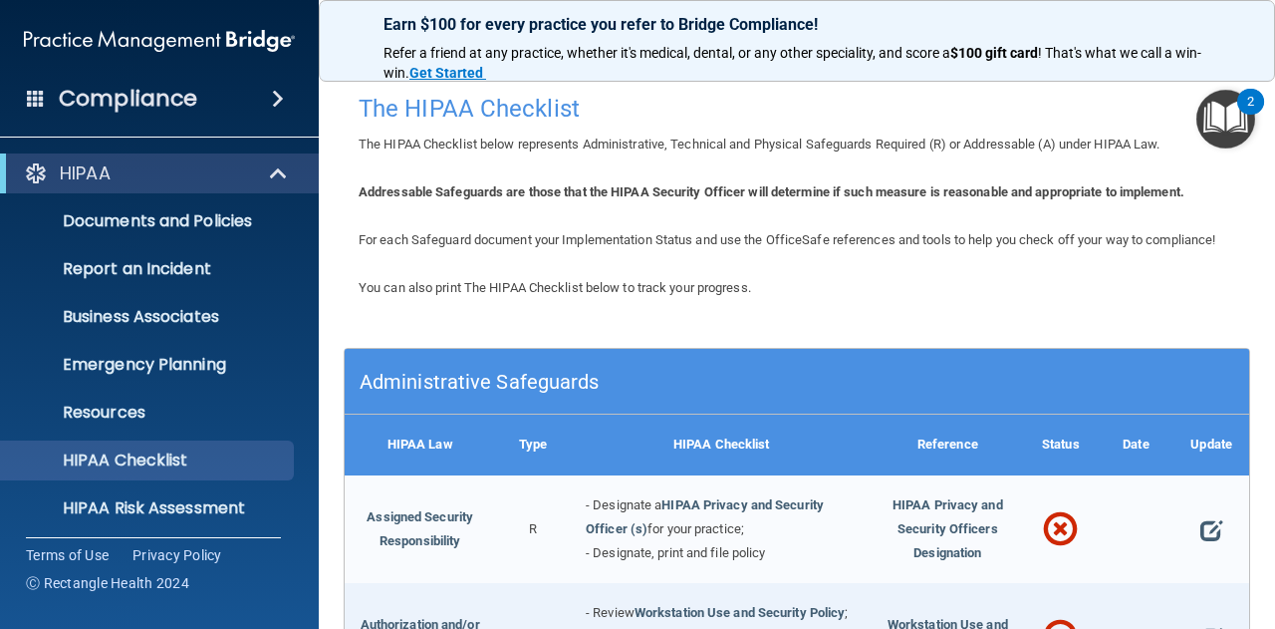
click at [592, 392] on h5 "Administrative Safeguards" at bounding box center [684, 382] width 648 height 22
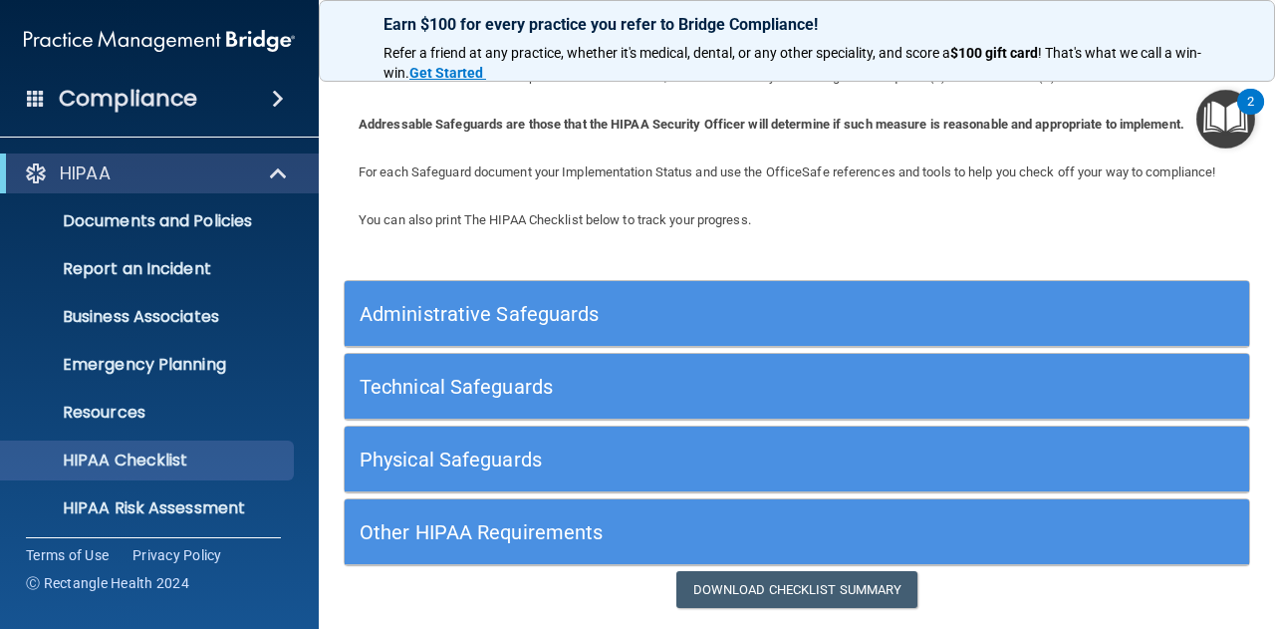
scroll to position [100, 0]
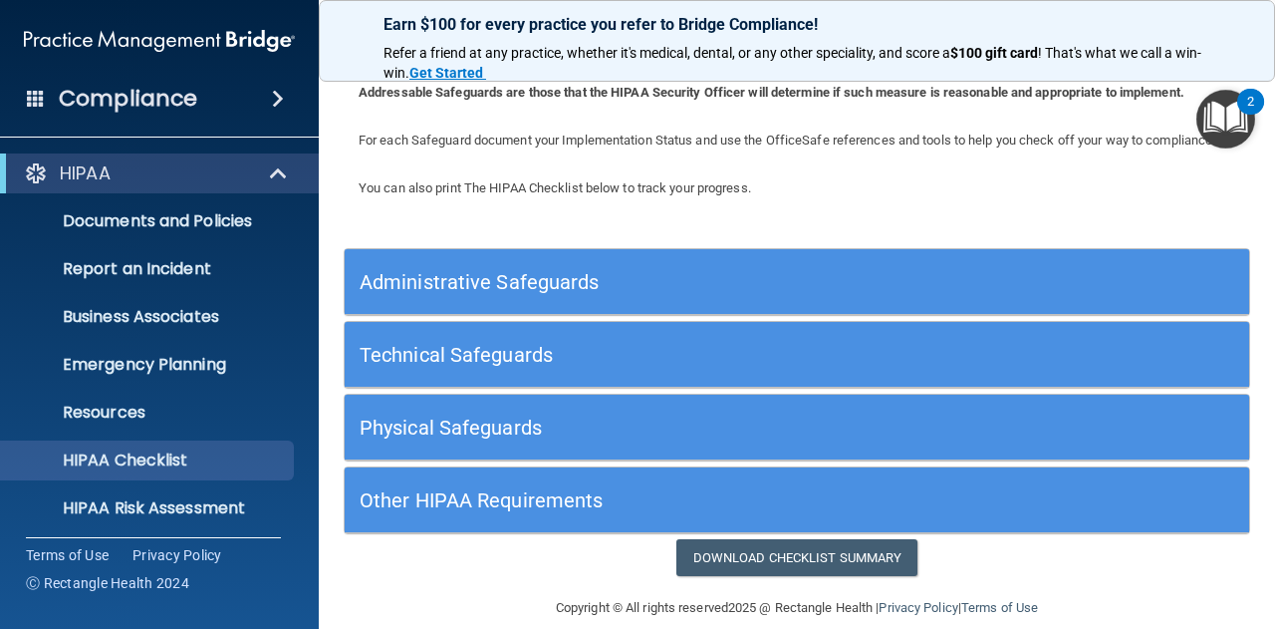
click at [540, 366] on h5 "Technical Safeguards" at bounding box center [684, 355] width 648 height 22
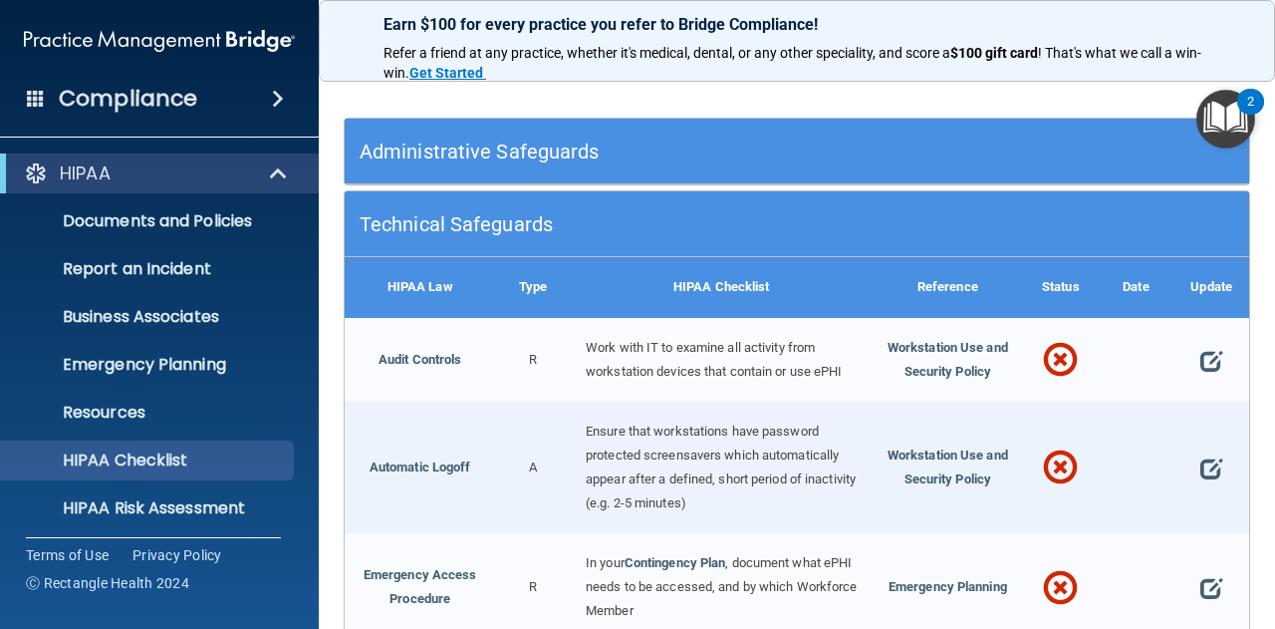
scroll to position [199, 0]
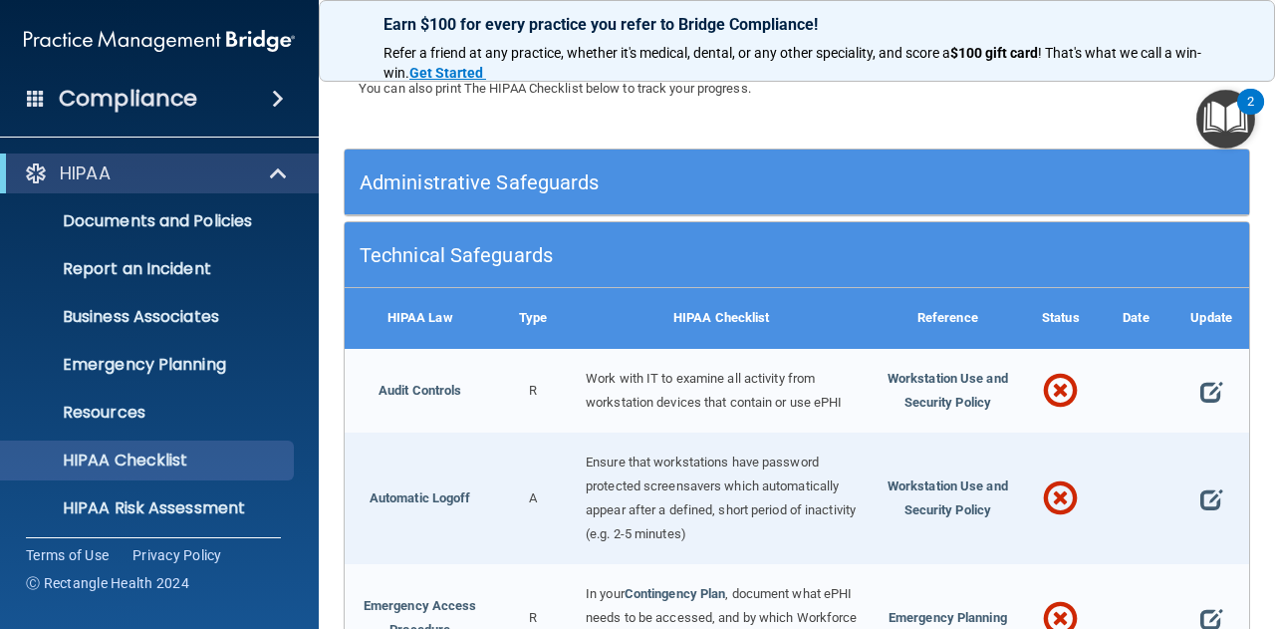
click at [583, 288] on div "Technical Safeguards" at bounding box center [797, 255] width 904 height 66
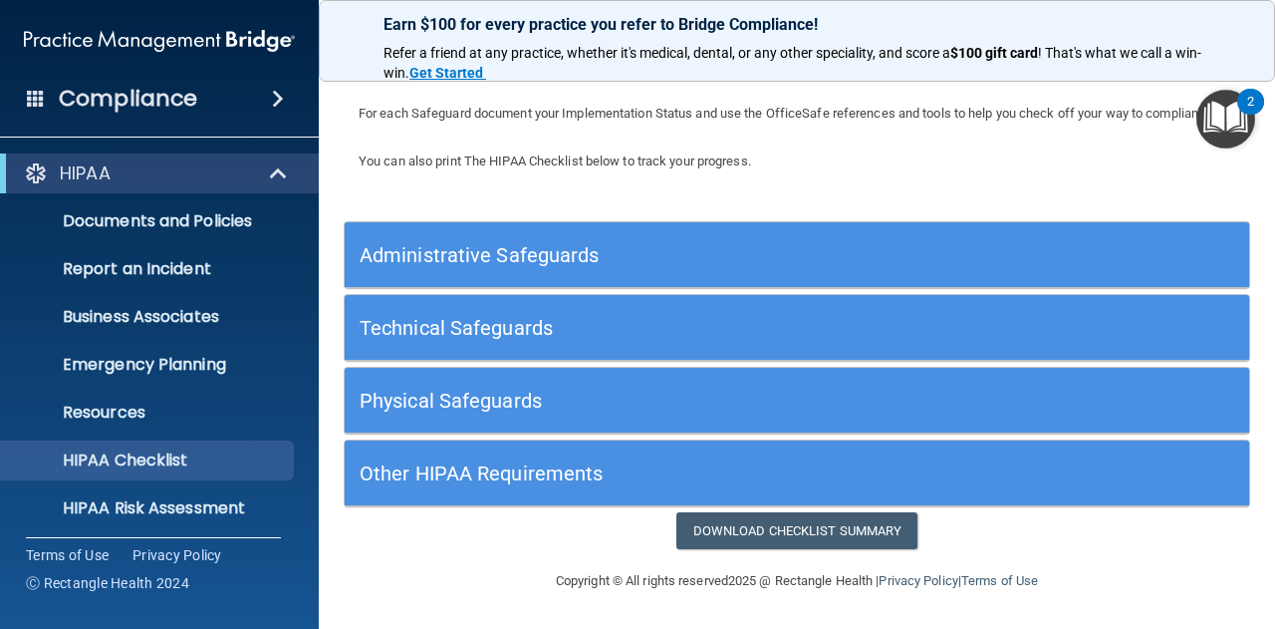
click at [441, 398] on h5 "Physical Safeguards" at bounding box center [684, 400] width 648 height 22
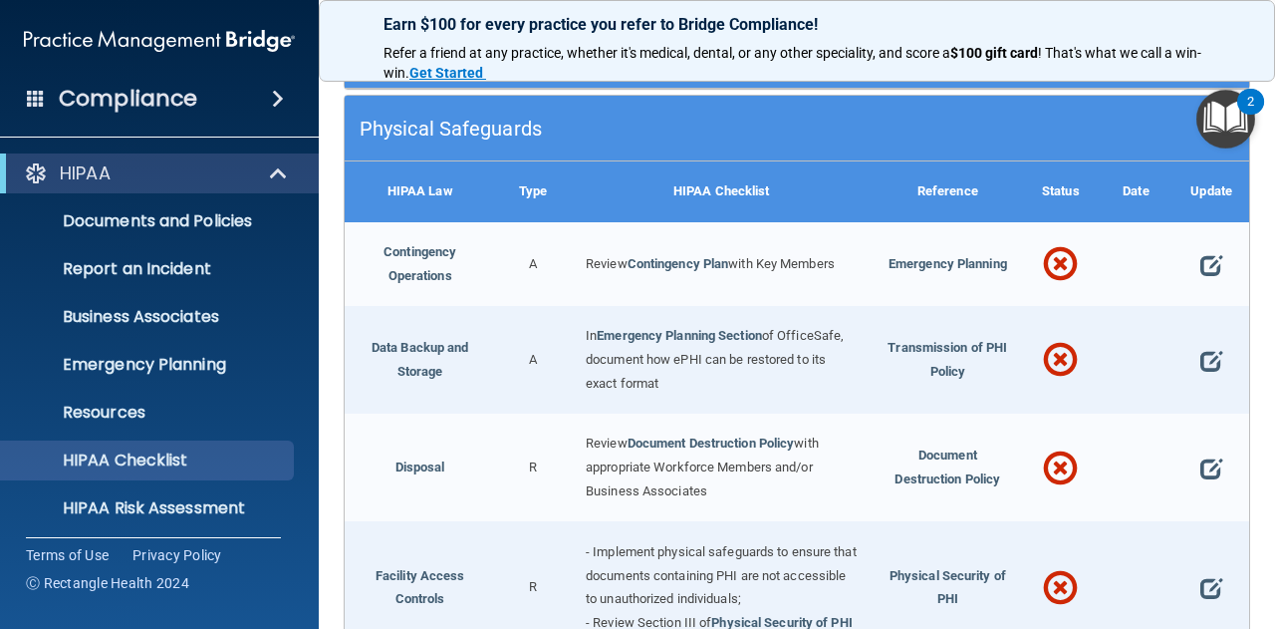
scroll to position [299, 0]
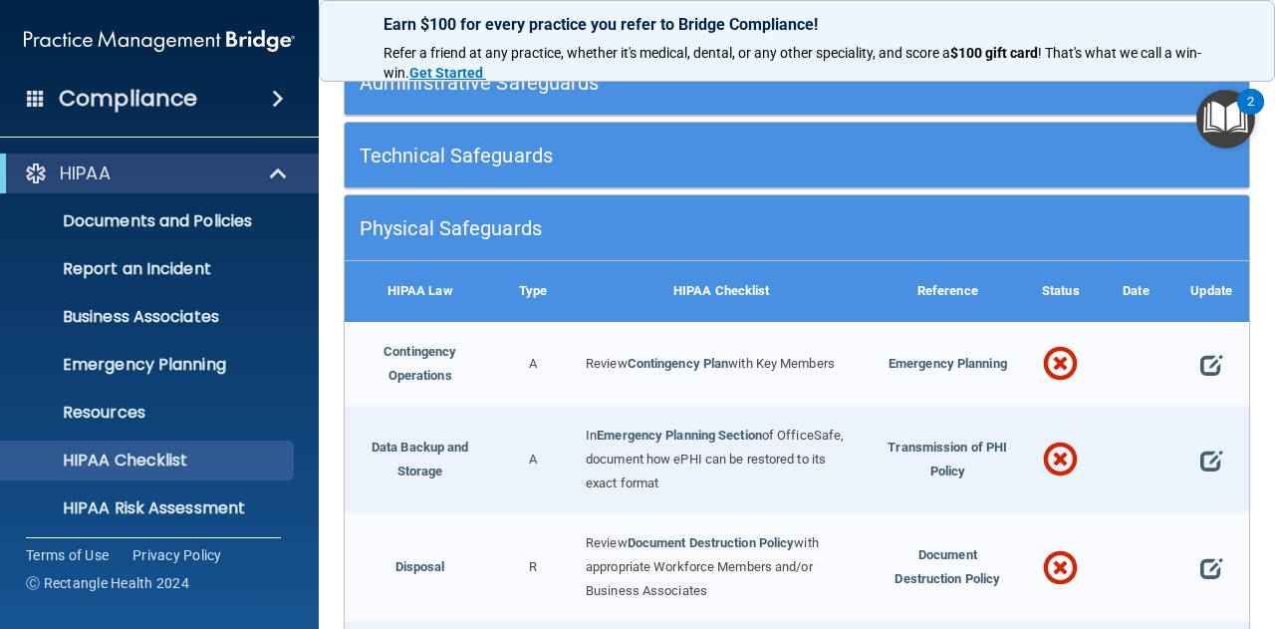
click at [666, 239] on h5 "Physical Safeguards" at bounding box center [684, 228] width 648 height 22
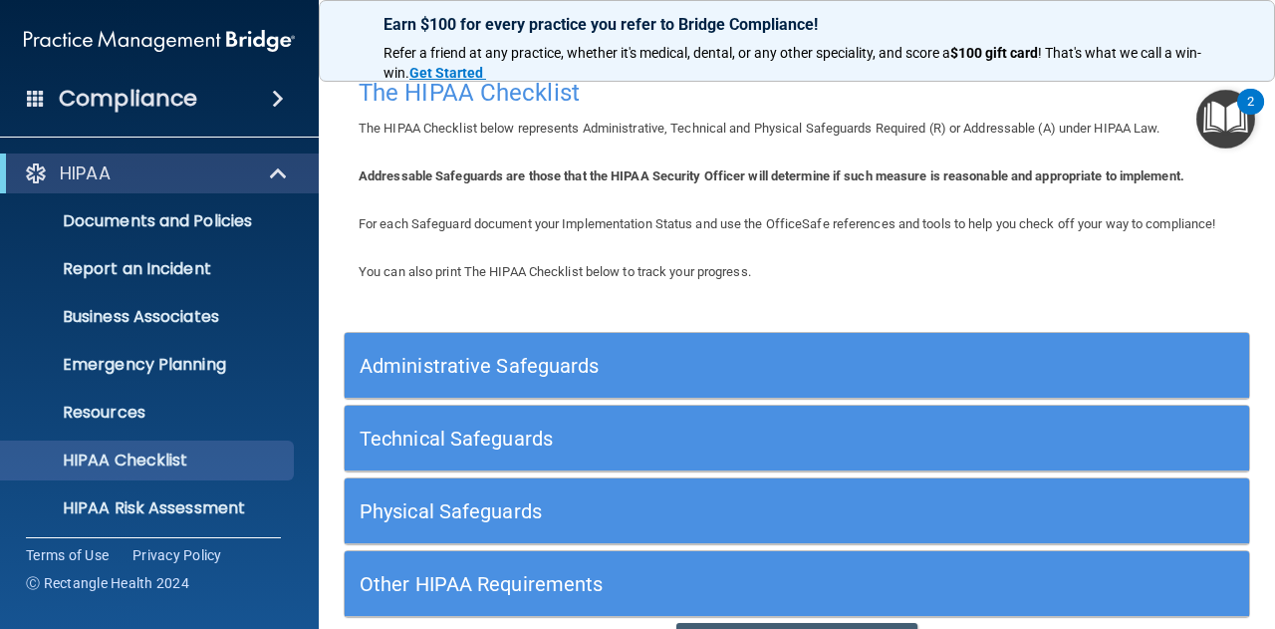
scroll to position [0, 0]
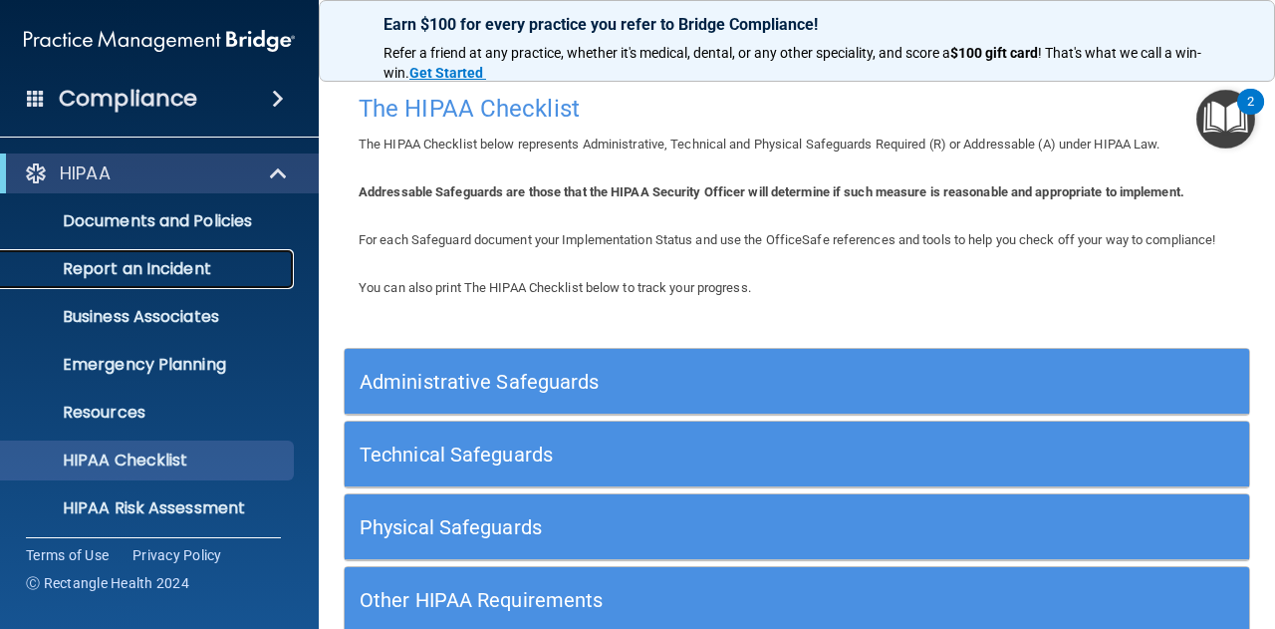
click at [125, 270] on p "Report an Incident" at bounding box center [149, 269] width 272 height 20
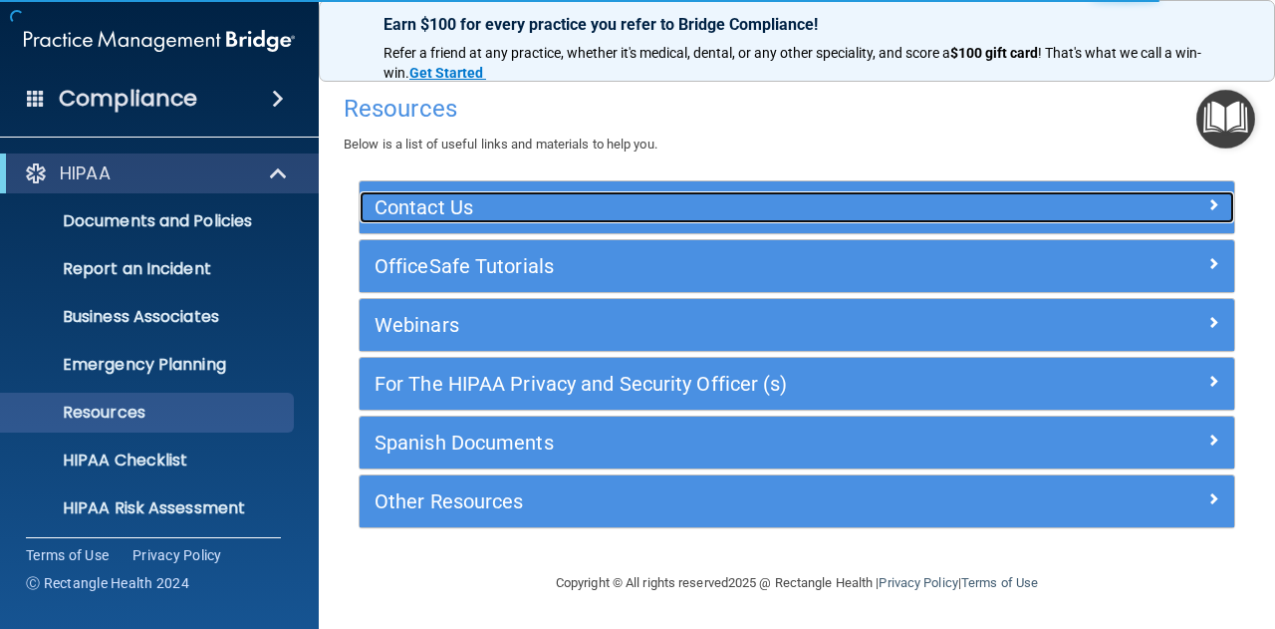
click at [488, 221] on div "Contact Us" at bounding box center [688, 207] width 656 height 32
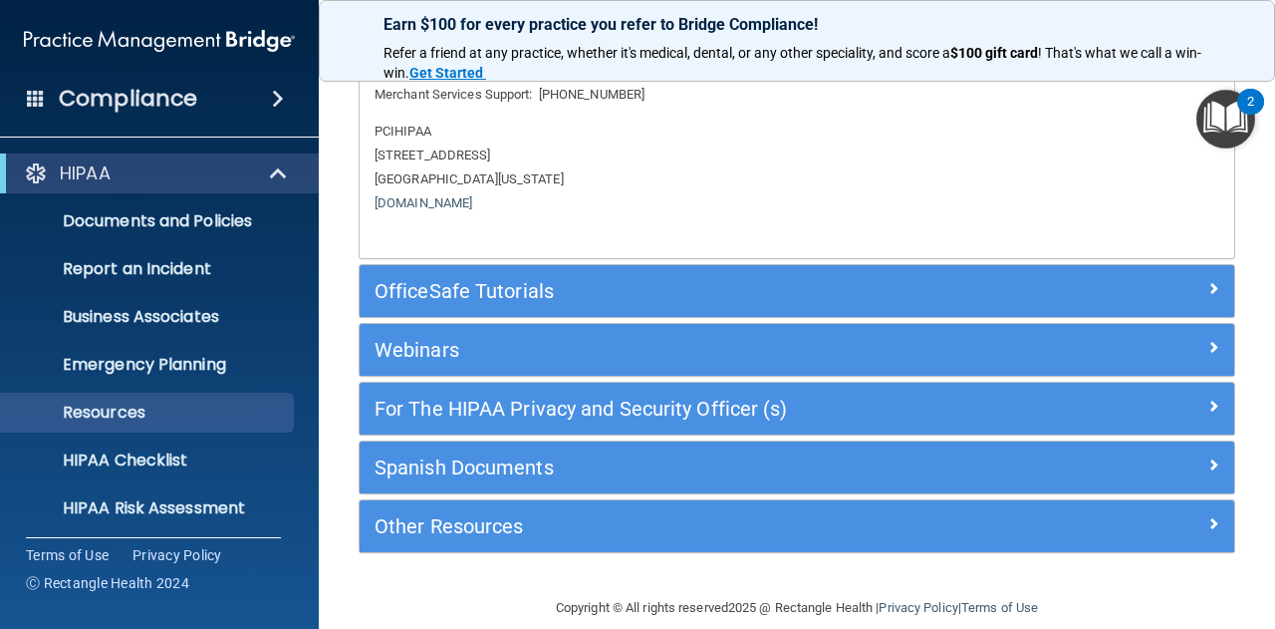
scroll to position [263, 0]
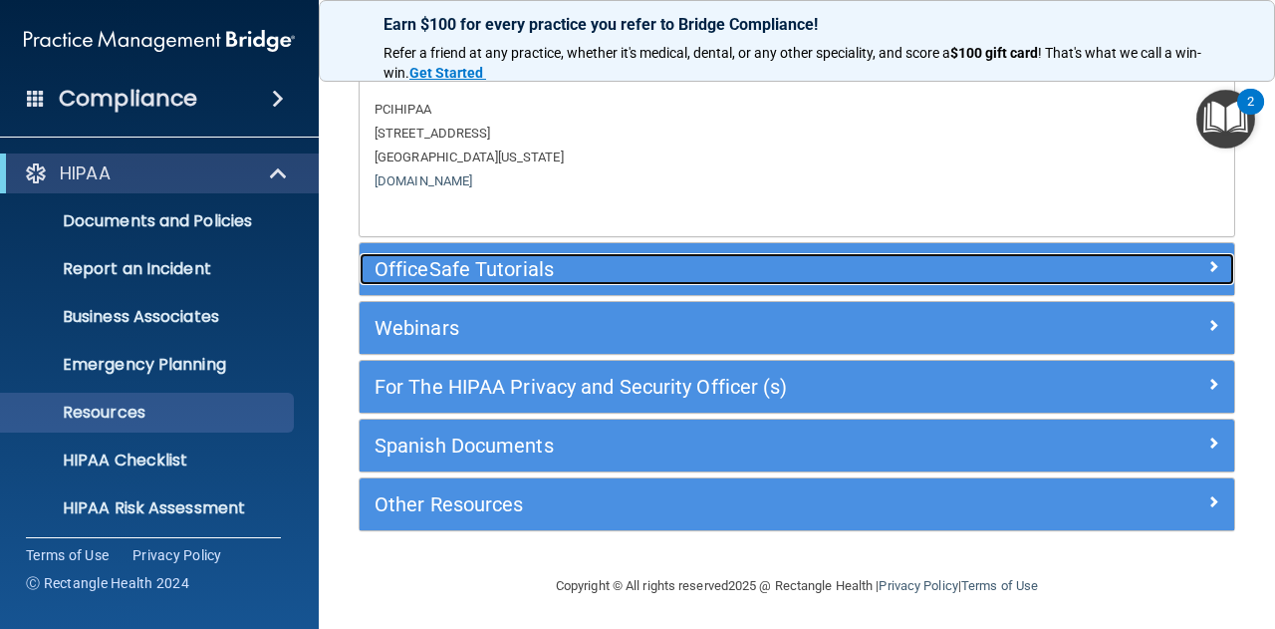
click at [523, 271] on h5 "OfficeSafe Tutorials" at bounding box center [688, 269] width 627 height 22
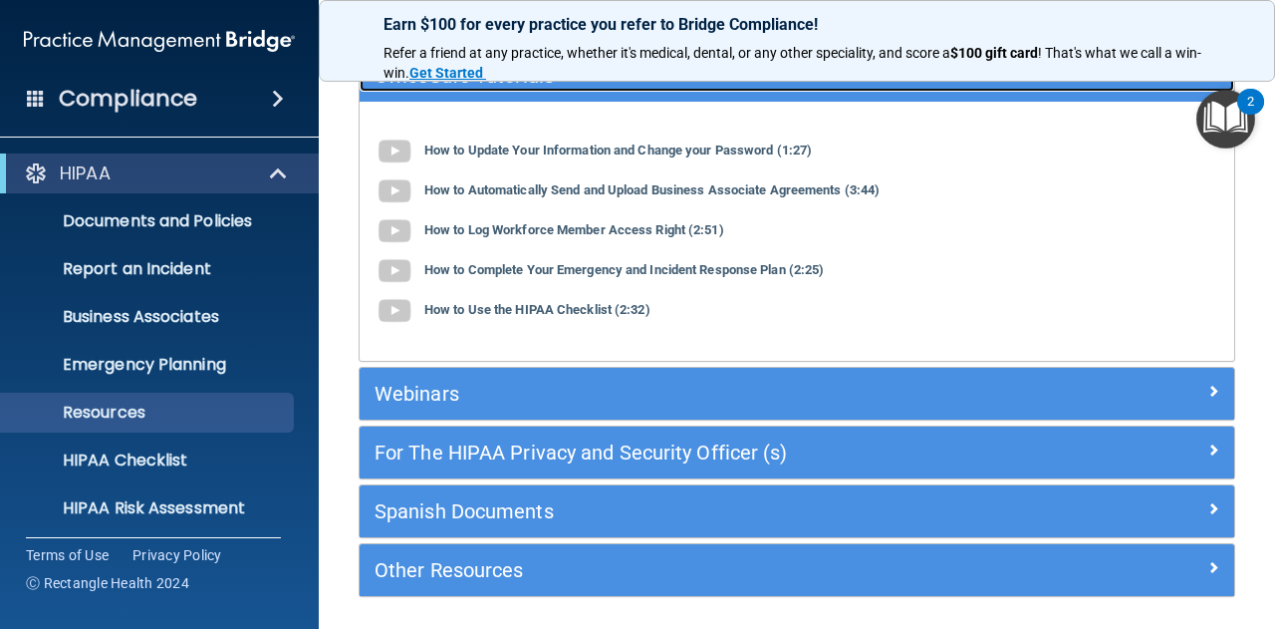
scroll to position [185, 0]
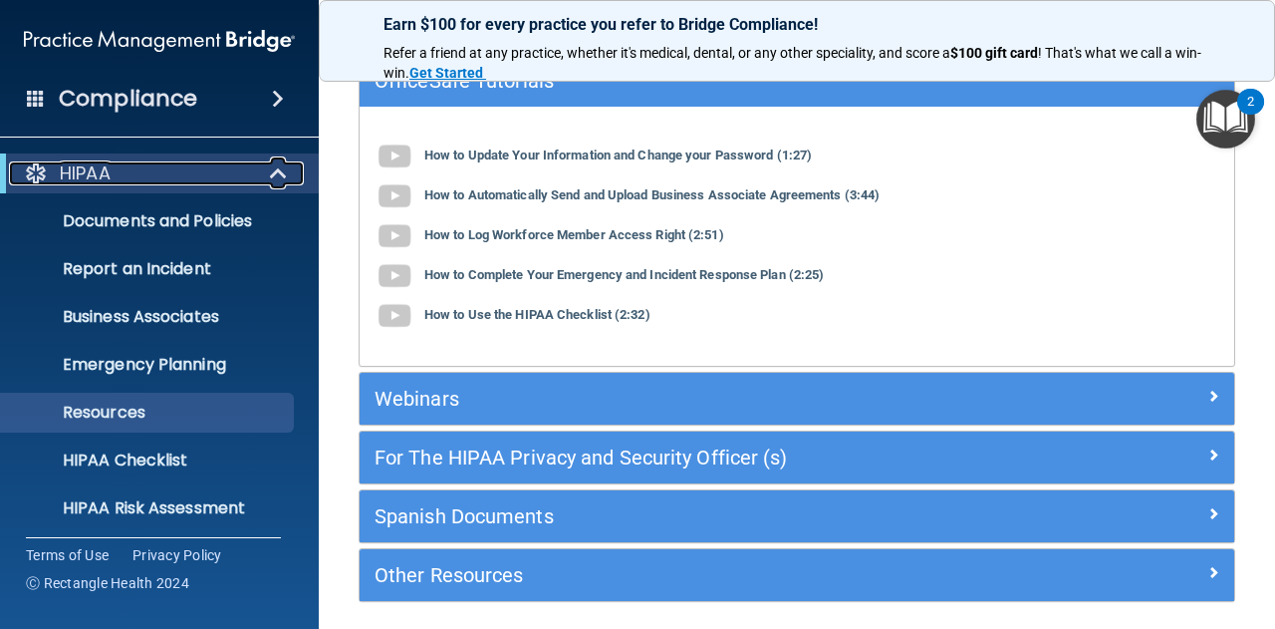
click at [277, 173] on span at bounding box center [280, 173] width 17 height 24
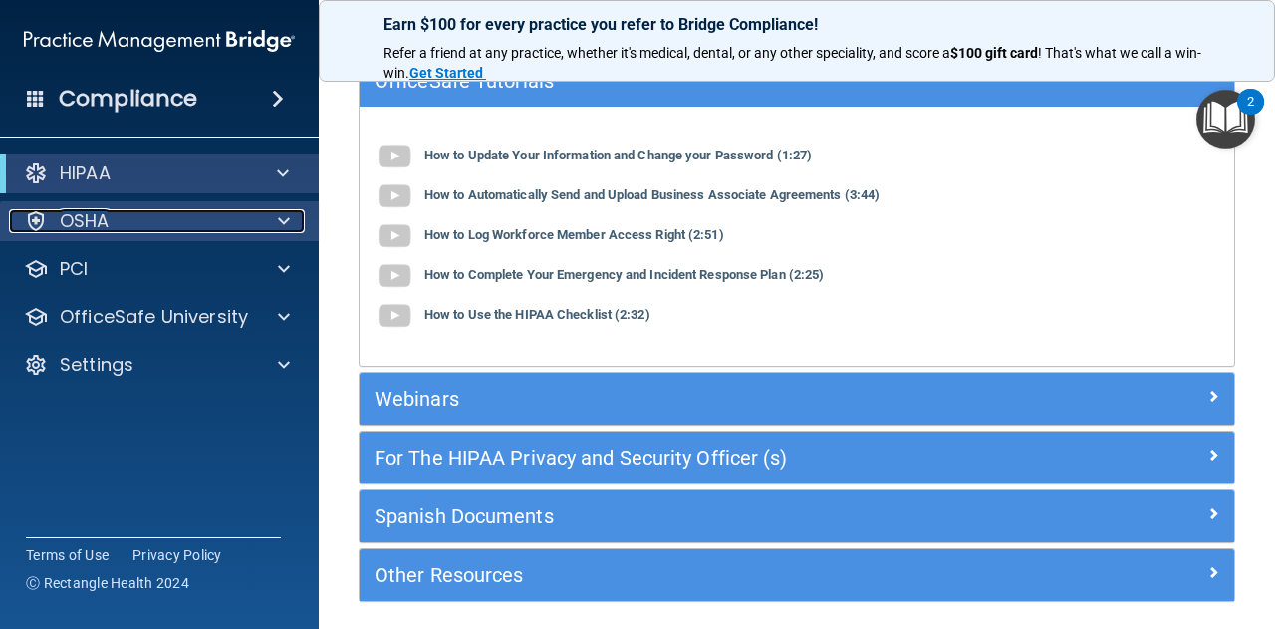
click at [237, 223] on div "OSHA" at bounding box center [132, 221] width 247 height 24
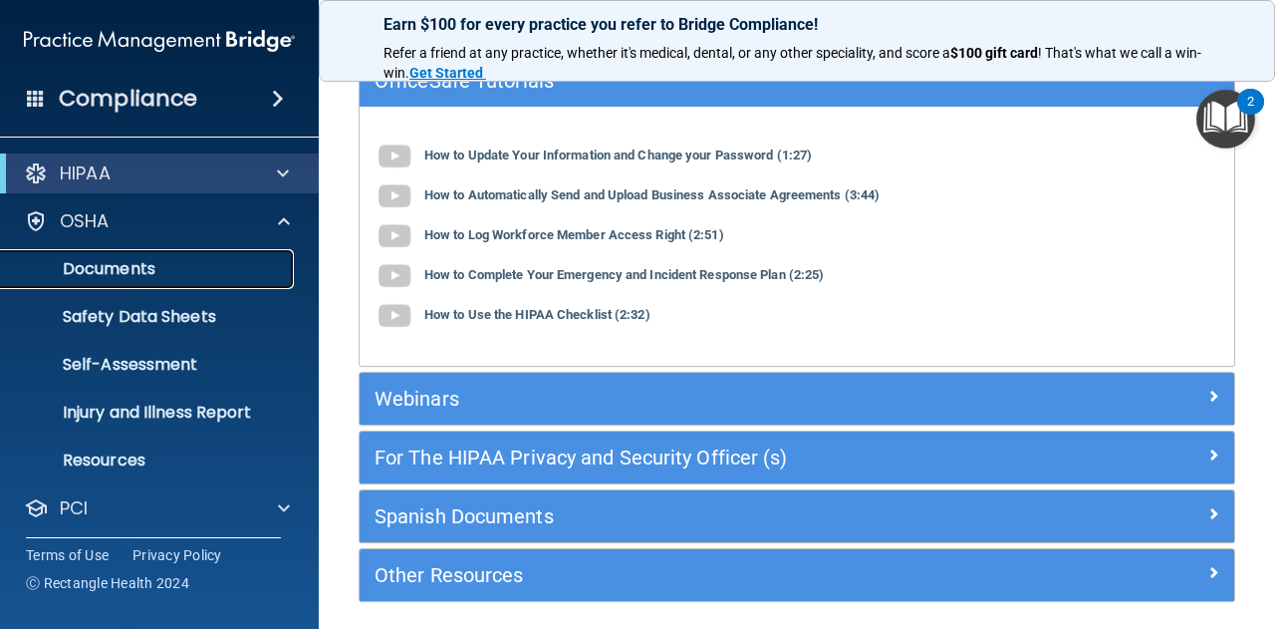
click at [157, 266] on p "Documents" at bounding box center [149, 269] width 272 height 20
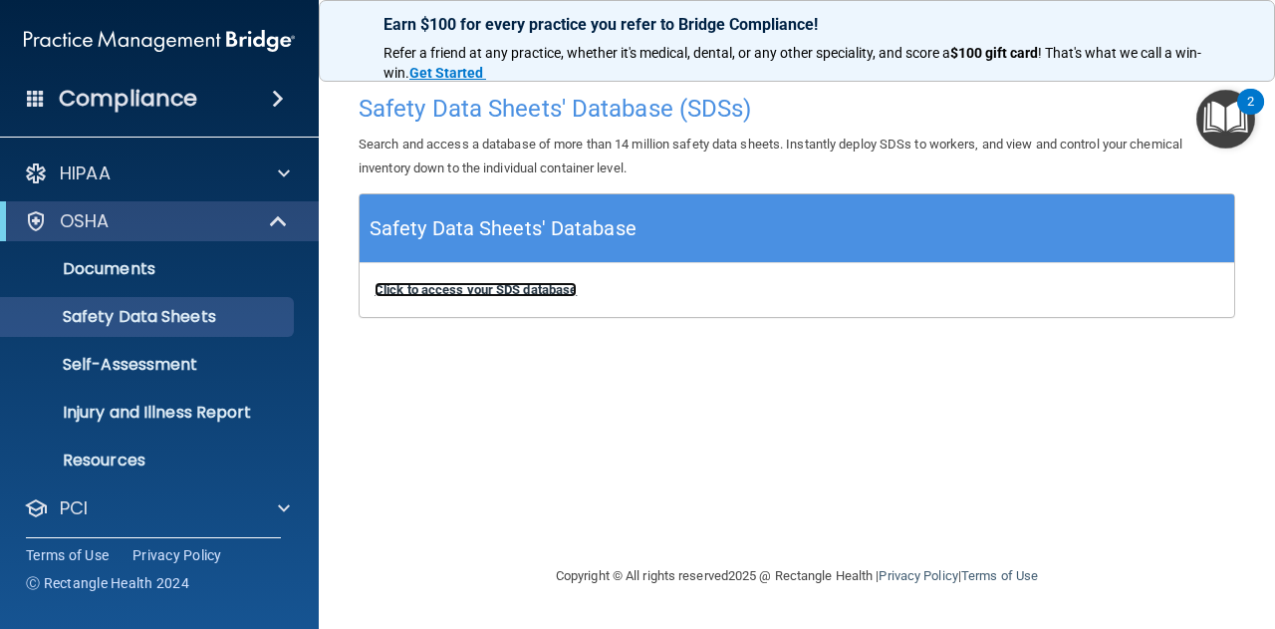
click at [496, 292] on b "Click to access your SDS database" at bounding box center [476, 289] width 202 height 15
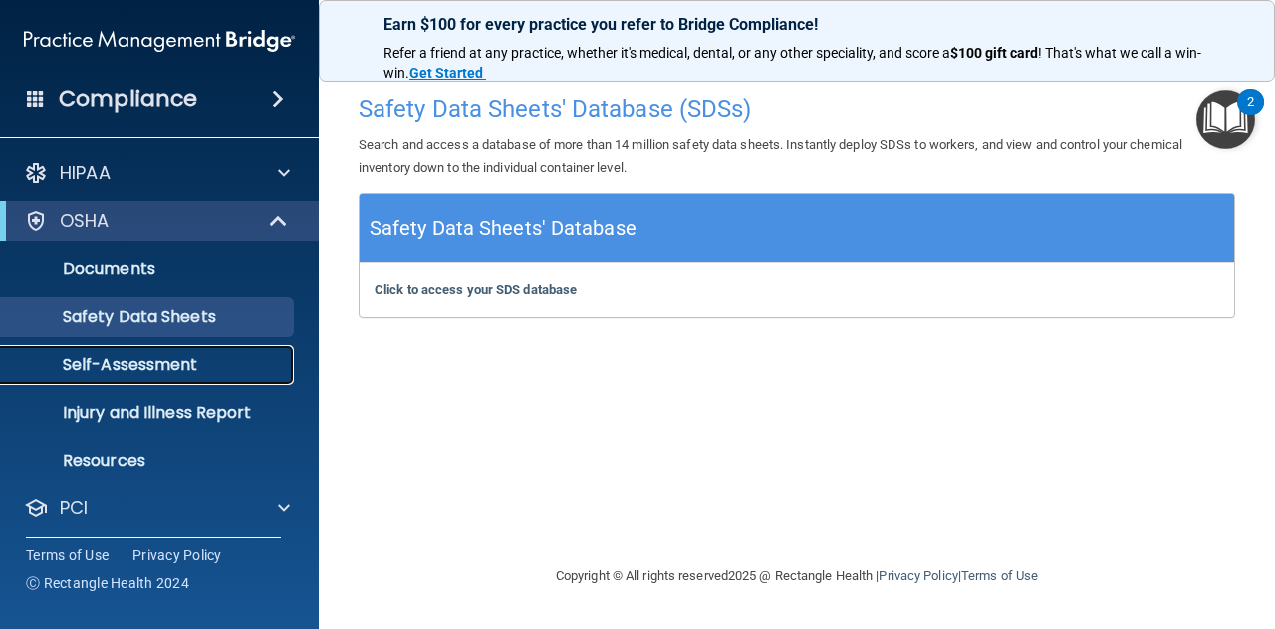
click at [170, 369] on p "Self-Assessment" at bounding box center [149, 365] width 272 height 20
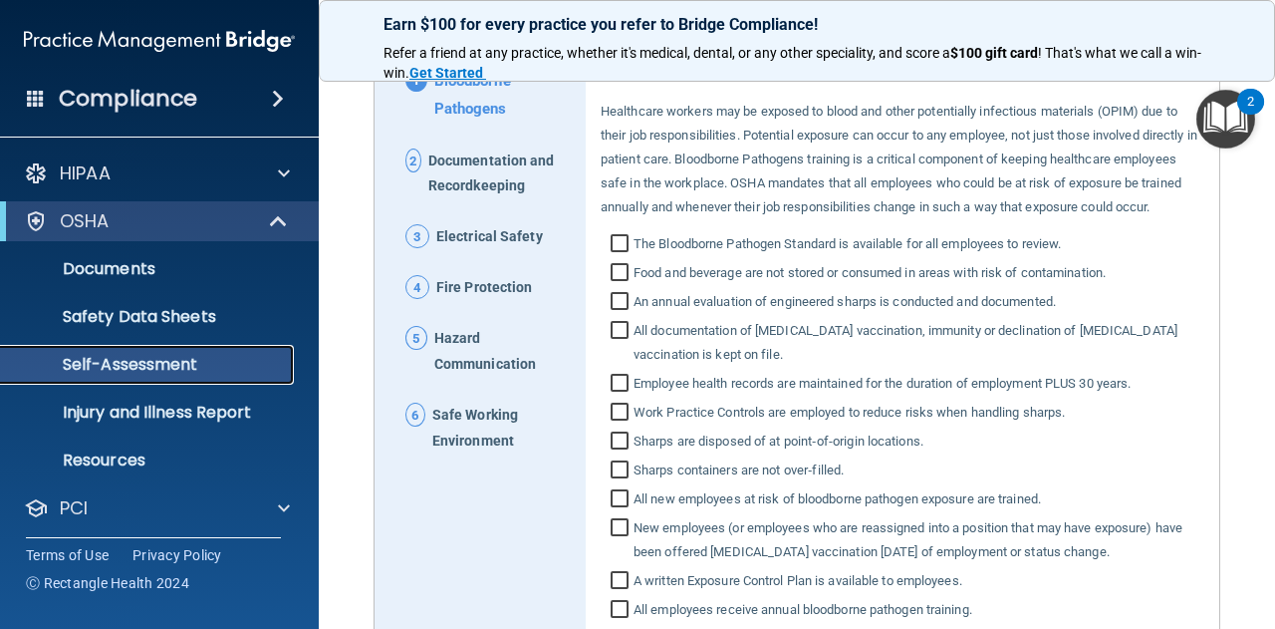
scroll to position [199, 0]
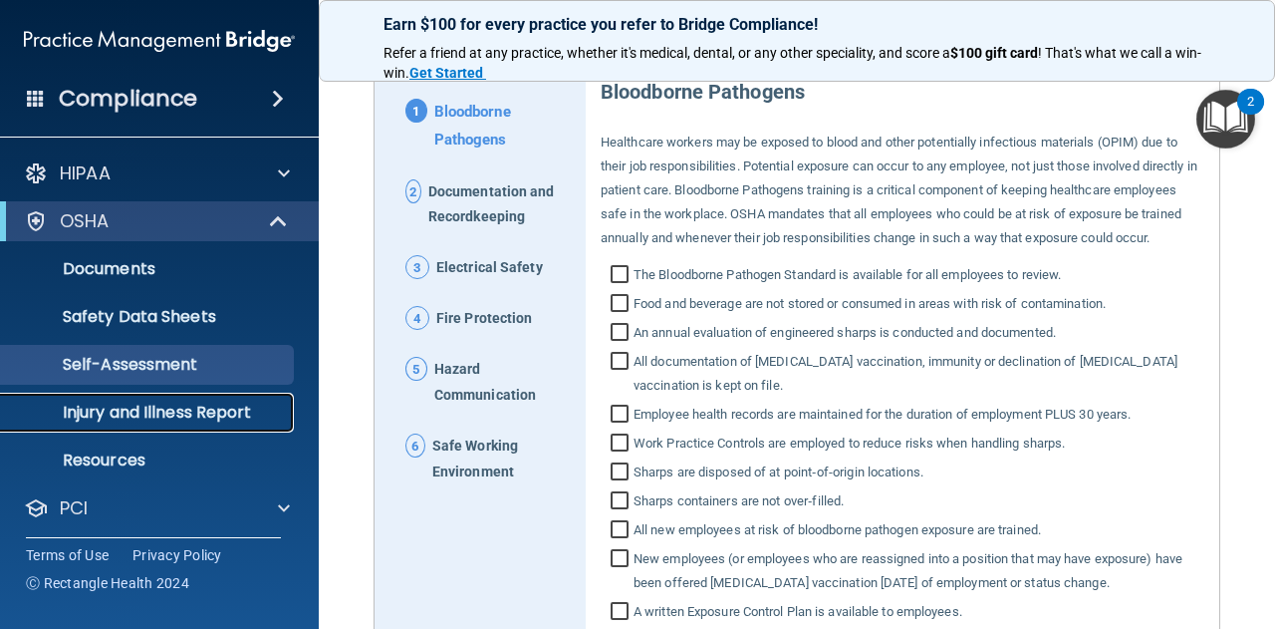
click at [129, 411] on p "Injury and Illness Report" at bounding box center [149, 412] width 272 height 20
